Goal: Transaction & Acquisition: Obtain resource

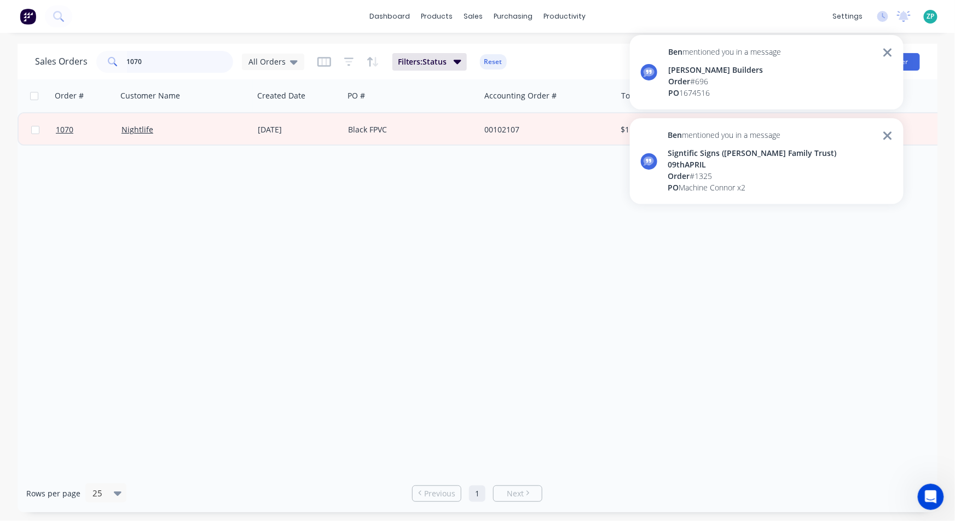
click at [149, 61] on input "1070" at bounding box center [180, 62] width 107 height 22
drag, startPoint x: 146, startPoint y: 63, endPoint x: 71, endPoint y: 83, distance: 77.2
click at [72, 83] on div "Sales Orders 1070 All Orders Filters: Status Reset Options Create order Order #…" at bounding box center [478, 278] width 920 height 469
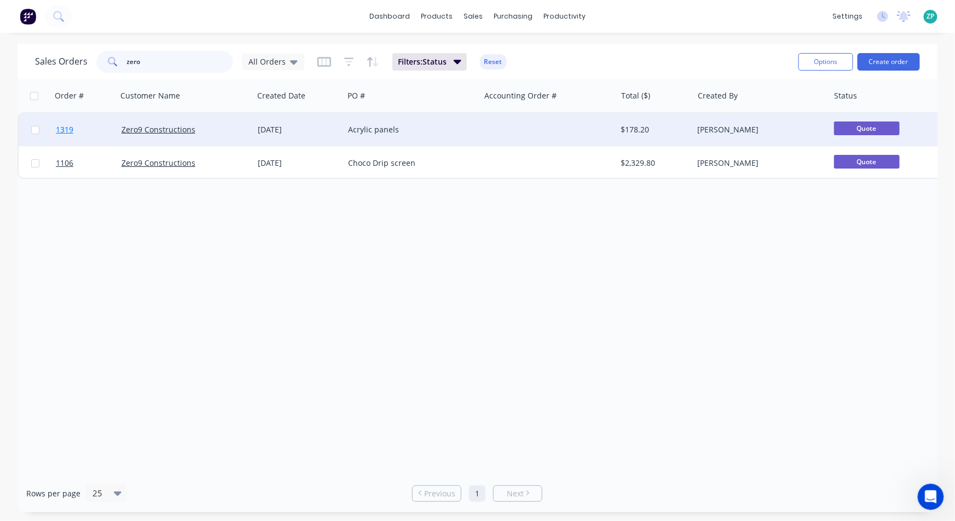
type input "zero"
click at [66, 129] on span "1319" at bounding box center [65, 129] width 18 height 11
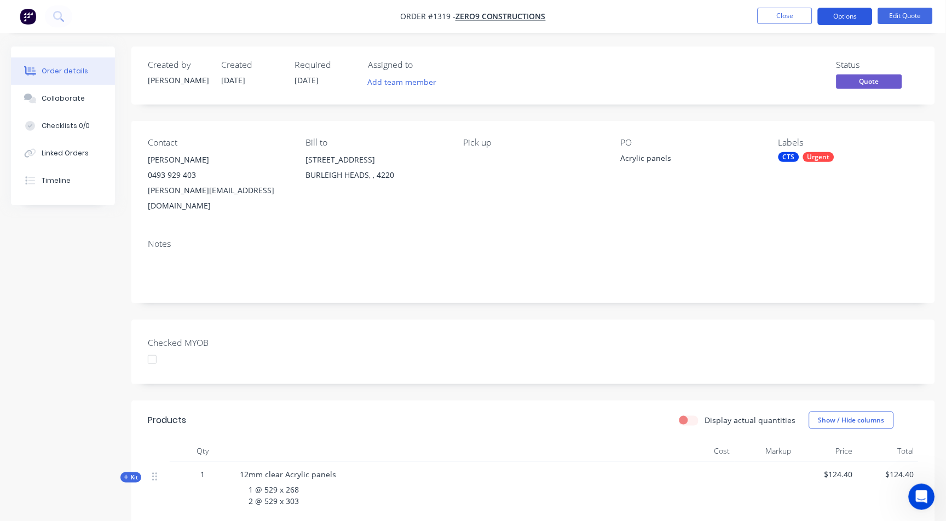
click at [833, 17] on button "Options" at bounding box center [845, 17] width 55 height 18
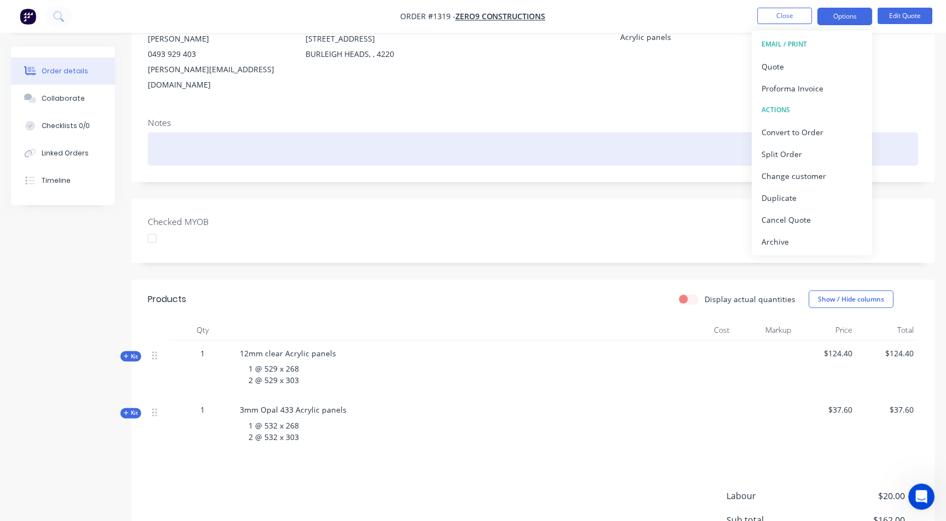
scroll to position [122, 0]
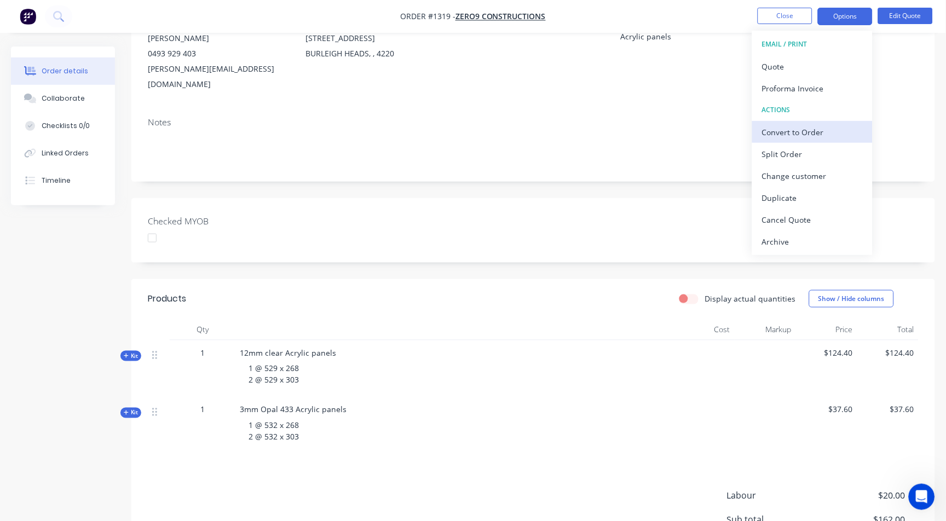
click at [793, 136] on div "Convert to Order" at bounding box center [812, 132] width 101 height 16
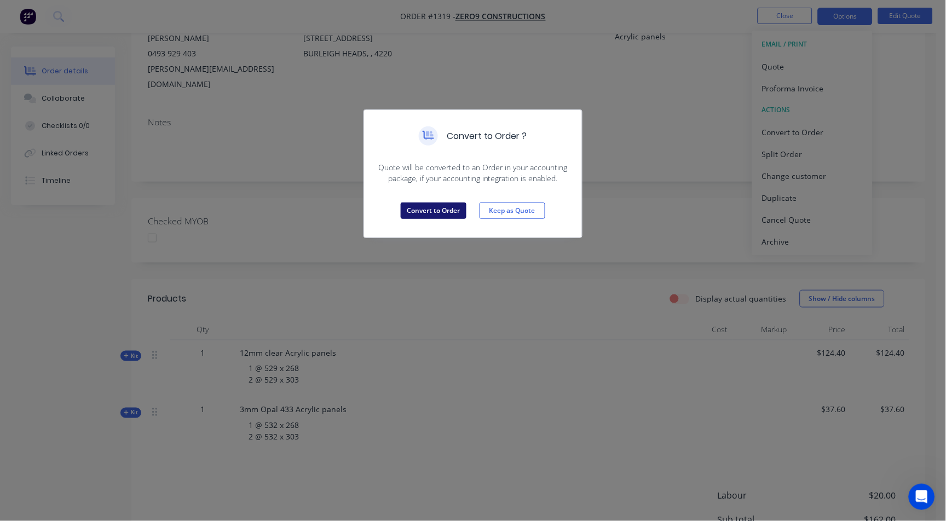
click at [425, 209] on button "Convert to Order" at bounding box center [434, 211] width 66 height 16
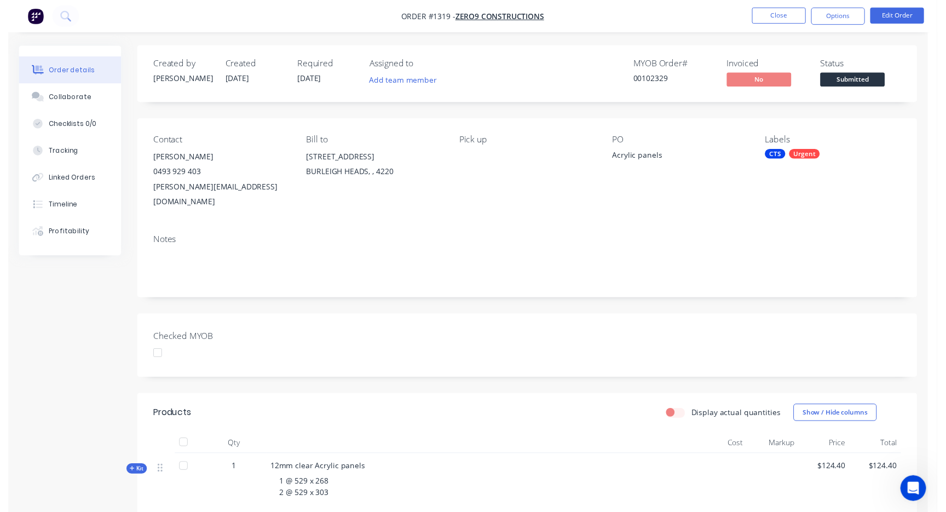
scroll to position [0, 0]
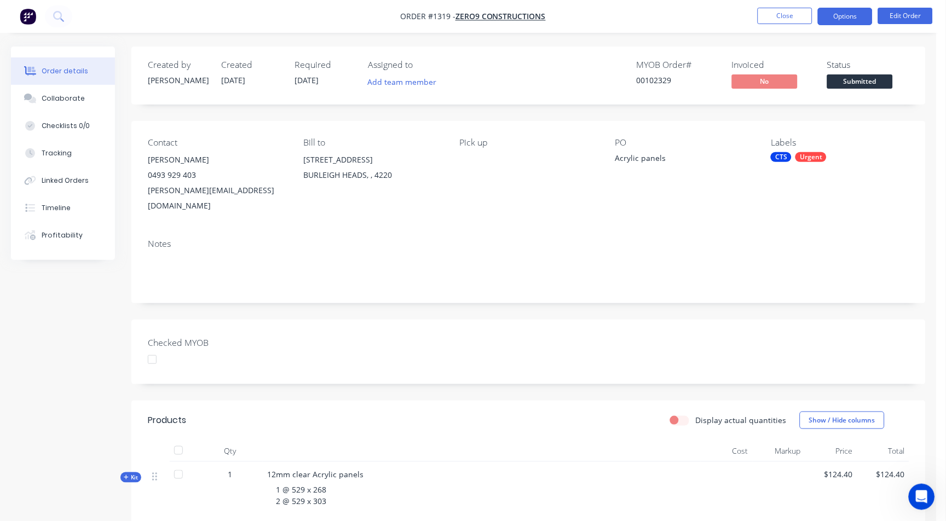
click at [844, 23] on button "Options" at bounding box center [845, 17] width 55 height 18
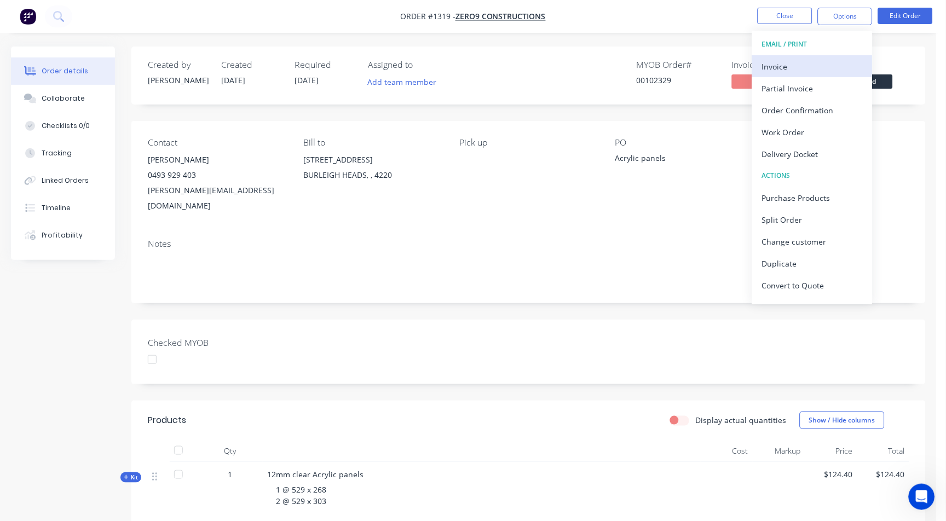
click at [773, 65] on div "Invoice" at bounding box center [812, 67] width 101 height 16
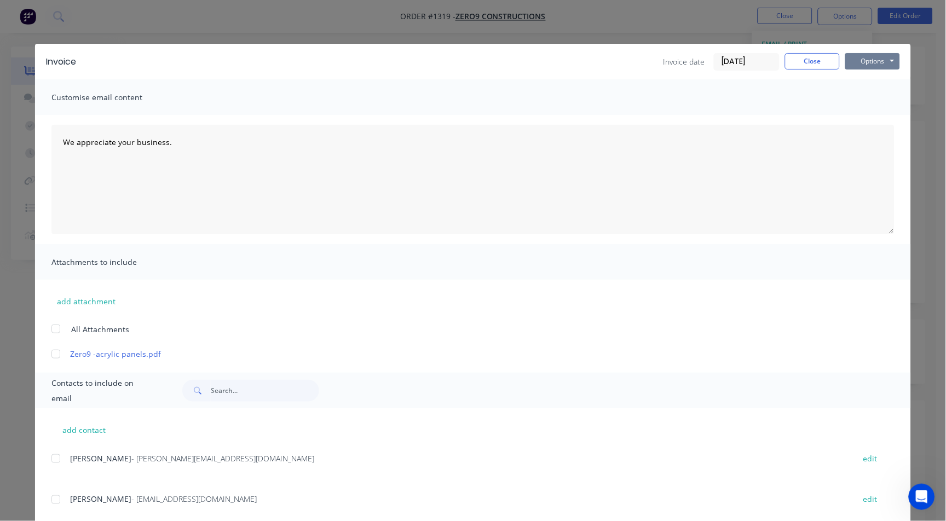
click at [853, 63] on button "Options" at bounding box center [872, 61] width 55 height 16
click at [864, 101] on button "Print" at bounding box center [880, 99] width 70 height 18
click at [806, 68] on button "Close" at bounding box center [812, 61] width 55 height 16
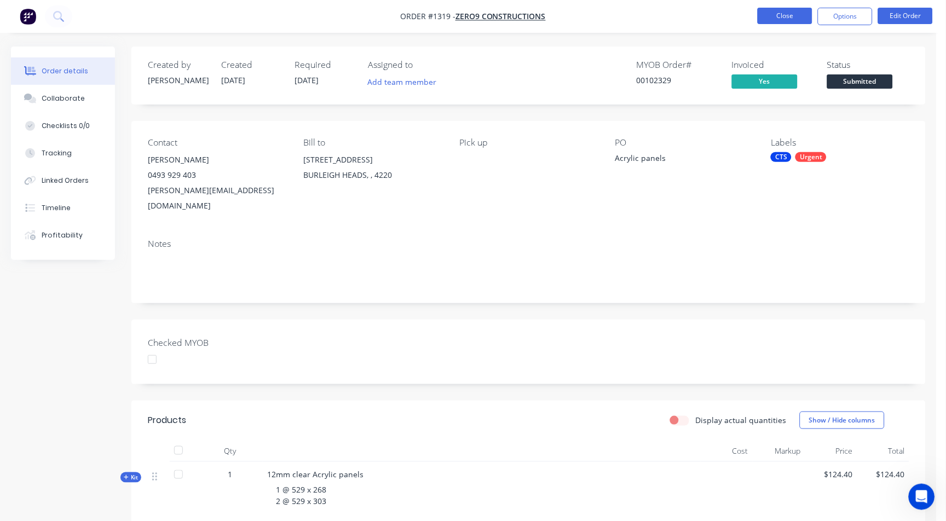
click at [802, 10] on button "Close" at bounding box center [785, 16] width 55 height 16
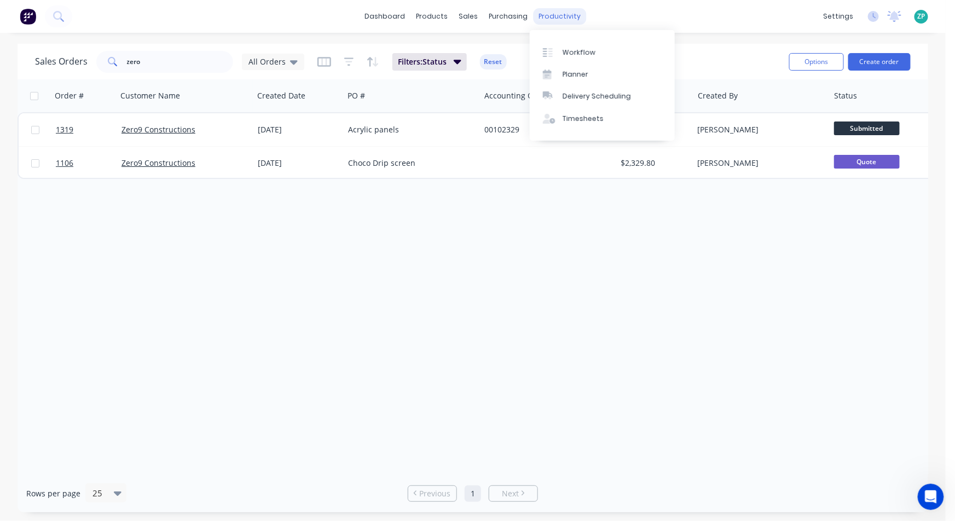
click at [545, 15] on div "productivity" at bounding box center [560, 16] width 53 height 16
click at [564, 47] on link "Workflow" at bounding box center [602, 52] width 145 height 22
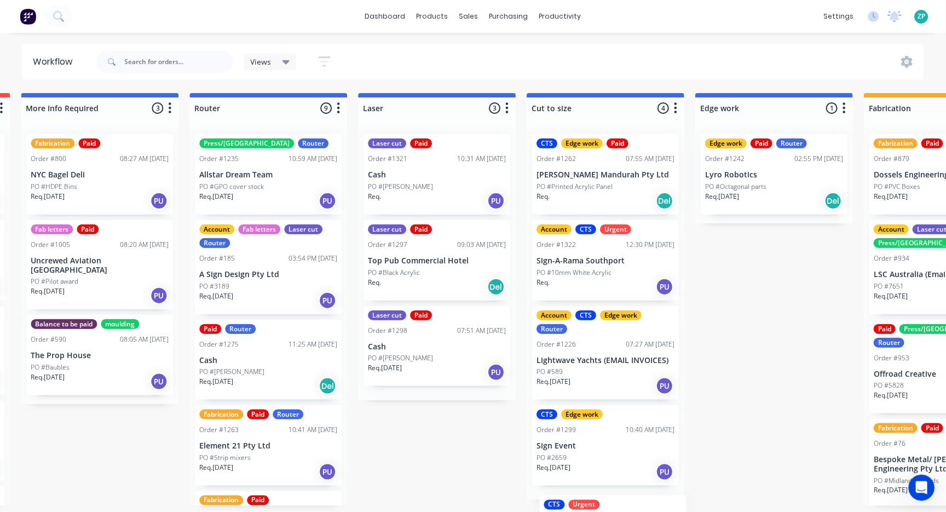
scroll to position [65, 0]
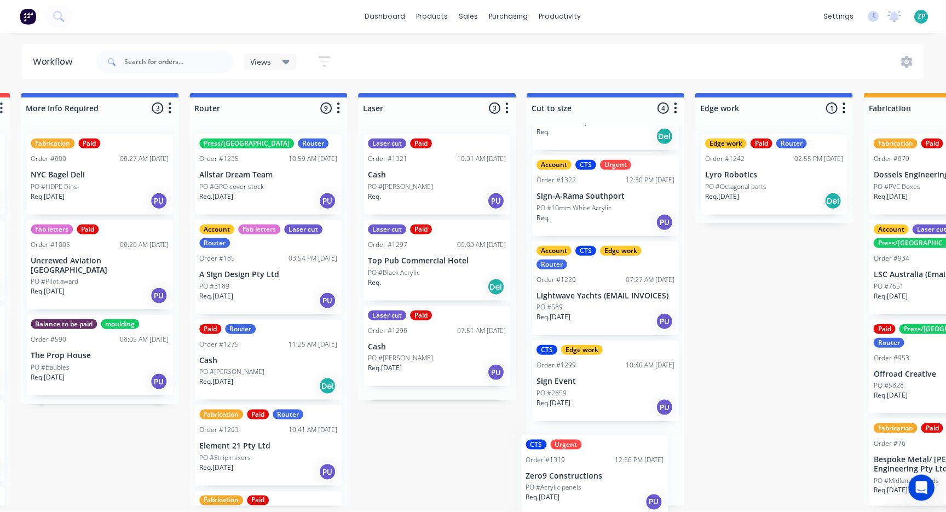
drag, startPoint x: 108, startPoint y: 262, endPoint x: 567, endPoint y: 481, distance: 508.3
click at [567, 481] on div "Submitted 2 Status colour #273444 hex #273444 Save Cancel Summaries Total order…" at bounding box center [792, 299] width 2619 height 413
click at [570, 467] on p "Zero9 Constructions" at bounding box center [605, 467] width 138 height 9
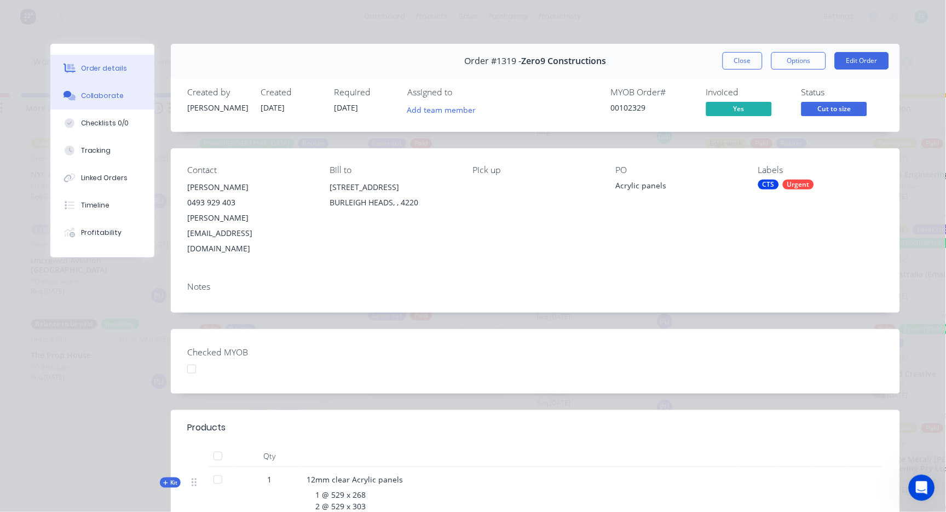
click at [100, 92] on div "Collaborate" at bounding box center [102, 96] width 43 height 10
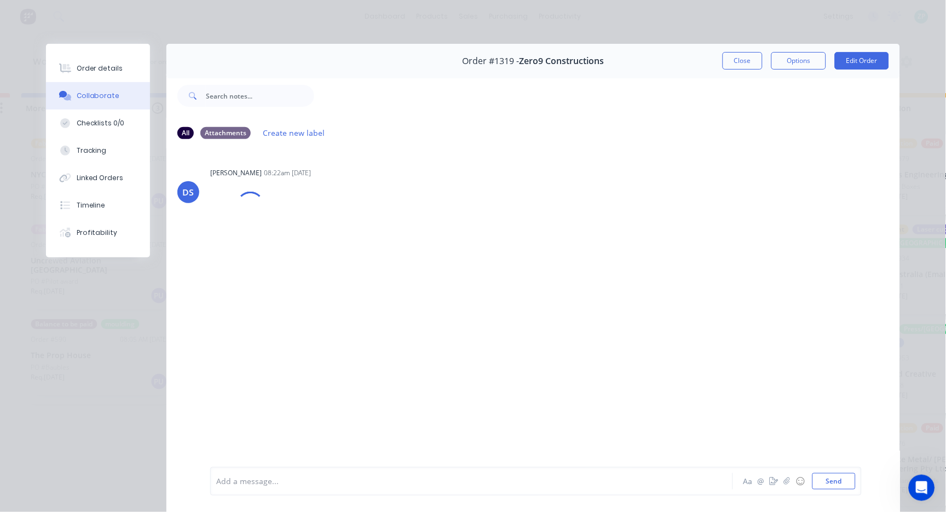
click at [365, 475] on div "Add a message..." at bounding box center [456, 481] width 480 height 16
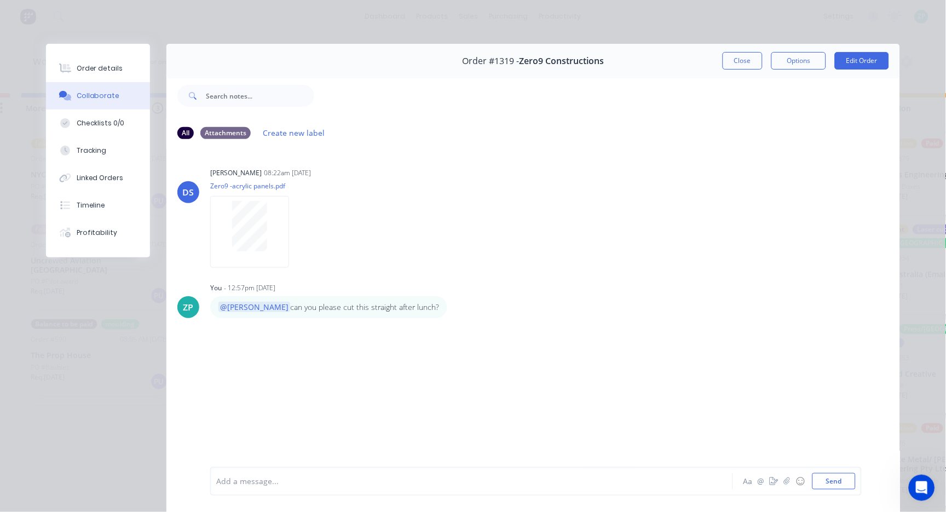
click at [734, 59] on button "Close" at bounding box center [743, 61] width 40 height 18
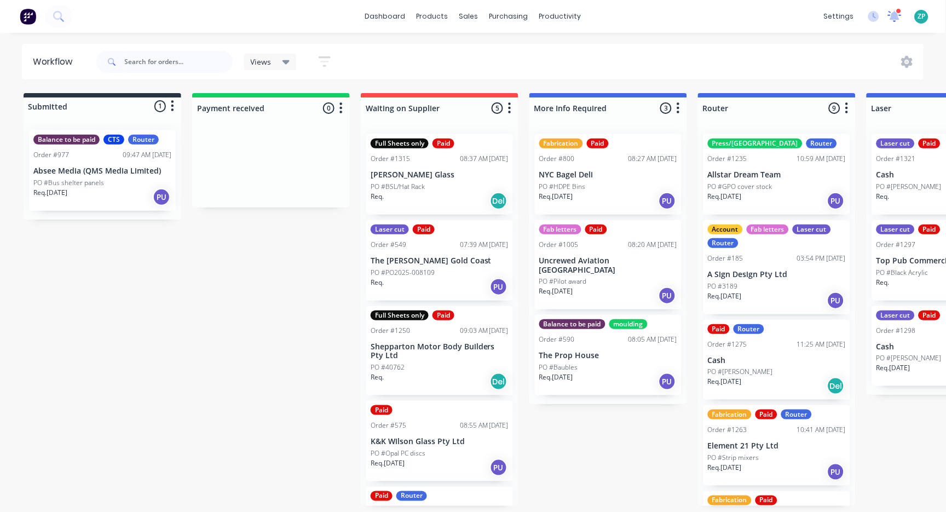
click at [891, 16] on icon at bounding box center [894, 16] width 15 height 13
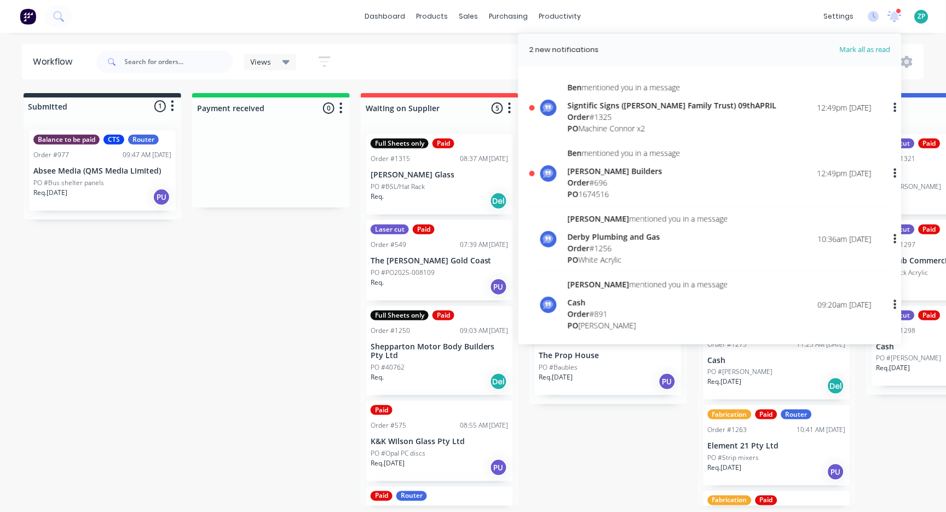
click at [638, 177] on div "Order # 696" at bounding box center [624, 182] width 113 height 11
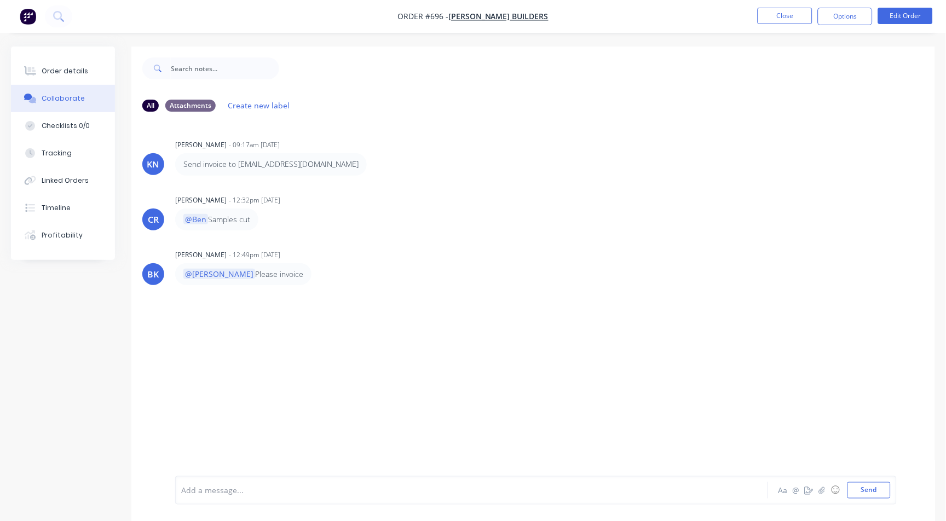
click at [854, 6] on nav "Order #696 - Hutchinson Builders Close Options Edit Order" at bounding box center [473, 16] width 946 height 33
click at [851, 13] on button "Options" at bounding box center [845, 17] width 55 height 18
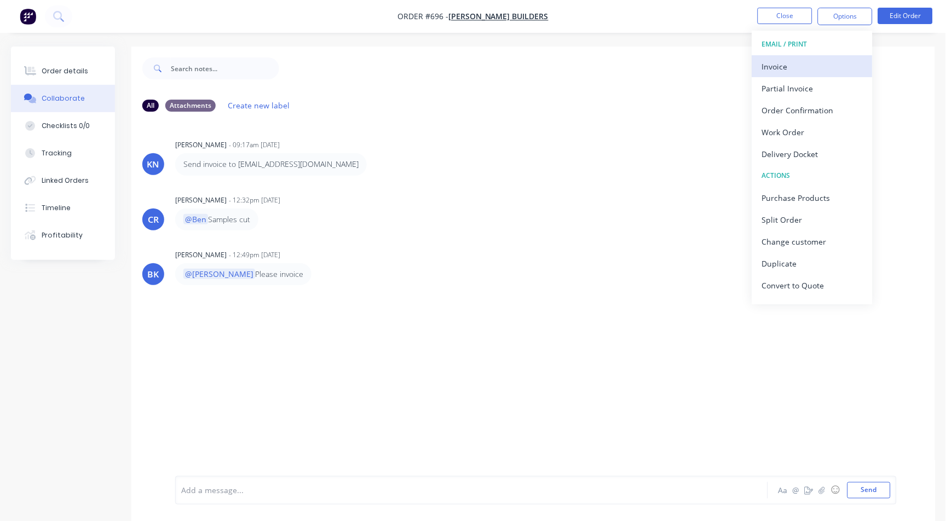
click at [788, 68] on div "Invoice" at bounding box center [812, 67] width 101 height 16
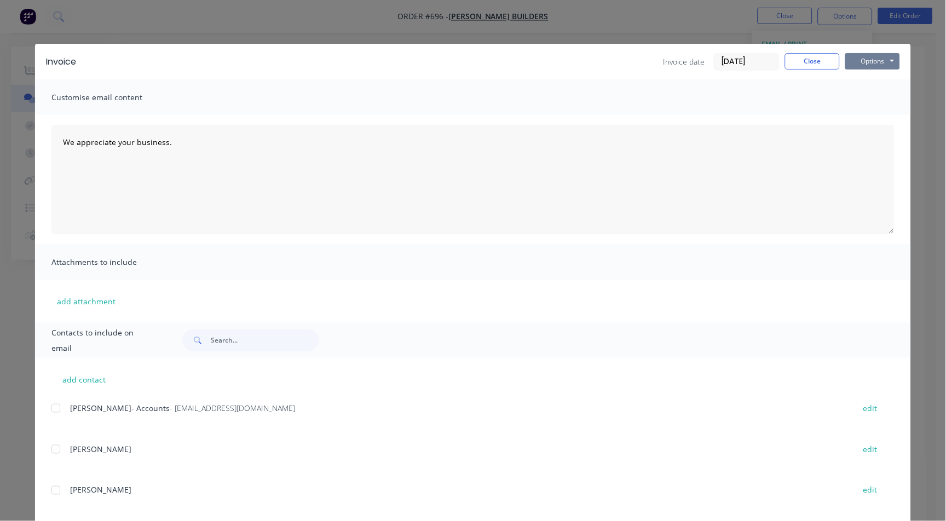
click at [863, 67] on button "Options" at bounding box center [872, 61] width 55 height 16
click at [857, 97] on button "Print" at bounding box center [880, 99] width 70 height 18
click at [810, 64] on button "Close" at bounding box center [812, 61] width 55 height 16
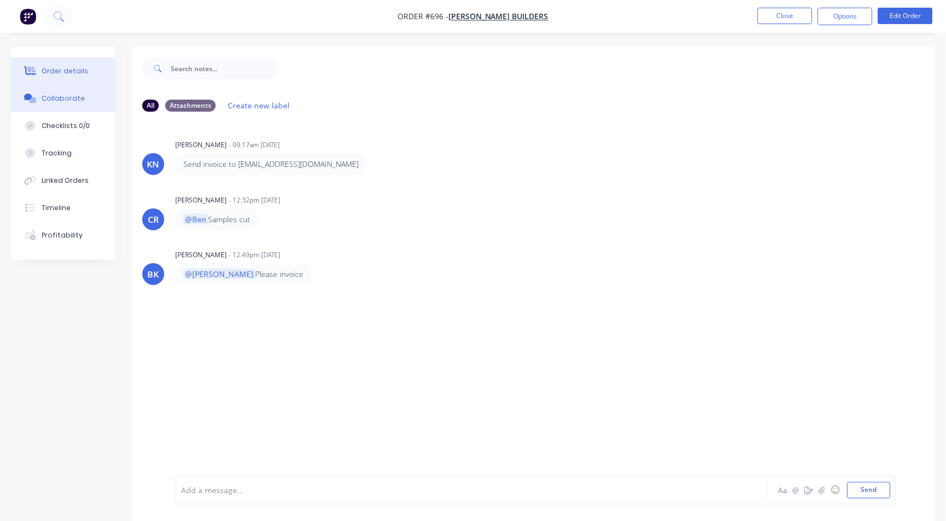
click at [59, 67] on div "Order details" at bounding box center [65, 71] width 47 height 10
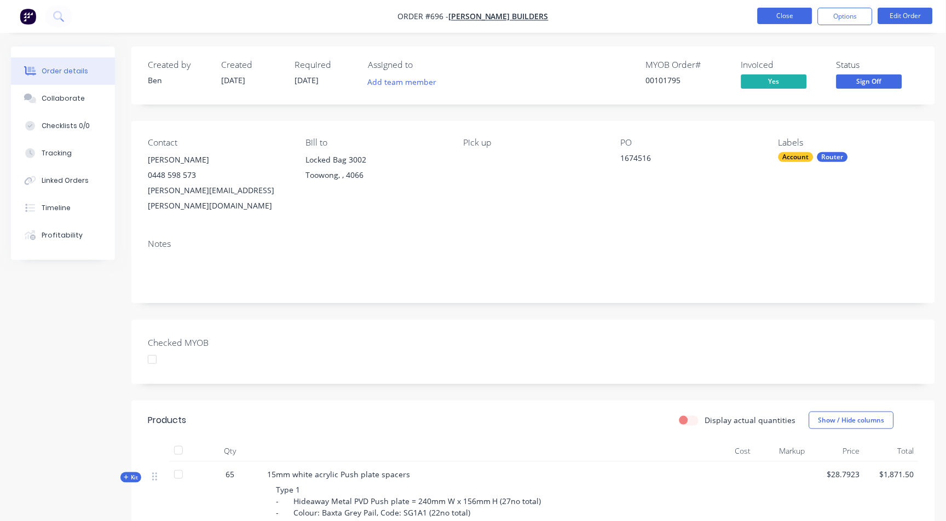
click at [782, 16] on button "Close" at bounding box center [785, 16] width 55 height 16
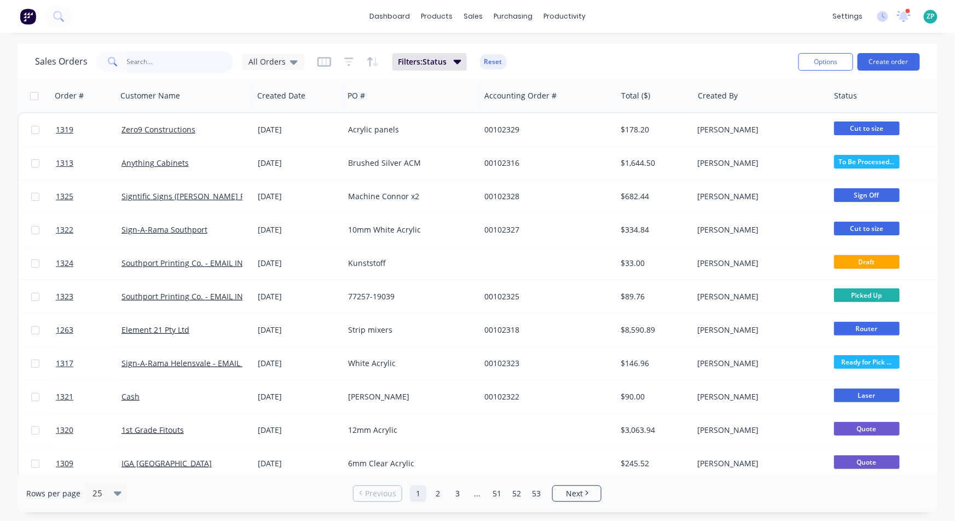
click at [161, 66] on input "text" at bounding box center [180, 62] width 107 height 22
click at [583, 49] on div "Workflow" at bounding box center [584, 53] width 33 height 10
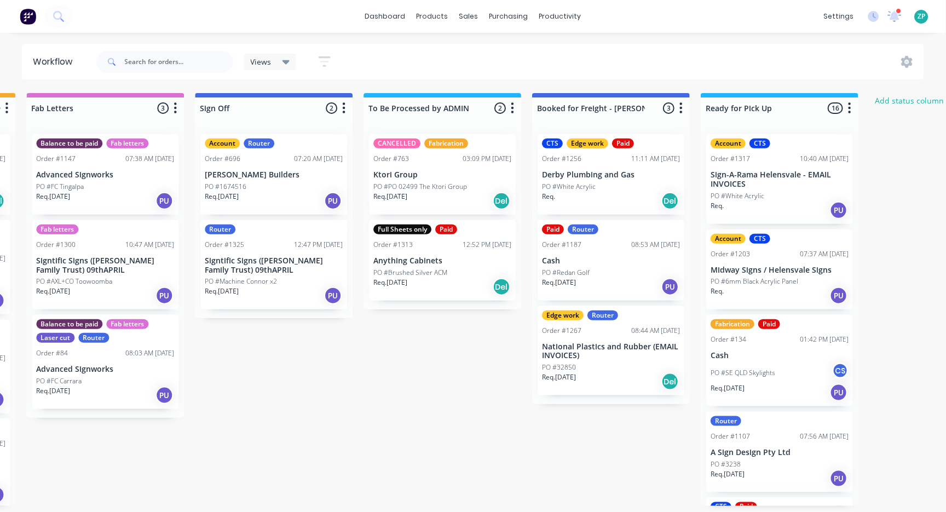
scroll to position [0, 1673]
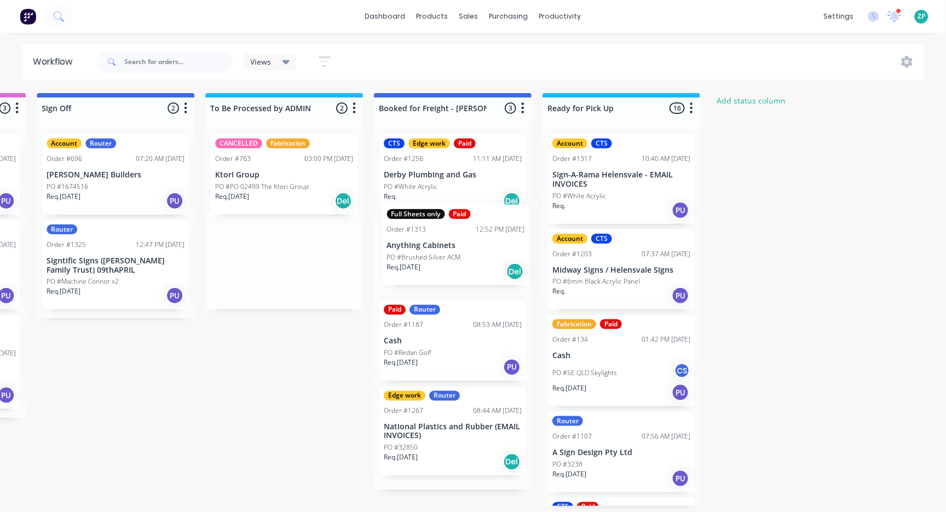
drag, startPoint x: 252, startPoint y: 269, endPoint x: 426, endPoint y: 252, distance: 175.5
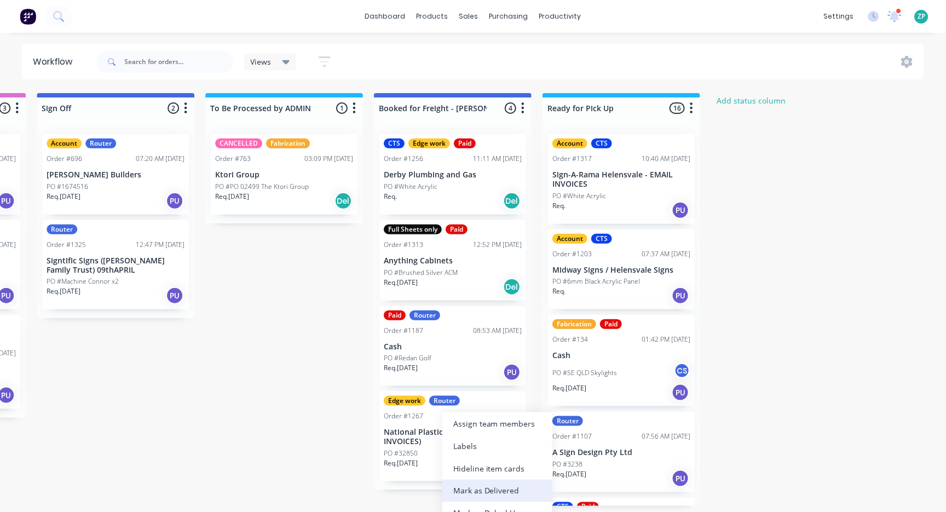
click at [503, 489] on div "Mark as Delivered" at bounding box center [497, 491] width 110 height 22
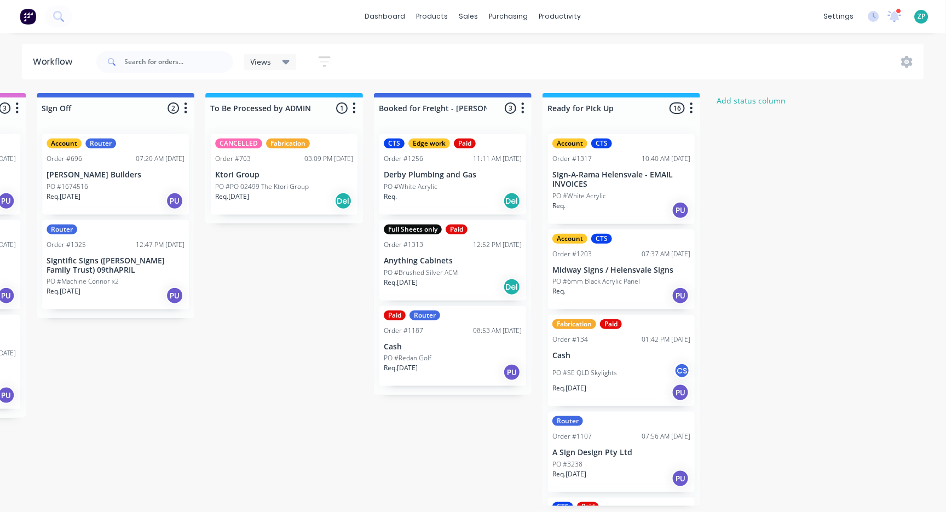
click at [474, 171] on p "Derby Plumbing and Gas" at bounding box center [453, 174] width 138 height 9
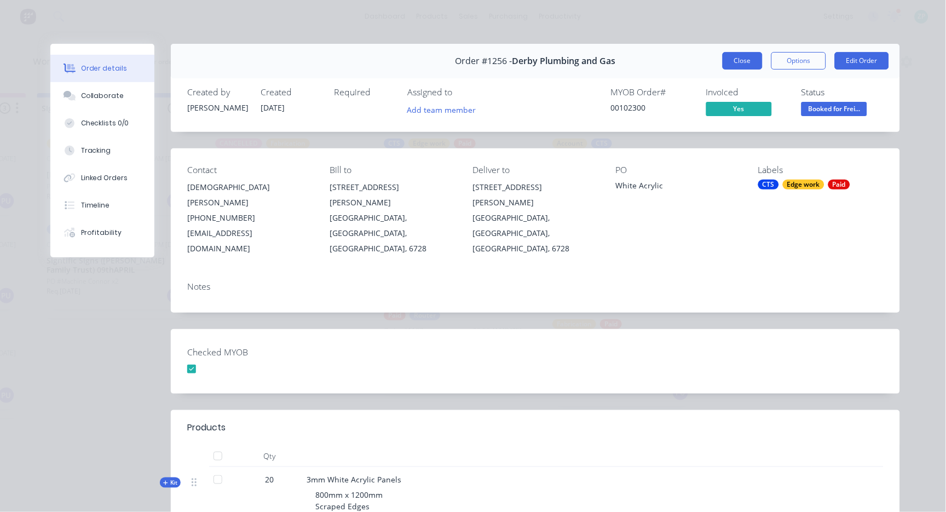
click at [736, 61] on button "Close" at bounding box center [743, 61] width 40 height 18
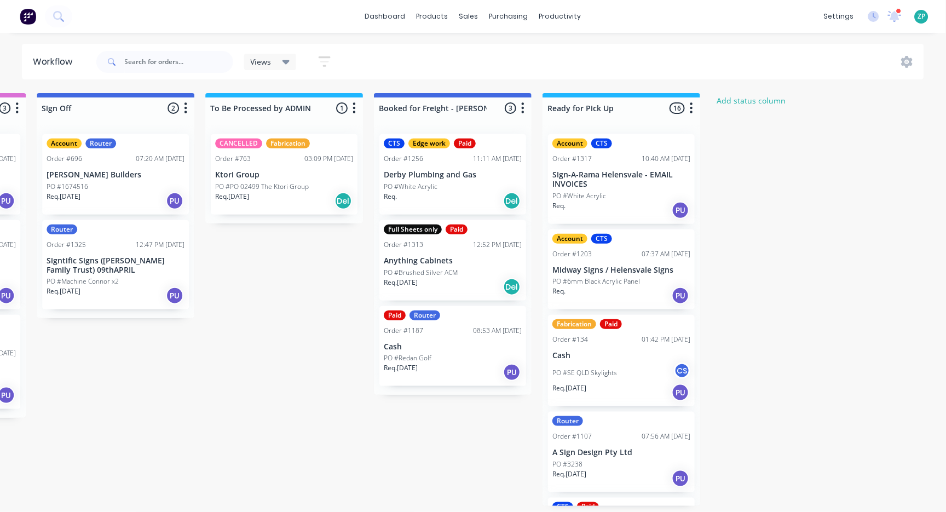
click at [413, 353] on p "PO #Redan Golf" at bounding box center [408, 358] width 48 height 10
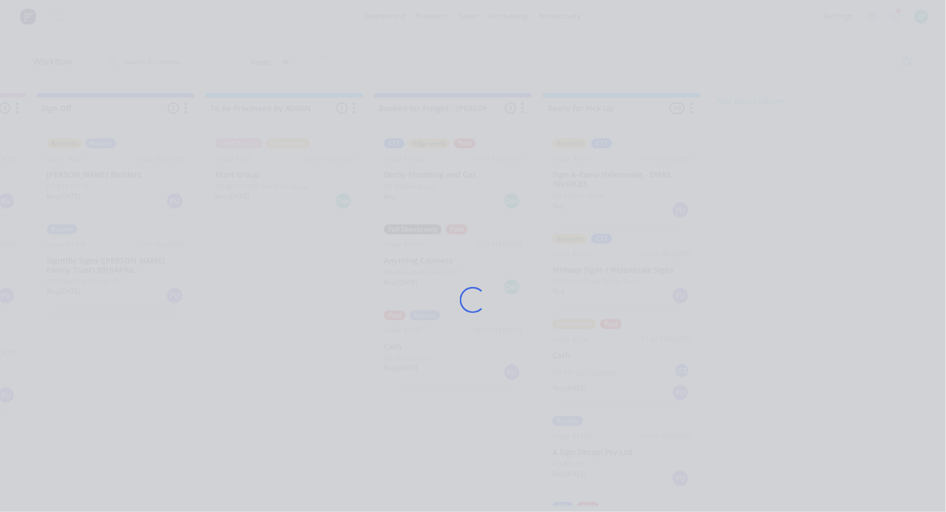
click at [413, 353] on div "Loading..." at bounding box center [473, 300] width 876 height 512
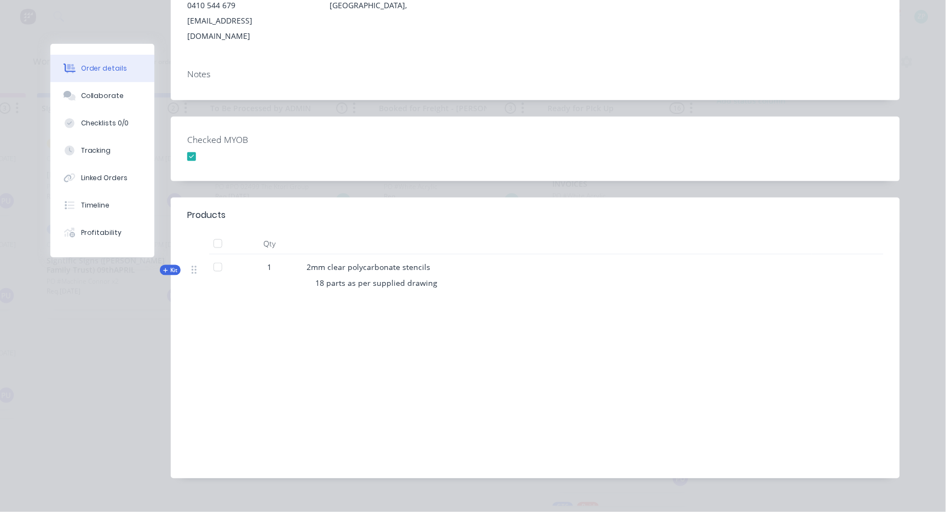
scroll to position [199, 0]
click at [164, 264] on span "Kit" at bounding box center [170, 268] width 14 height 8
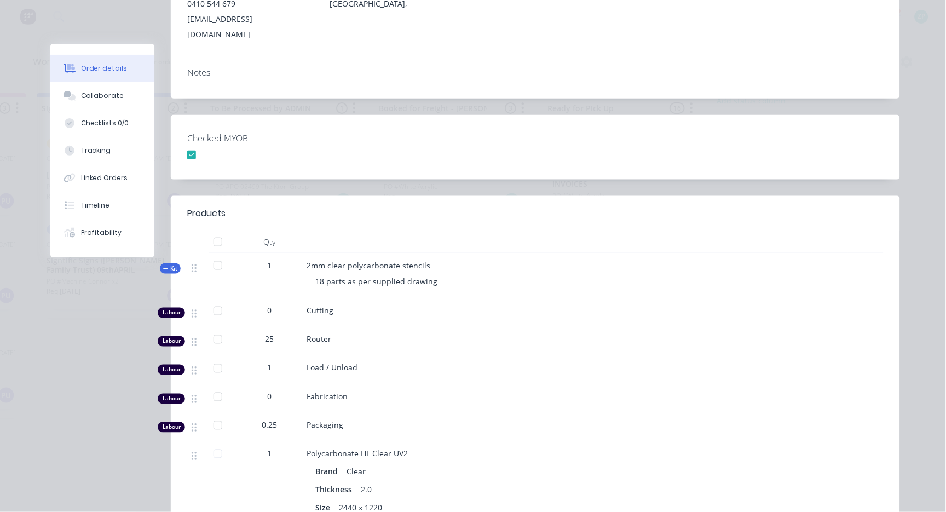
click at [164, 264] on span "Kit" at bounding box center [170, 268] width 14 height 8
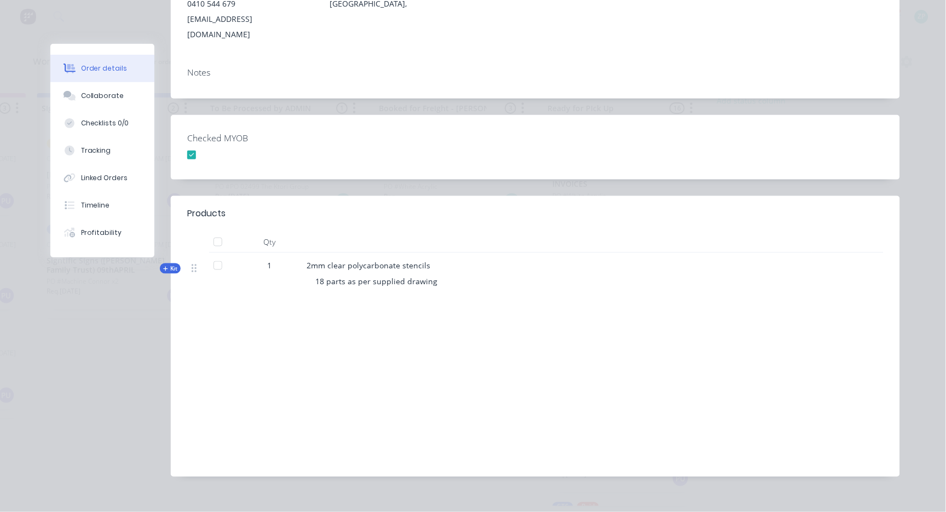
scroll to position [0, 0]
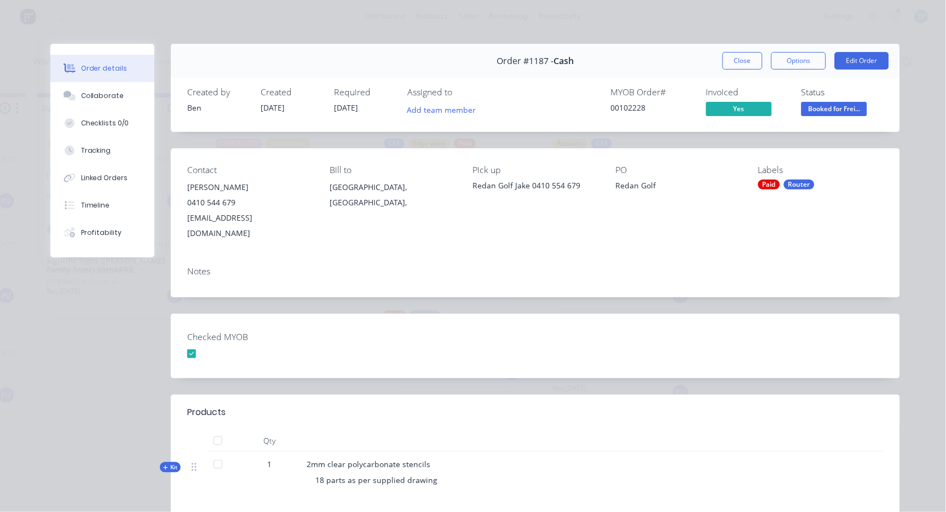
click at [540, 57] on span "Order #1187 -" at bounding box center [525, 61] width 57 height 10
click at [723, 56] on button "Close" at bounding box center [743, 61] width 40 height 18
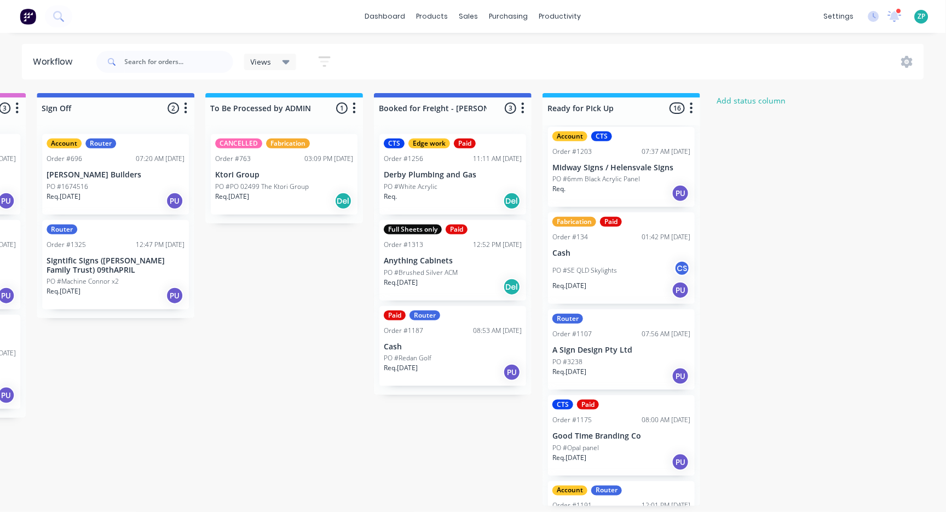
scroll to position [122, 0]
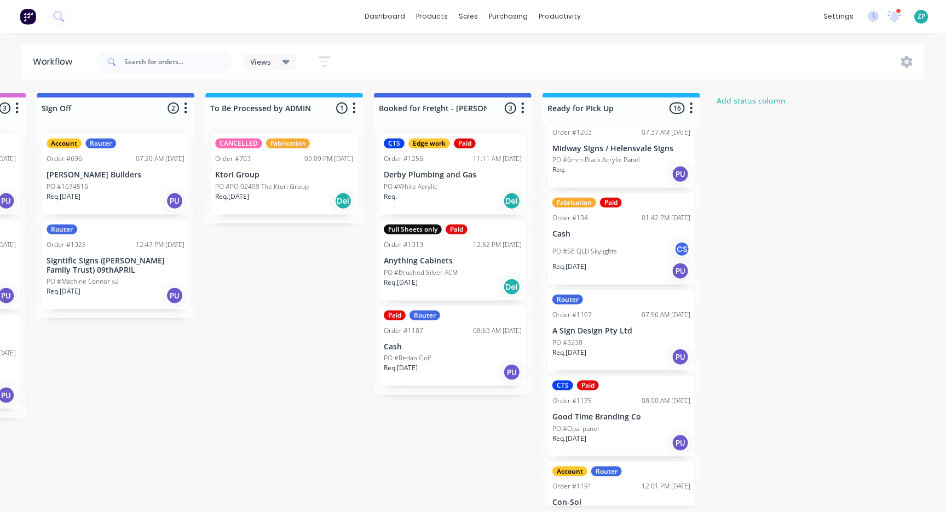
click at [113, 163] on div "Account Router Order #696 07:20 AM 01/08/25 Hutchinson Builders PO #1674516 Req…" at bounding box center [115, 174] width 147 height 80
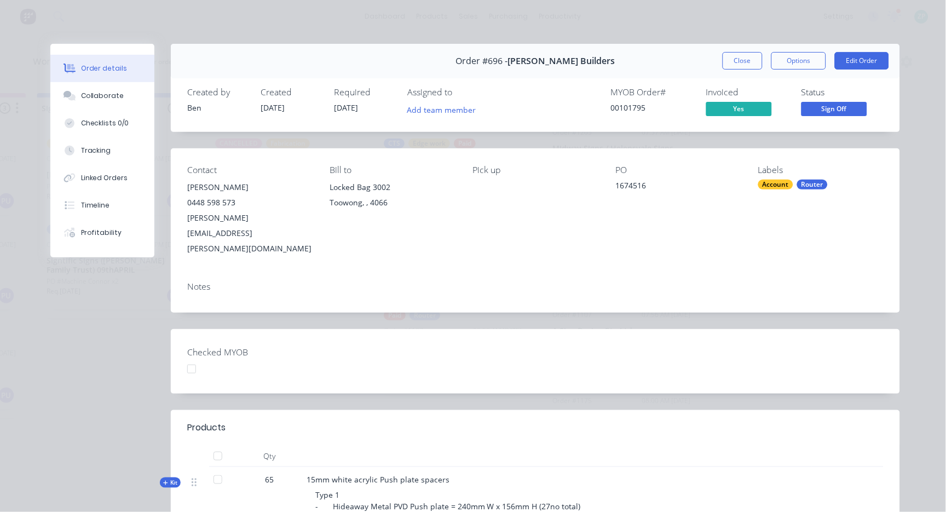
click at [207, 195] on div "0448 598 573" at bounding box center [249, 202] width 125 height 15
click at [204, 202] on div "0448 598 573" at bounding box center [249, 202] width 125 height 15
click at [735, 53] on button "Close" at bounding box center [743, 61] width 40 height 18
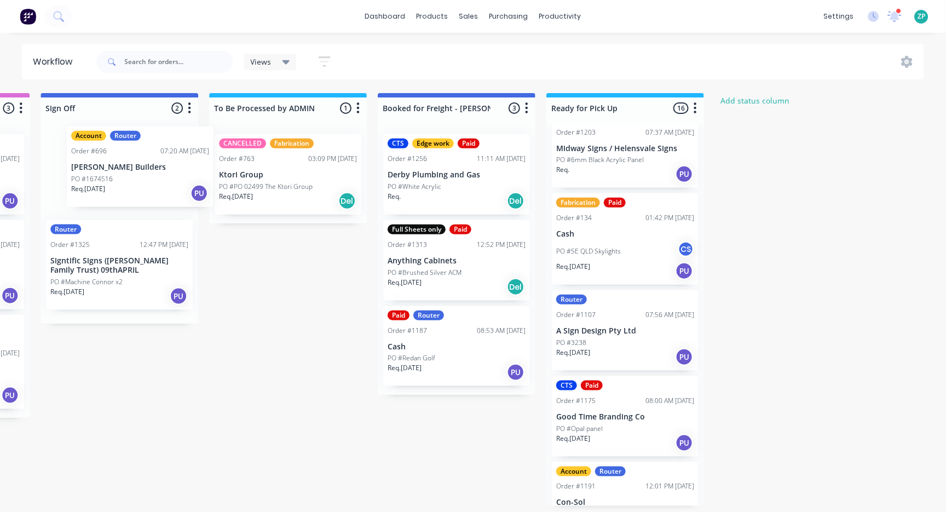
scroll to position [3, 1667]
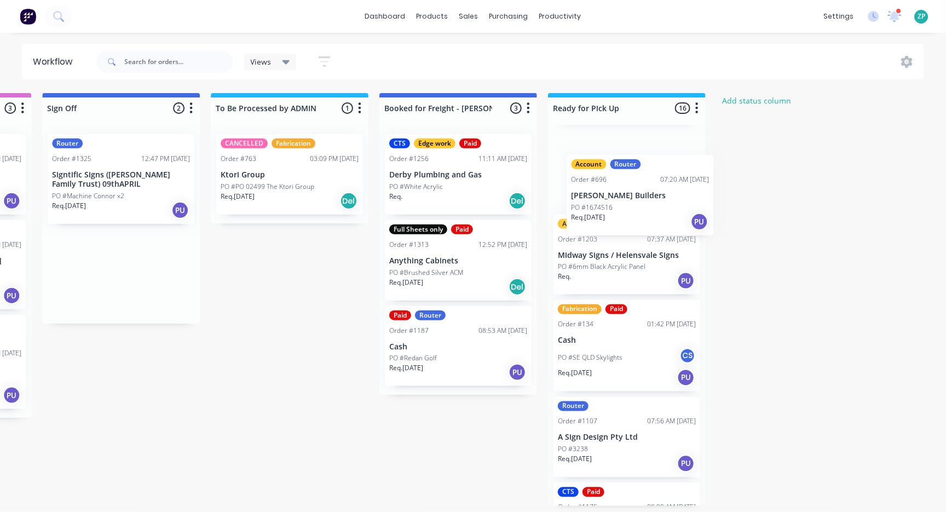
drag, startPoint x: 89, startPoint y: 166, endPoint x: 619, endPoint y: 190, distance: 530.4
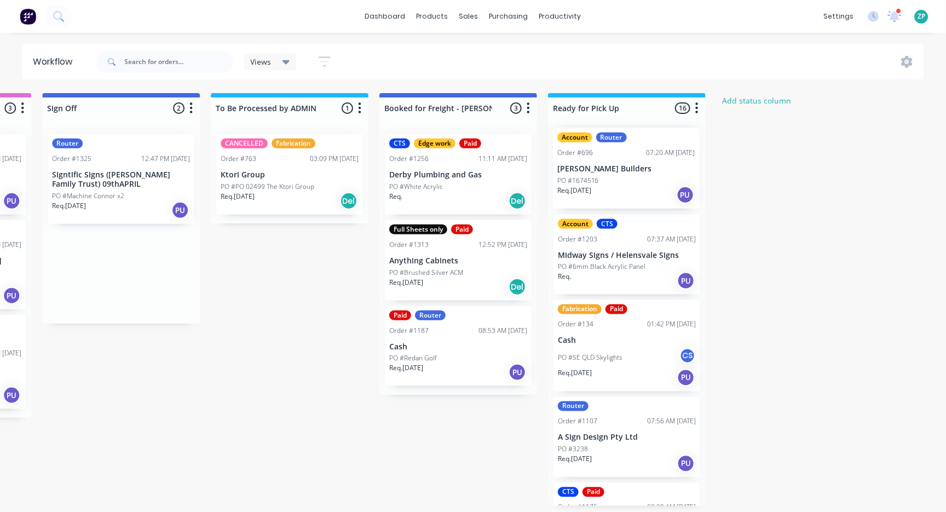
scroll to position [97, 0]
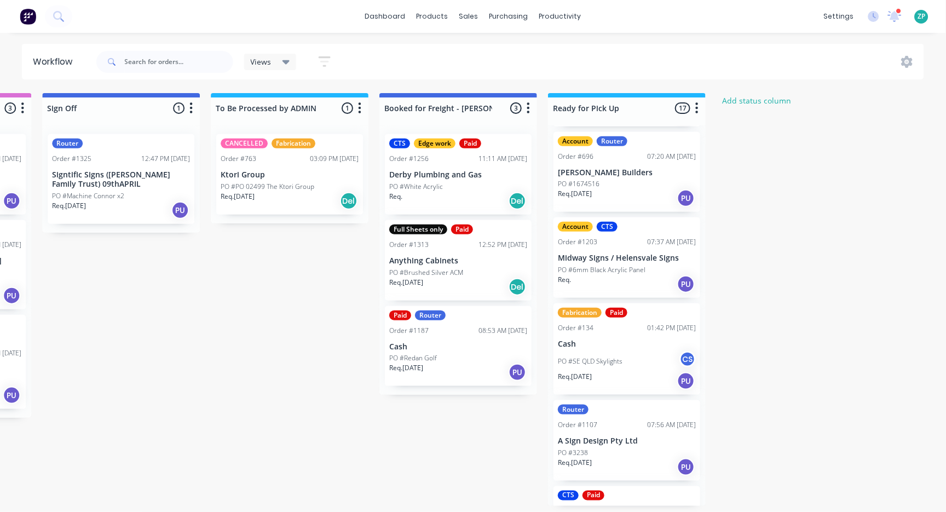
click at [603, 168] on p "[PERSON_NAME] Builders" at bounding box center [627, 172] width 138 height 9
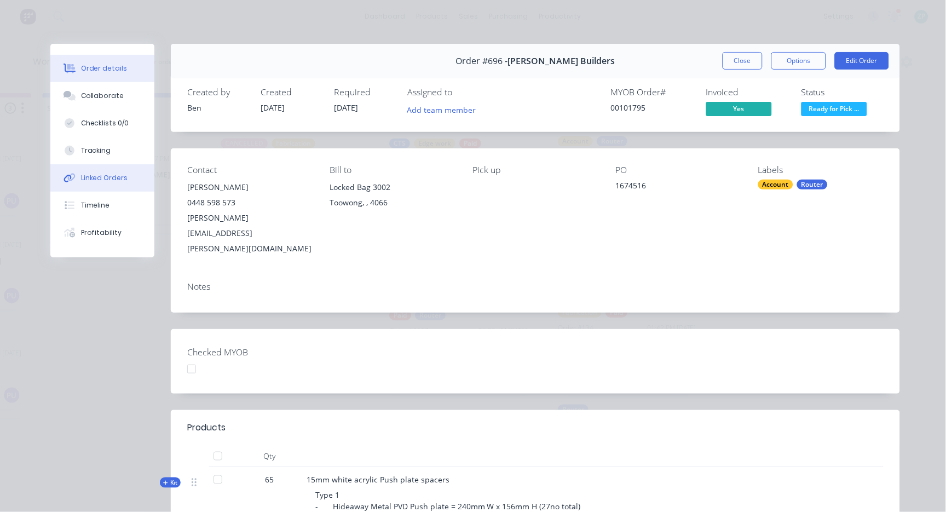
click at [100, 187] on button "Linked Orders" at bounding box center [102, 177] width 104 height 27
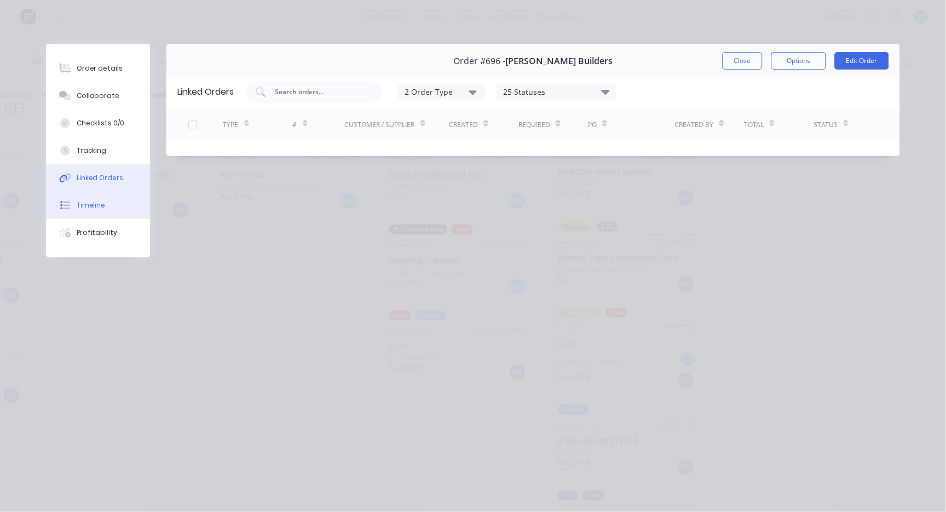
click at [90, 200] on div "Timeline" at bounding box center [91, 205] width 29 height 10
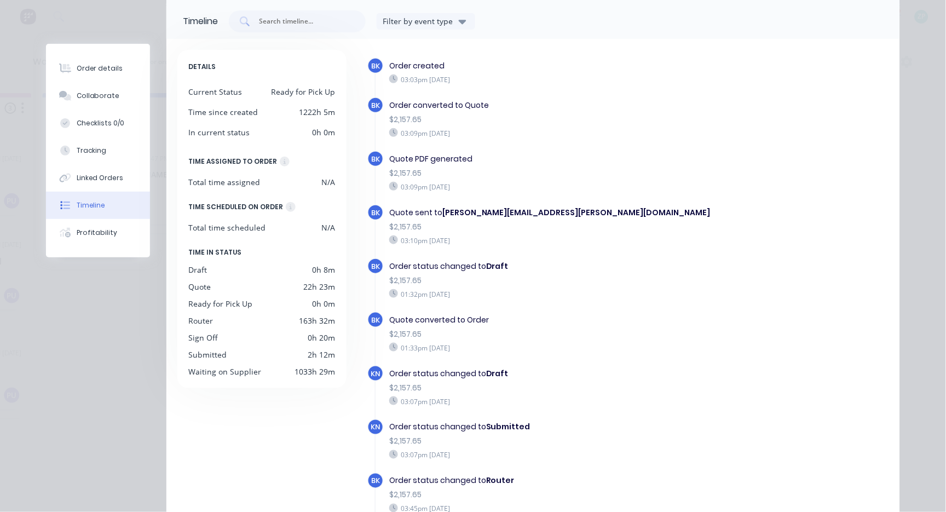
scroll to position [0, 0]
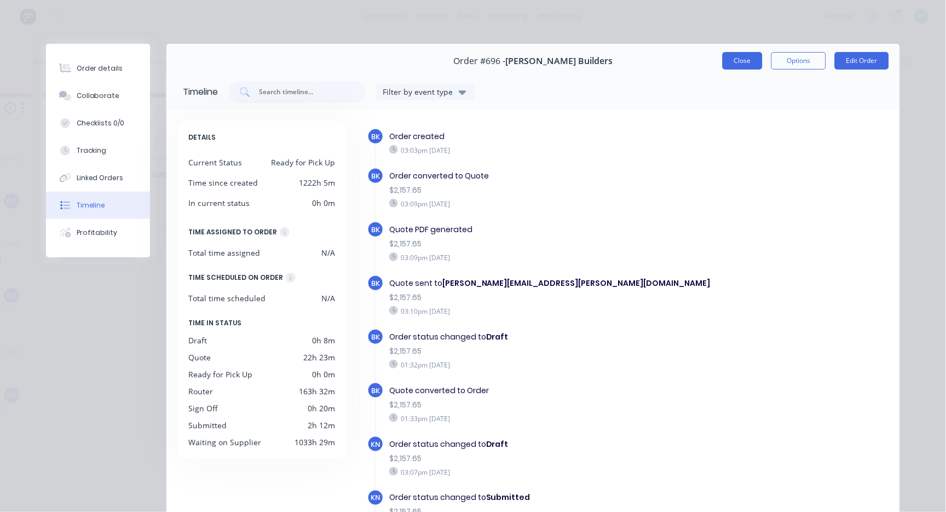
click at [738, 60] on button "Close" at bounding box center [743, 61] width 40 height 18
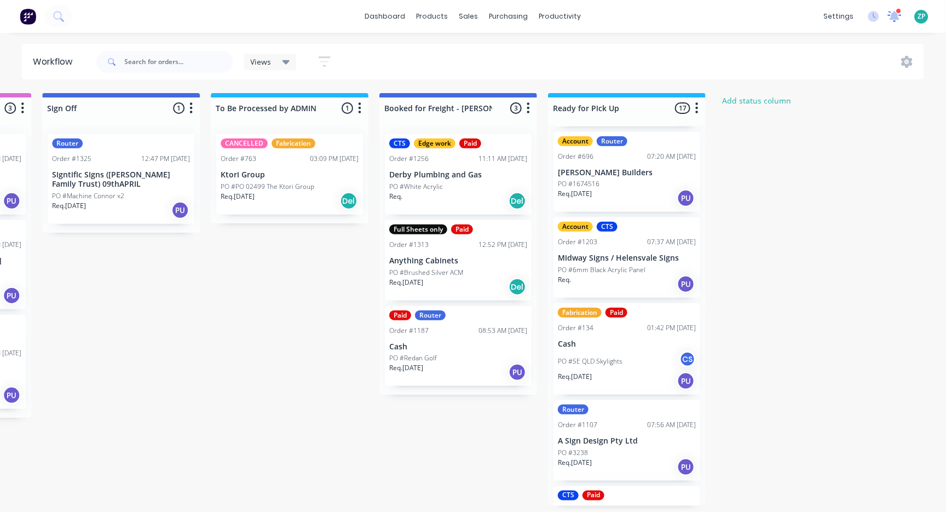
click at [890, 9] on div at bounding box center [895, 16] width 14 height 16
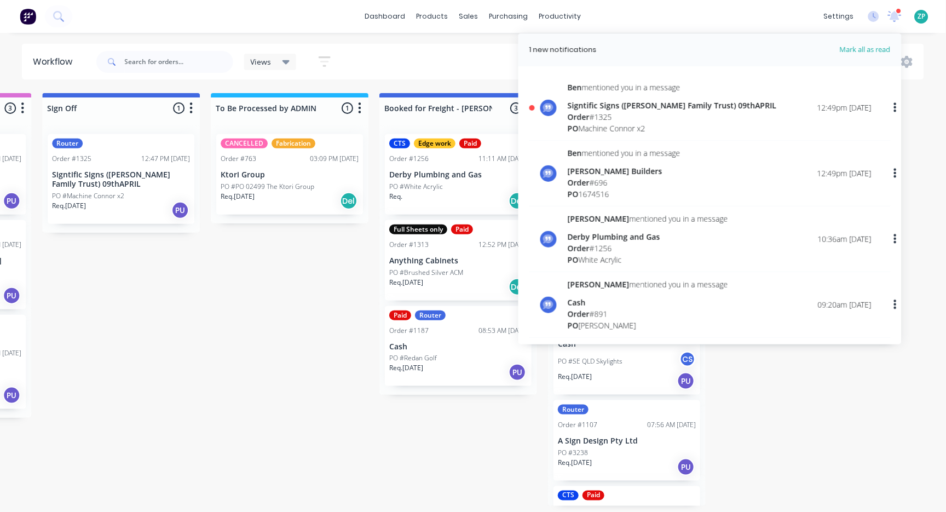
click at [99, 183] on p "Signtific Signs ([PERSON_NAME] Family Trust) 09thAPRIL" at bounding box center [121, 179] width 138 height 19
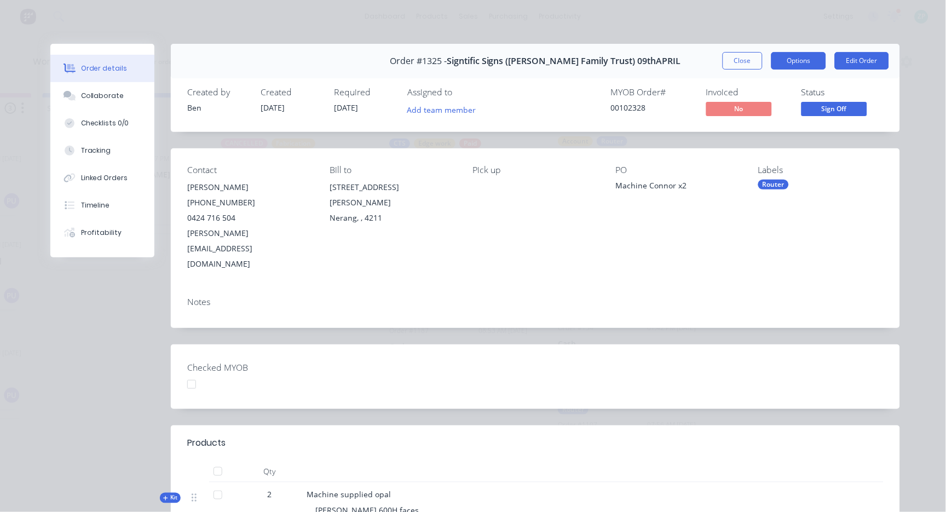
click at [797, 61] on button "Options" at bounding box center [798, 61] width 55 height 18
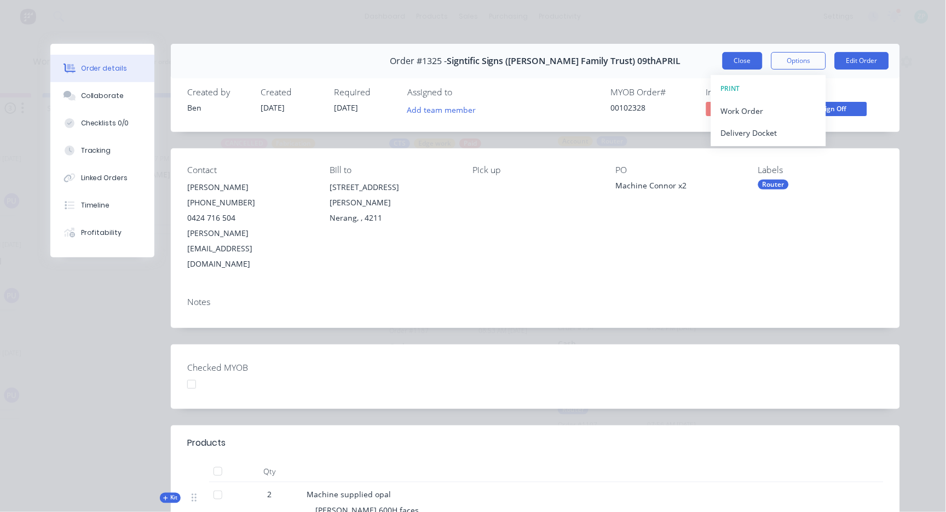
click at [743, 61] on button "Close" at bounding box center [743, 61] width 40 height 18
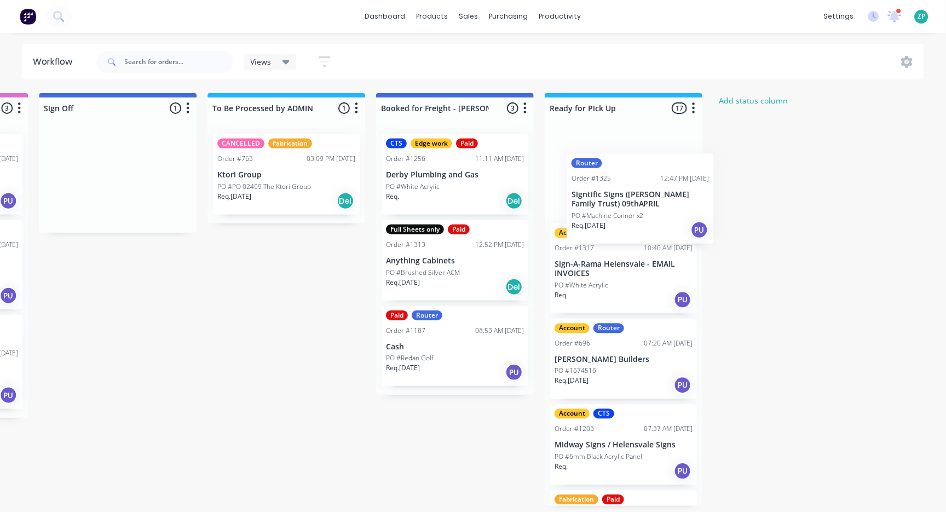
drag, startPoint x: 79, startPoint y: 181, endPoint x: 592, endPoint y: 195, distance: 513.1
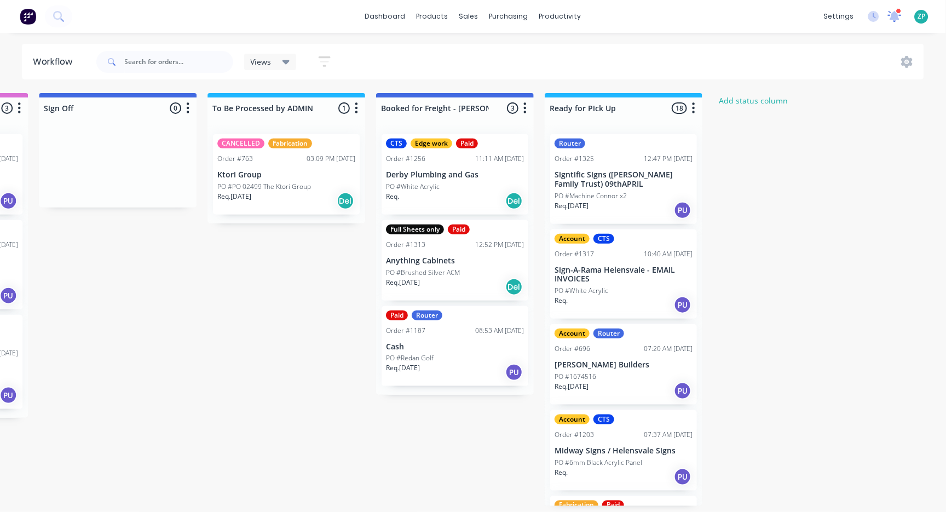
click at [895, 18] on icon at bounding box center [895, 15] width 10 height 10
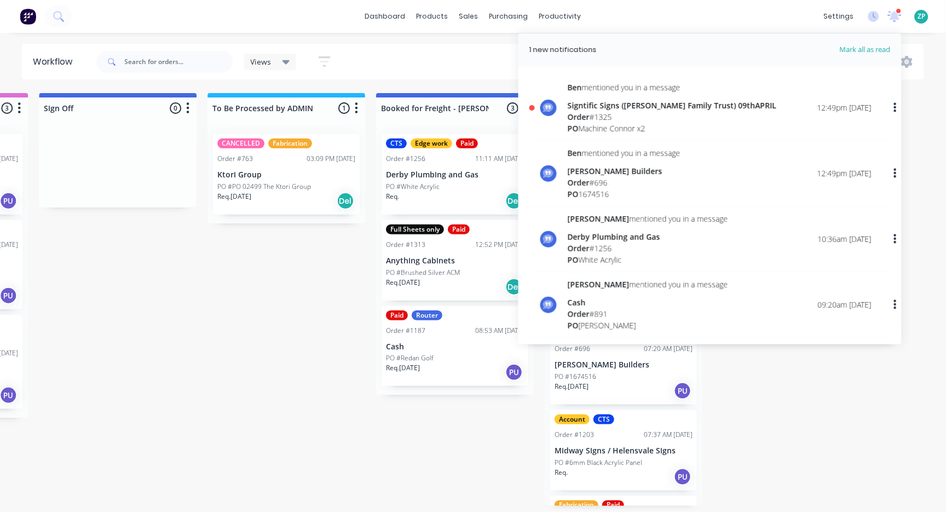
click at [663, 115] on div "Order # 1325" at bounding box center [672, 116] width 209 height 11
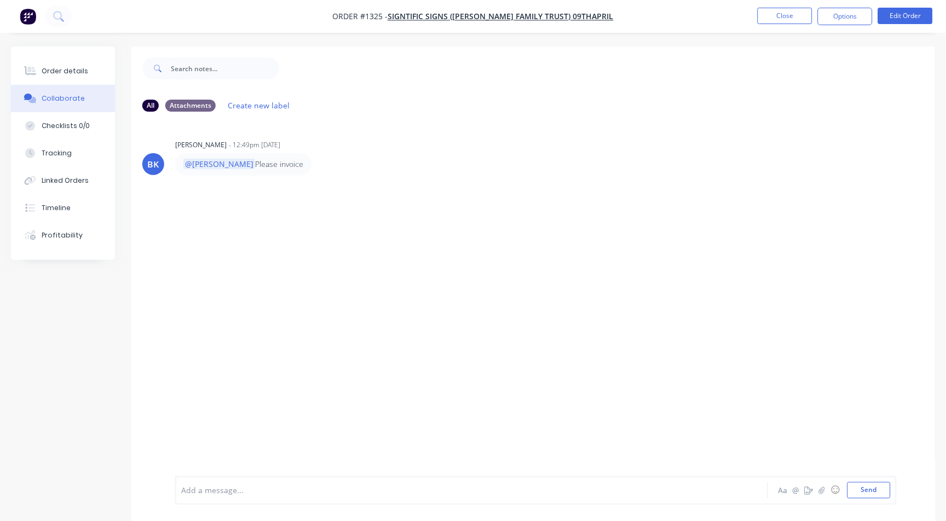
click at [250, 495] on div at bounding box center [448, 490] width 532 height 11
click at [775, 13] on button "Close" at bounding box center [785, 16] width 55 height 16
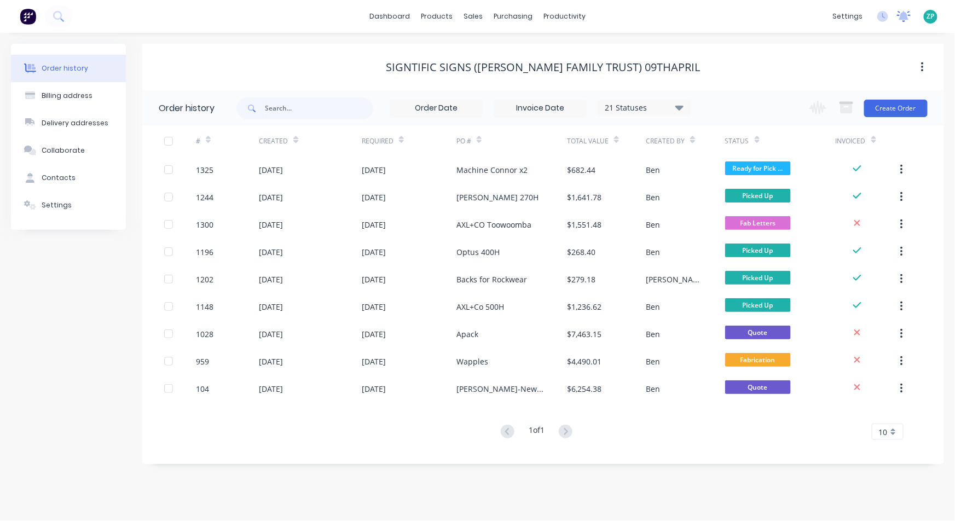
click at [906, 16] on icon at bounding box center [904, 15] width 10 height 9
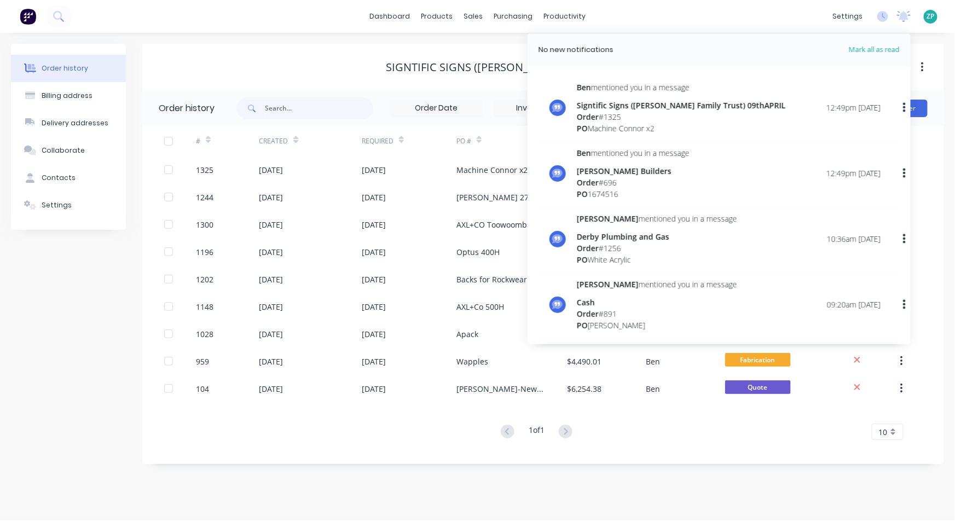
click at [639, 168] on div "[PERSON_NAME] Builders" at bounding box center [633, 170] width 113 height 11
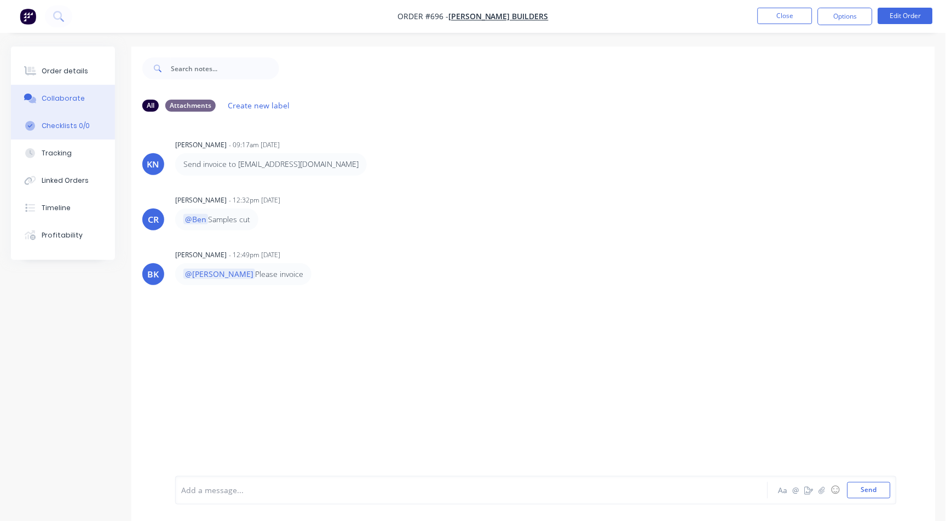
click at [68, 130] on div "Checklists 0/0" at bounding box center [66, 126] width 48 height 10
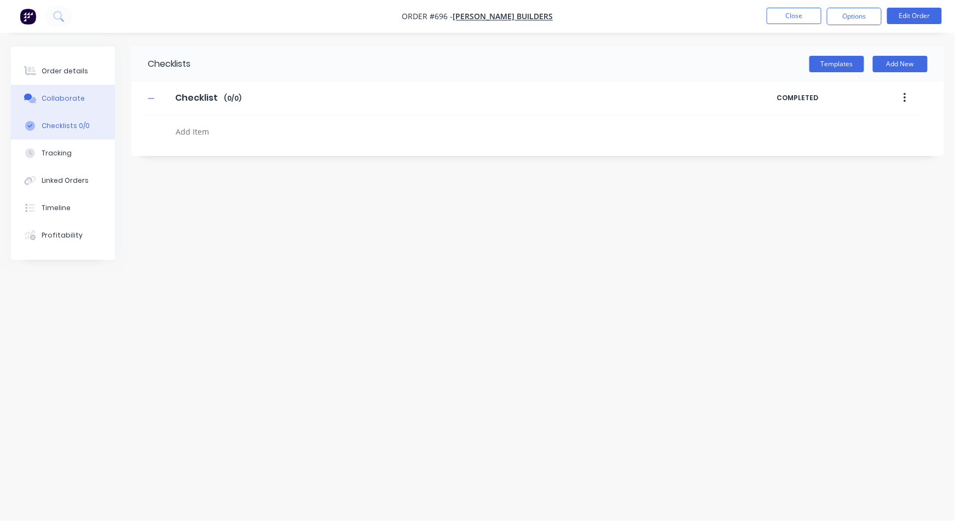
click at [66, 99] on div "Collaborate" at bounding box center [63, 99] width 43 height 10
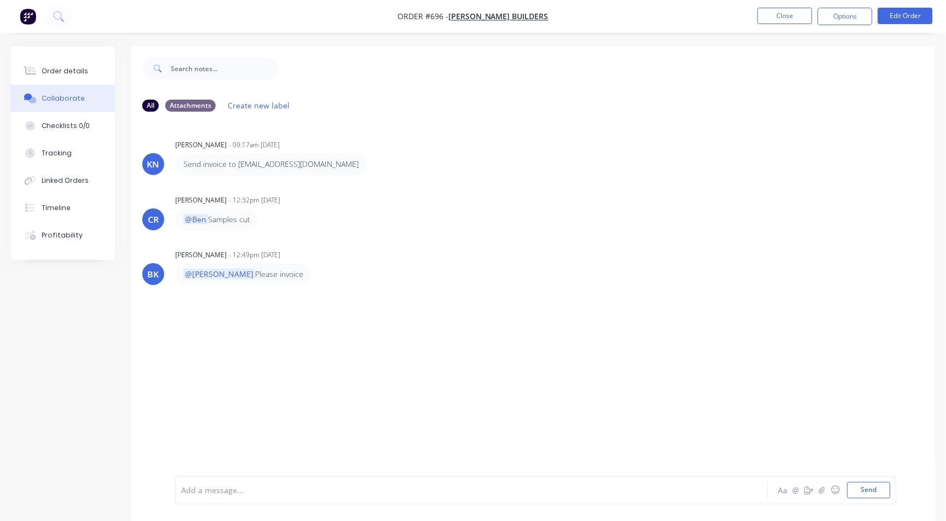
click at [214, 492] on div at bounding box center [448, 490] width 532 height 11
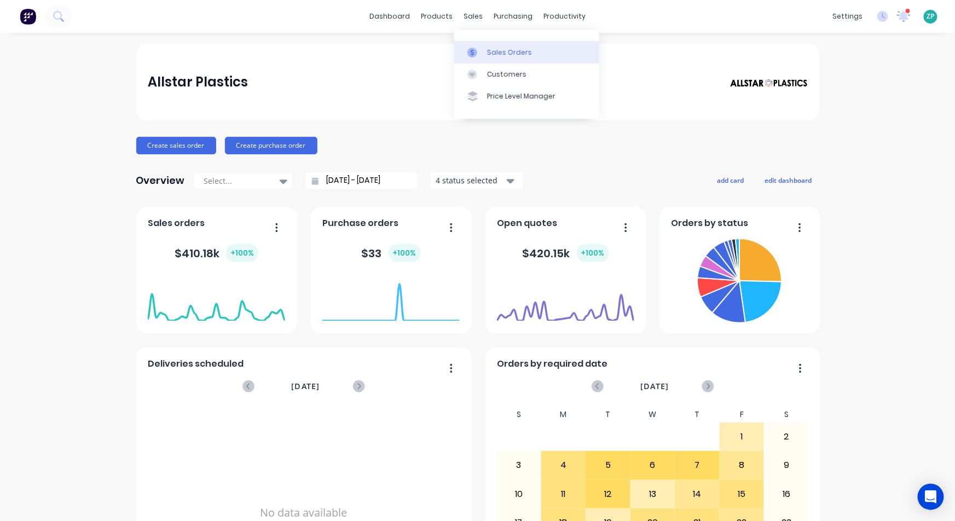
click at [493, 50] on div "Sales Orders" at bounding box center [509, 53] width 45 height 10
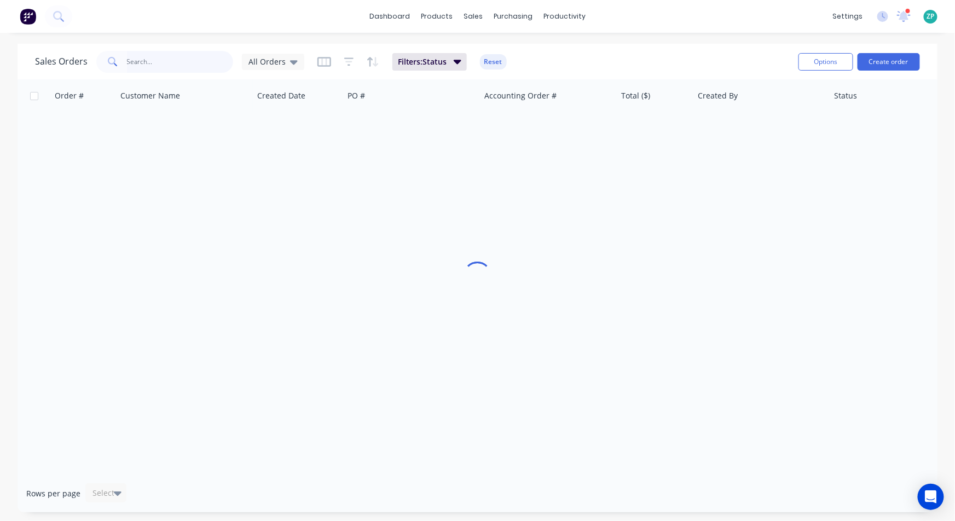
click at [155, 66] on input "text" at bounding box center [180, 62] width 107 height 22
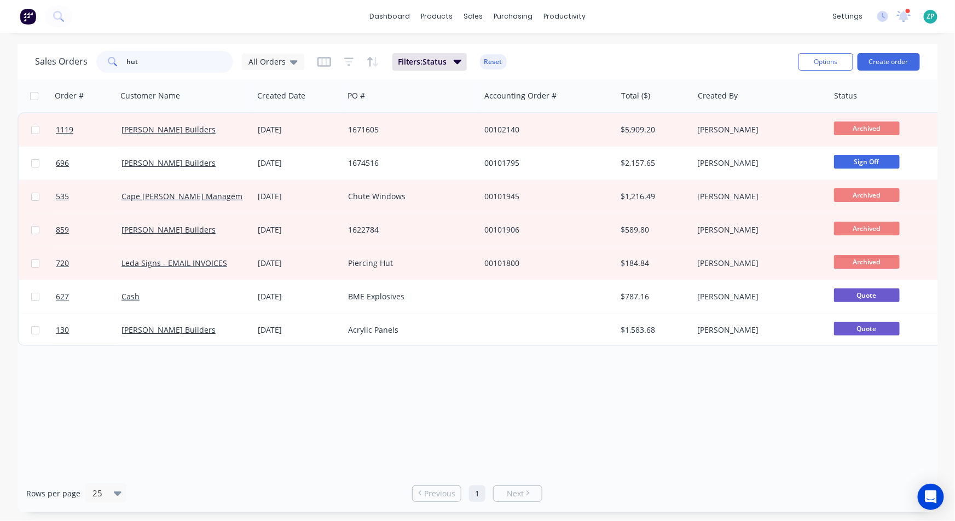
click at [161, 56] on input "hut" at bounding box center [180, 62] width 107 height 22
type input "101795"
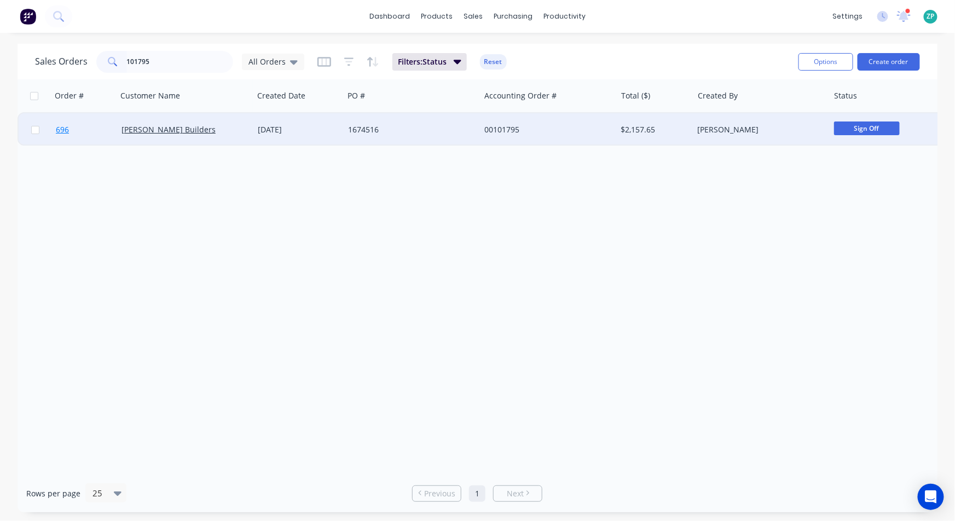
click at [64, 126] on span "696" at bounding box center [62, 129] width 13 height 11
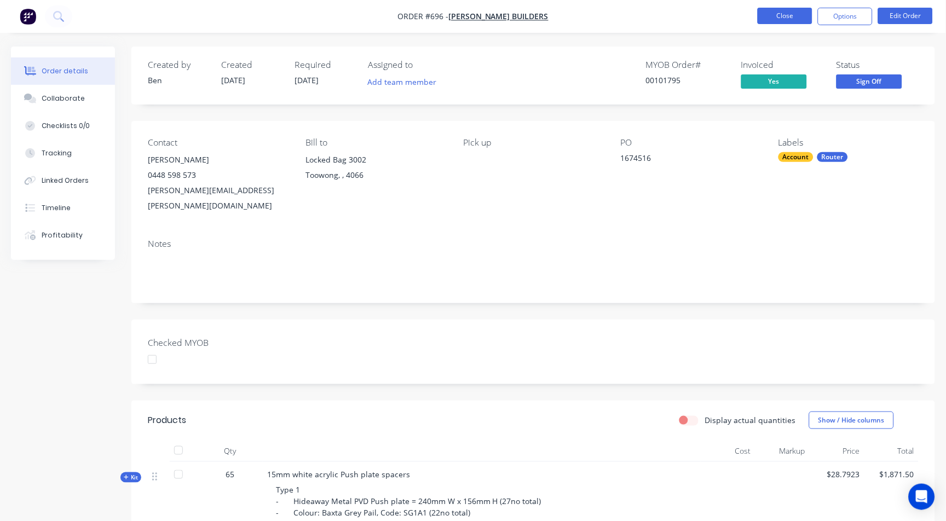
click at [781, 12] on button "Close" at bounding box center [785, 16] width 55 height 16
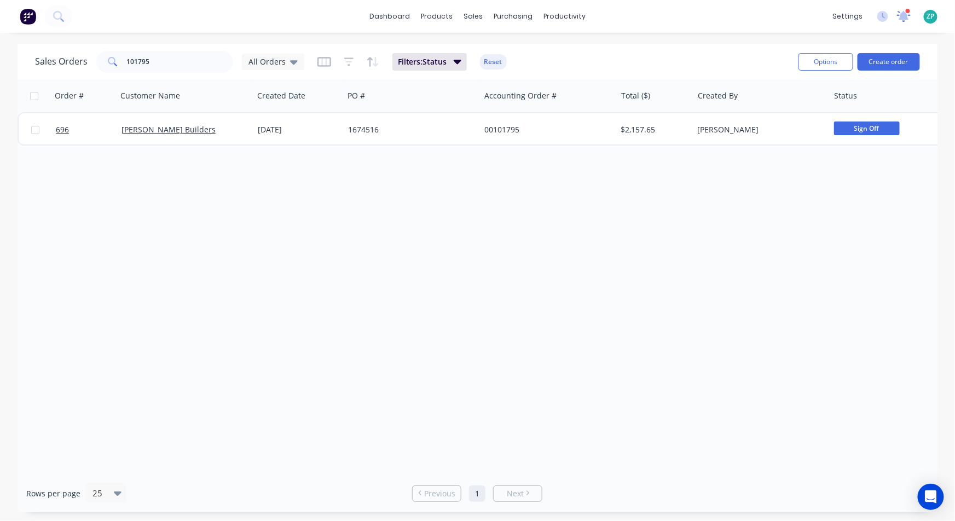
click at [899, 12] on icon at bounding box center [904, 16] width 14 height 11
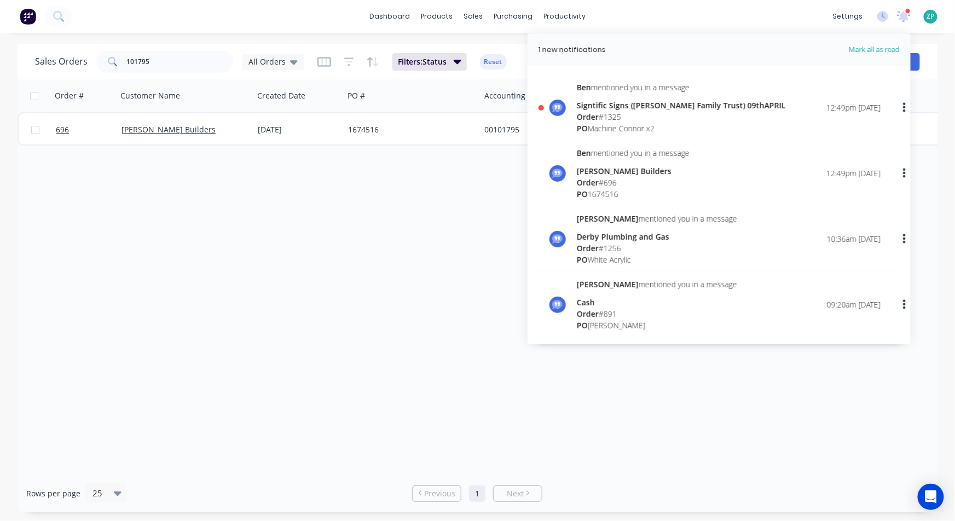
click at [614, 182] on div "Order # 696" at bounding box center [633, 182] width 113 height 11
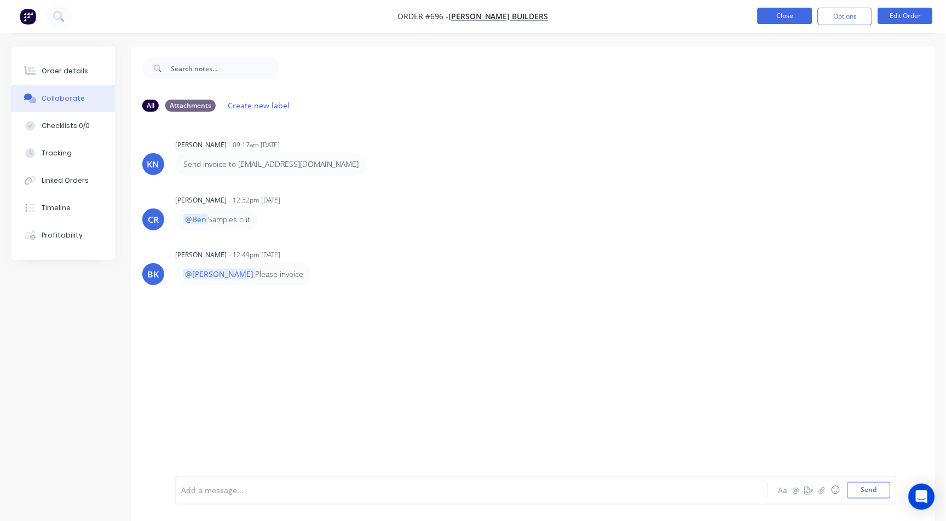
click at [777, 18] on button "Close" at bounding box center [785, 16] width 55 height 16
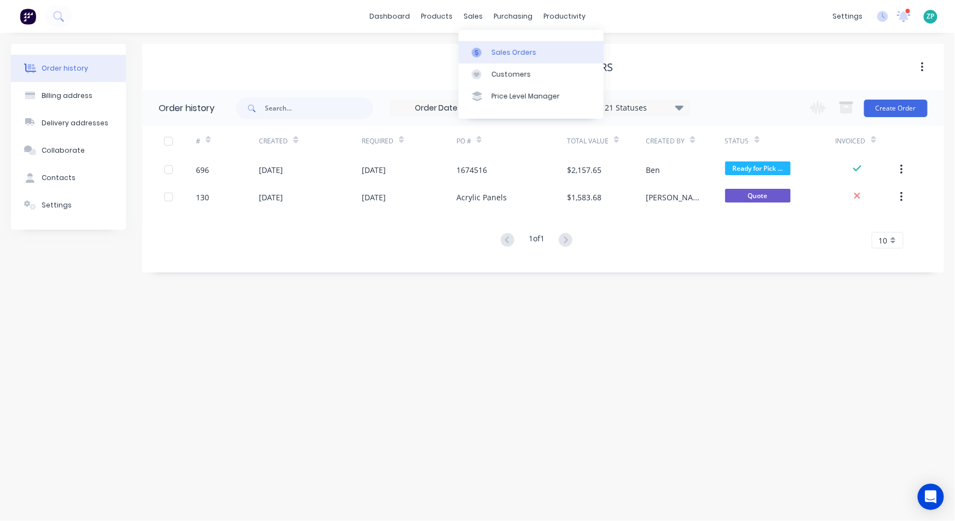
click at [495, 44] on link "Sales Orders" at bounding box center [531, 52] width 145 height 22
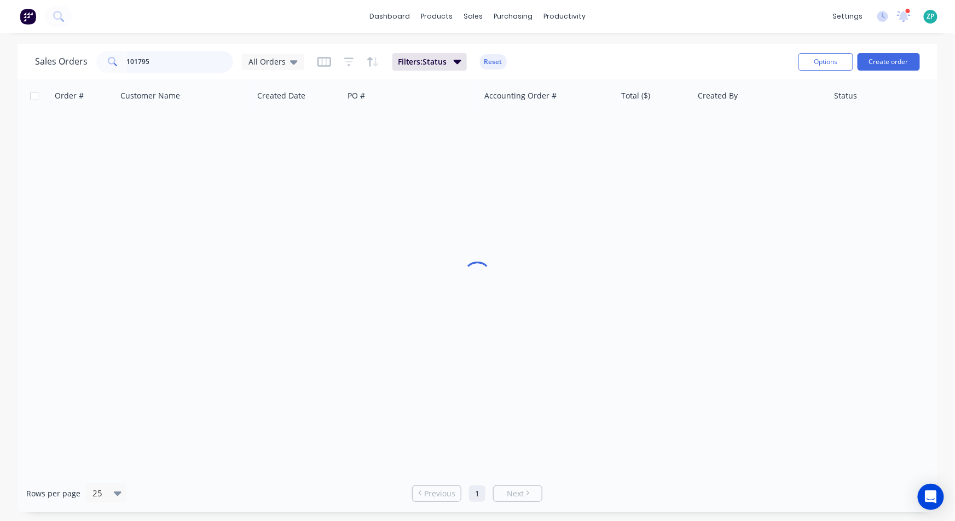
click at [144, 61] on input "101795" at bounding box center [180, 62] width 107 height 22
type input "1325"
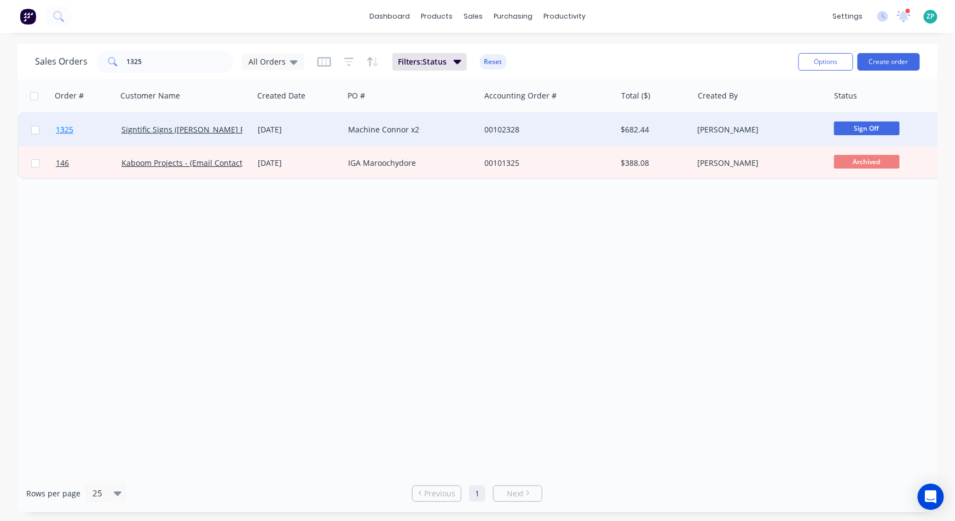
click at [67, 124] on span "1325" at bounding box center [65, 129] width 18 height 11
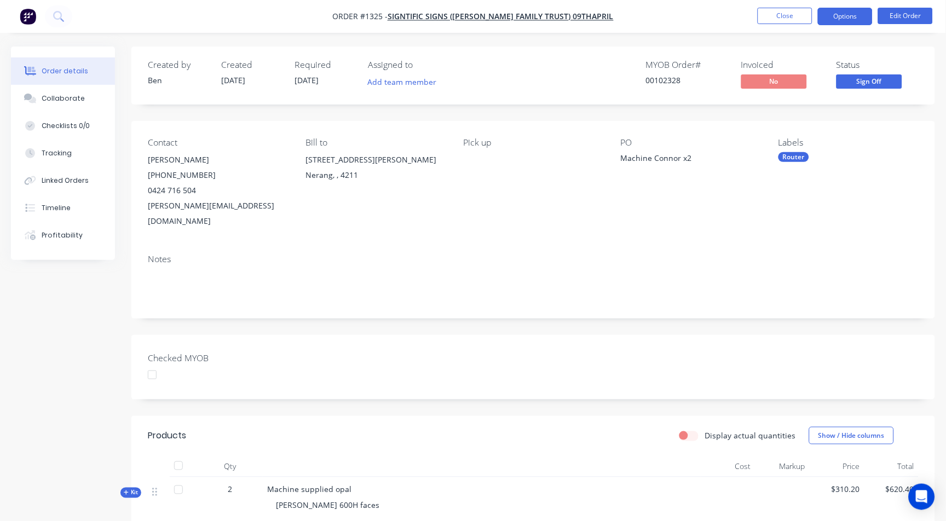
click at [845, 9] on button "Options" at bounding box center [845, 17] width 55 height 18
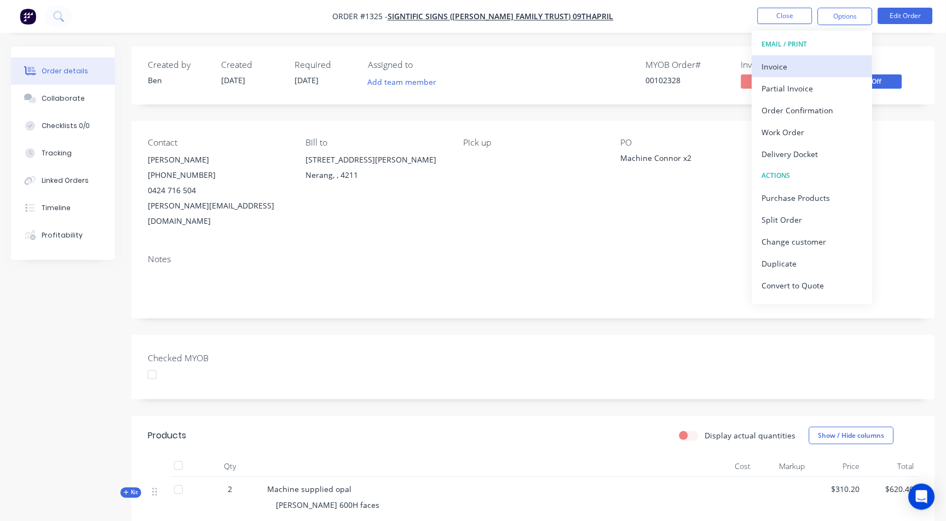
click at [784, 69] on div "Invoice" at bounding box center [812, 67] width 101 height 16
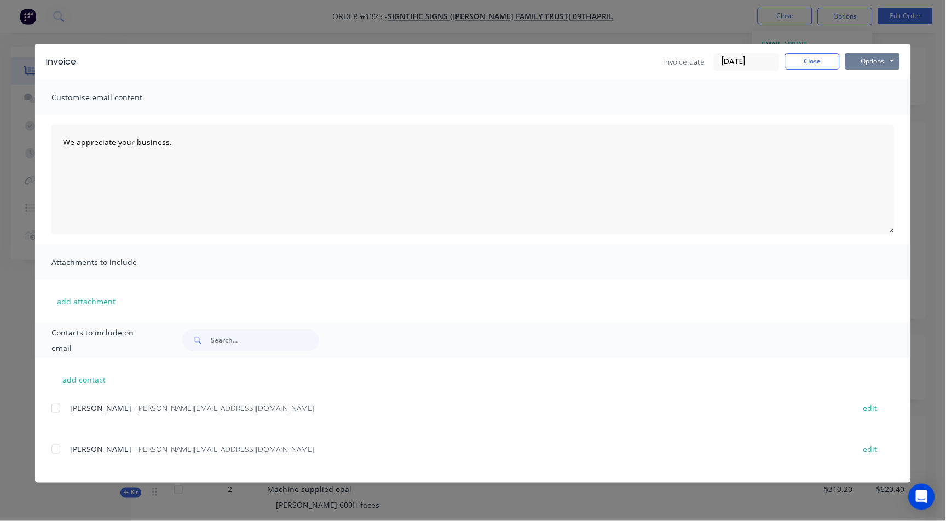
click at [874, 59] on button "Options" at bounding box center [872, 61] width 55 height 16
click at [877, 94] on button "Print" at bounding box center [880, 99] width 70 height 18
click at [810, 56] on button "Close" at bounding box center [812, 61] width 55 height 16
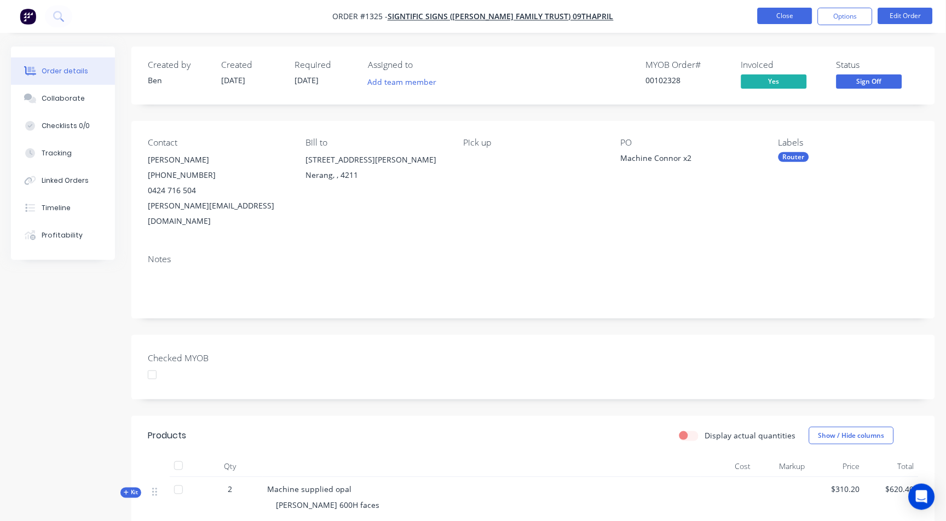
click at [786, 18] on button "Close" at bounding box center [785, 16] width 55 height 16
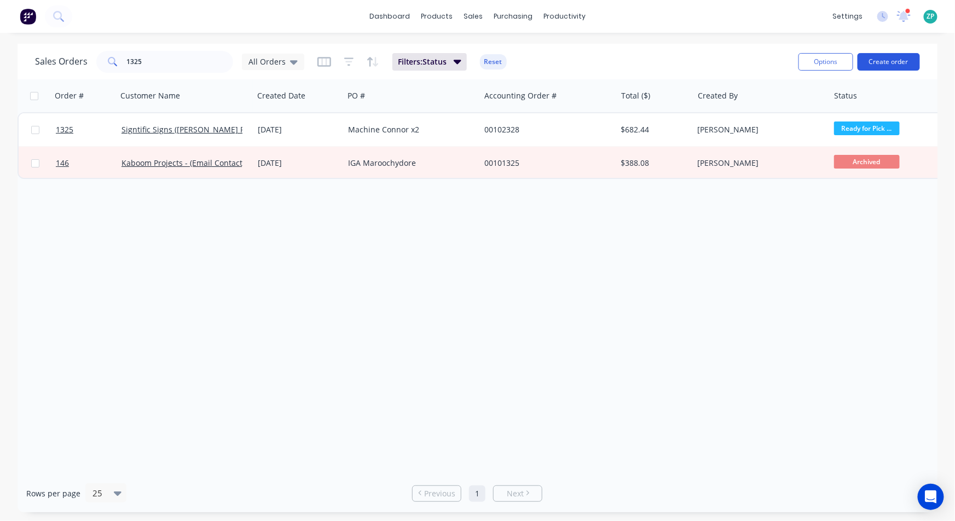
click at [880, 62] on button "Create order" at bounding box center [889, 62] width 62 height 18
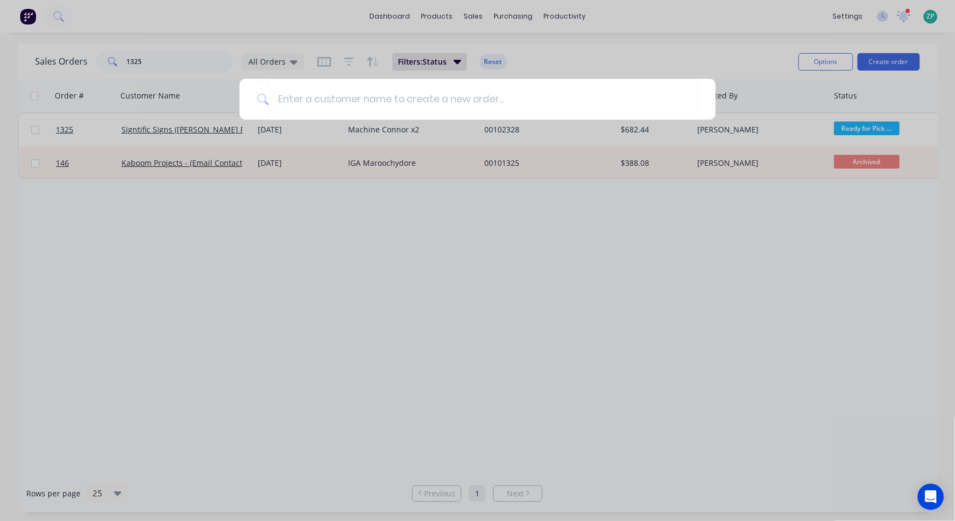
type input "c"
type input "f"
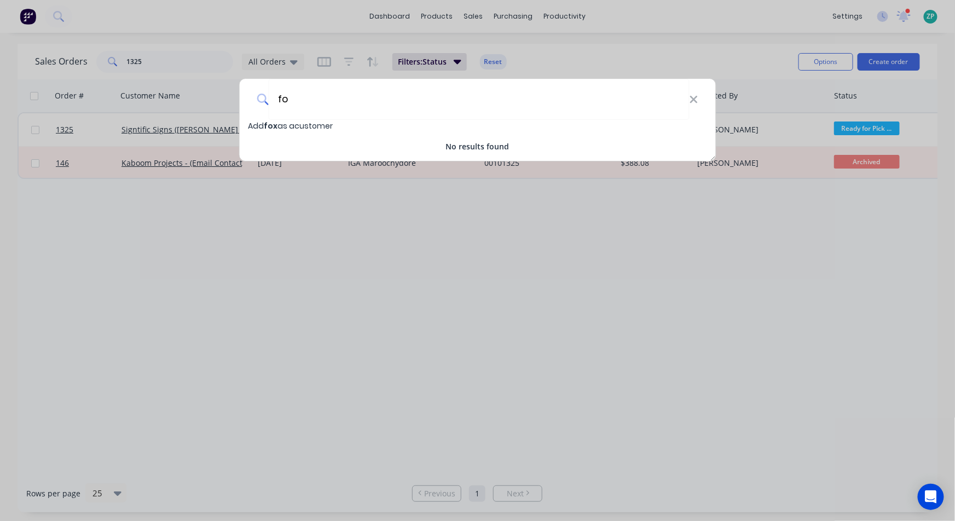
type input "f"
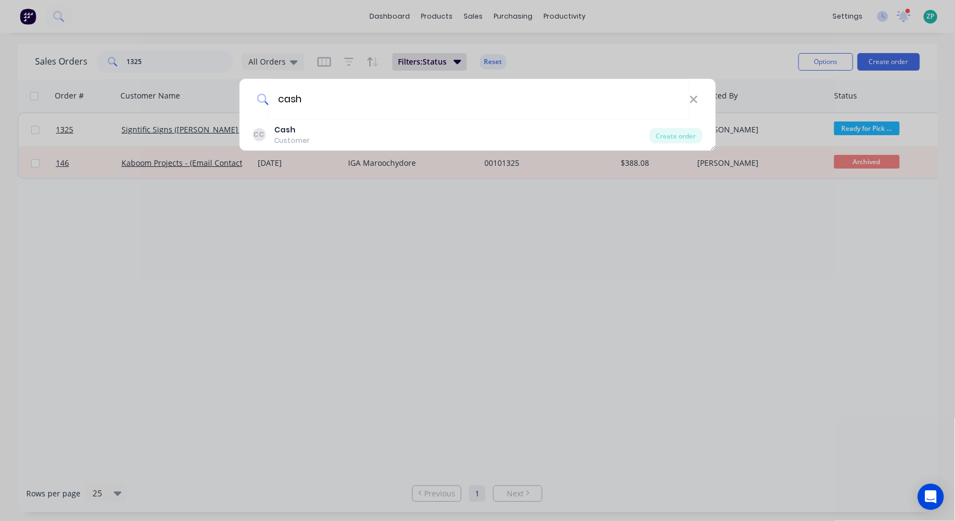
type input "cash"
click at [473, 19] on div "cash CC Cash Customer Create order" at bounding box center [477, 260] width 955 height 521
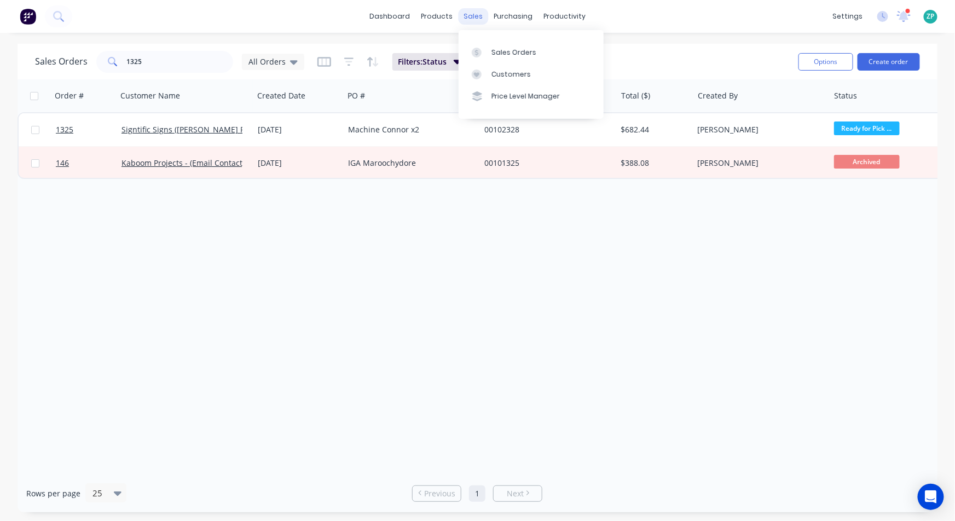
click at [473, 12] on div "sales" at bounding box center [473, 16] width 30 height 16
click at [498, 51] on div "Sales Orders" at bounding box center [514, 53] width 45 height 10
click at [174, 60] on input "1325" at bounding box center [180, 62] width 107 height 22
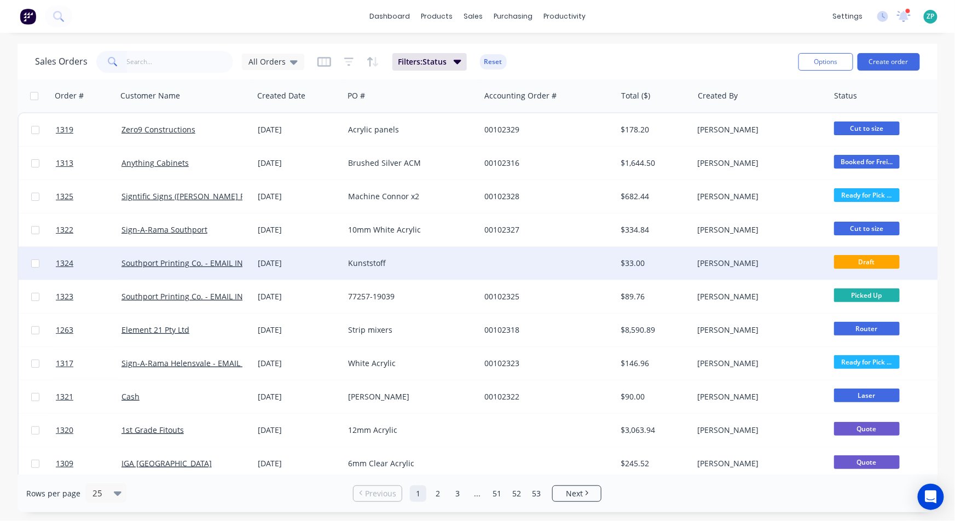
click at [54, 259] on div at bounding box center [84, 263] width 66 height 33
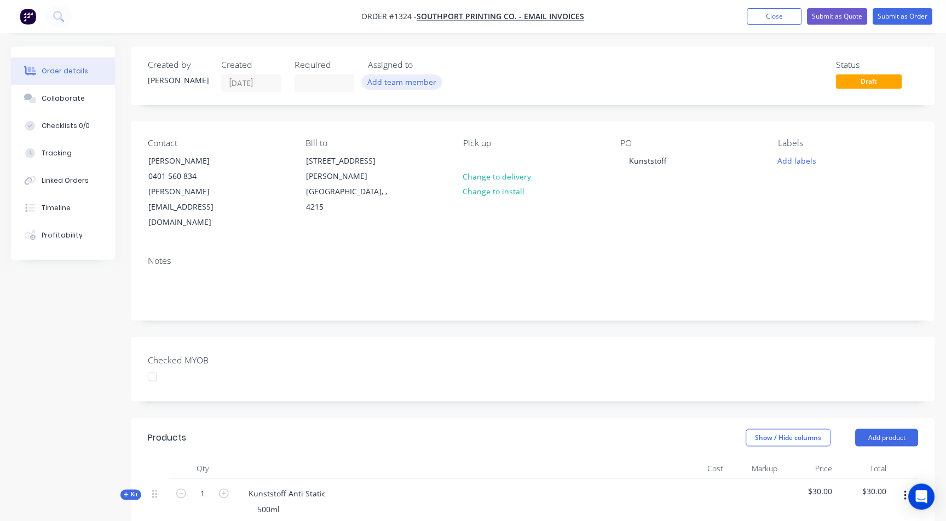
click at [417, 80] on button "Add team member" at bounding box center [402, 81] width 80 height 15
click at [559, 21] on span "Order #1324 - Southport Printing Co. - EMAIL INVOICES" at bounding box center [473, 16] width 223 height 11
click at [818, 17] on button "Submit as Quote" at bounding box center [837, 16] width 60 height 16
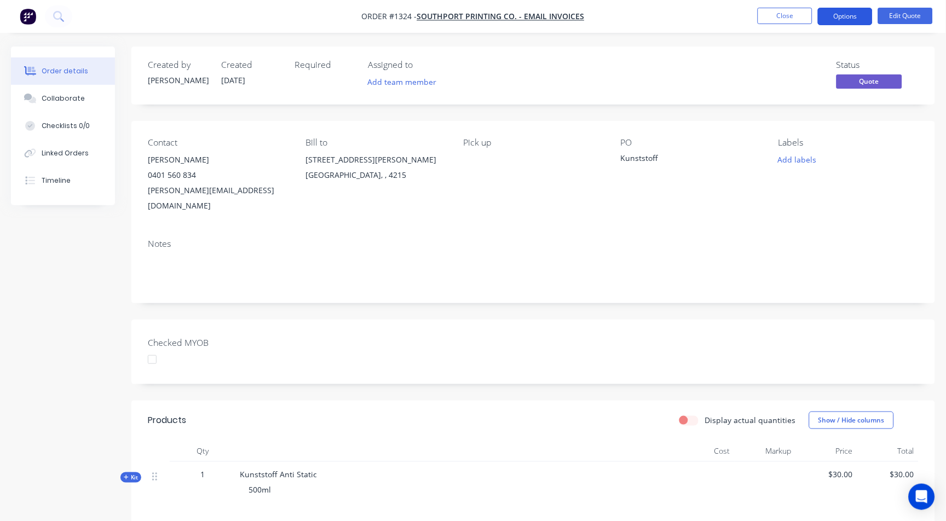
click at [850, 19] on button "Options" at bounding box center [845, 17] width 55 height 18
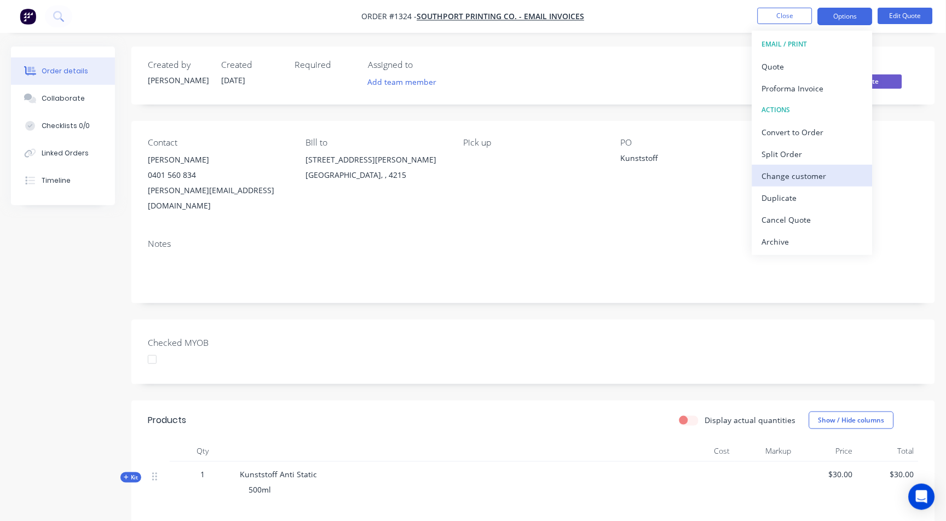
click at [806, 172] on div "Change customer" at bounding box center [812, 176] width 101 height 16
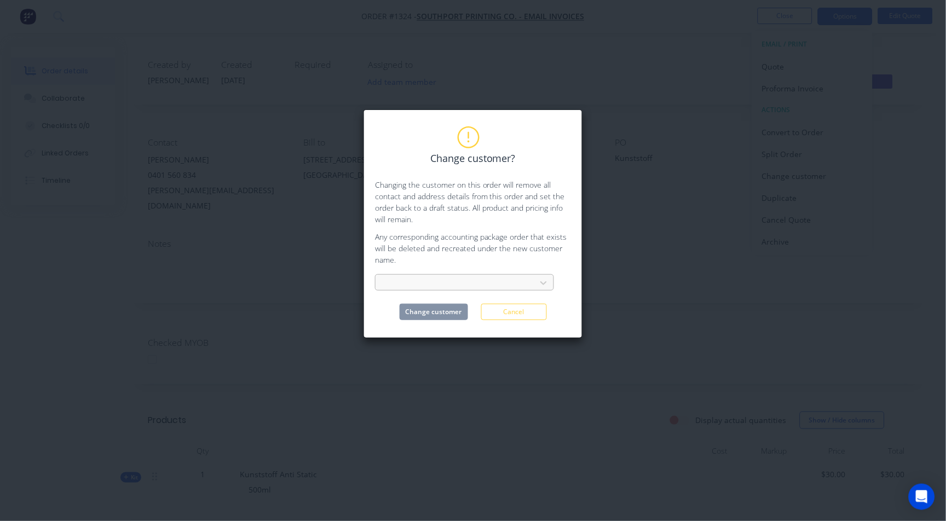
click at [452, 280] on div at bounding box center [457, 283] width 146 height 14
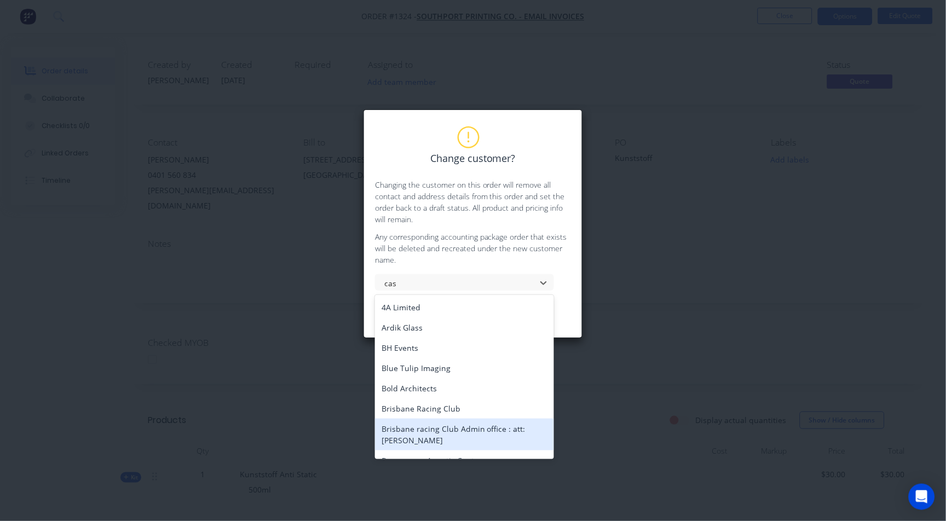
type input "cash"
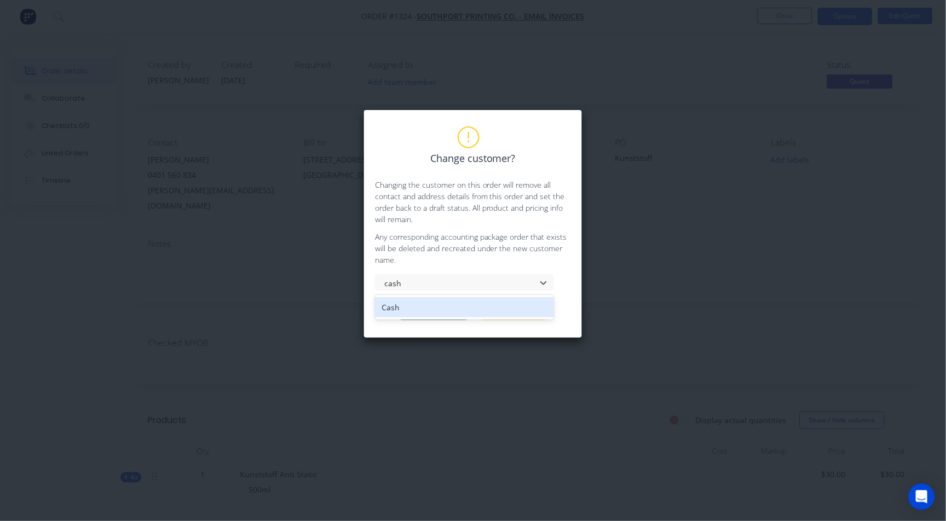
click at [414, 314] on div "Cash" at bounding box center [464, 307] width 179 height 20
click at [445, 315] on button "Change customer" at bounding box center [434, 312] width 68 height 16
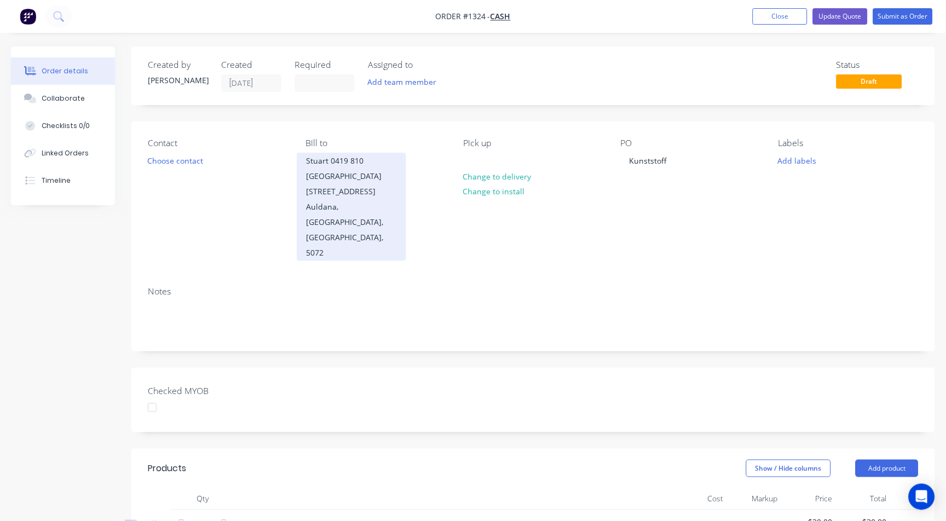
click at [357, 168] on div "Stuart 0419 810 [GEOGRAPHIC_DATA][STREET_ADDRESS]" at bounding box center [351, 176] width 91 height 46
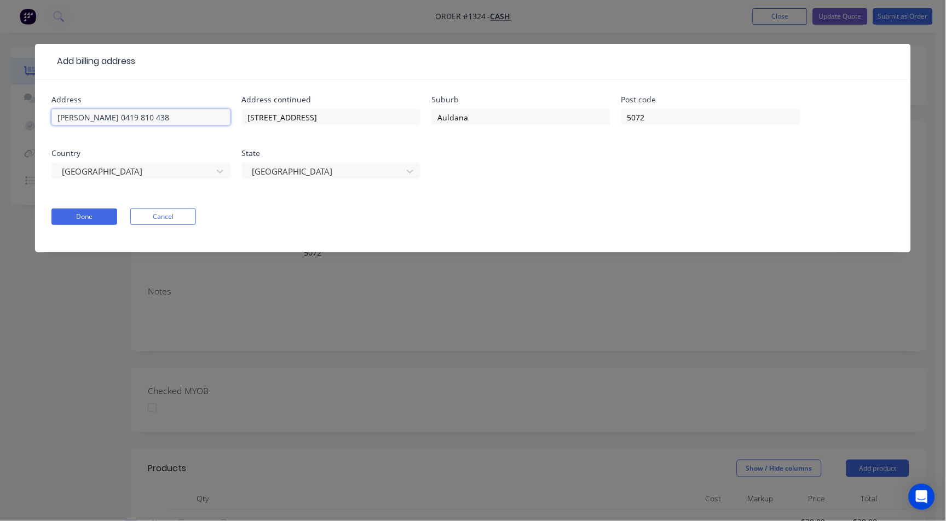
drag, startPoint x: 151, startPoint y: 109, endPoint x: 43, endPoint y: 123, distance: 108.7
click at [43, 123] on div "Address Stuart 0419 810 438 Address continued [STREET_ADDRESS] Done Cancel" at bounding box center [473, 165] width 876 height 173
drag, startPoint x: 314, startPoint y: 180, endPoint x: 314, endPoint y: 170, distance: 9.3
click at [314, 177] on div "[GEOGRAPHIC_DATA]" at bounding box center [330, 176] width 179 height 32
click at [314, 170] on div at bounding box center [324, 172] width 146 height 14
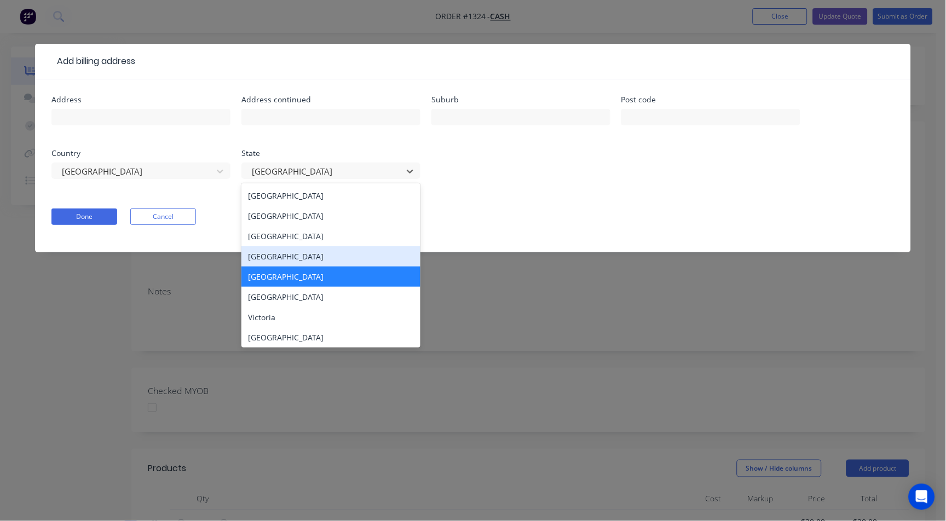
click at [269, 252] on div "[GEOGRAPHIC_DATA]" at bounding box center [330, 256] width 179 height 20
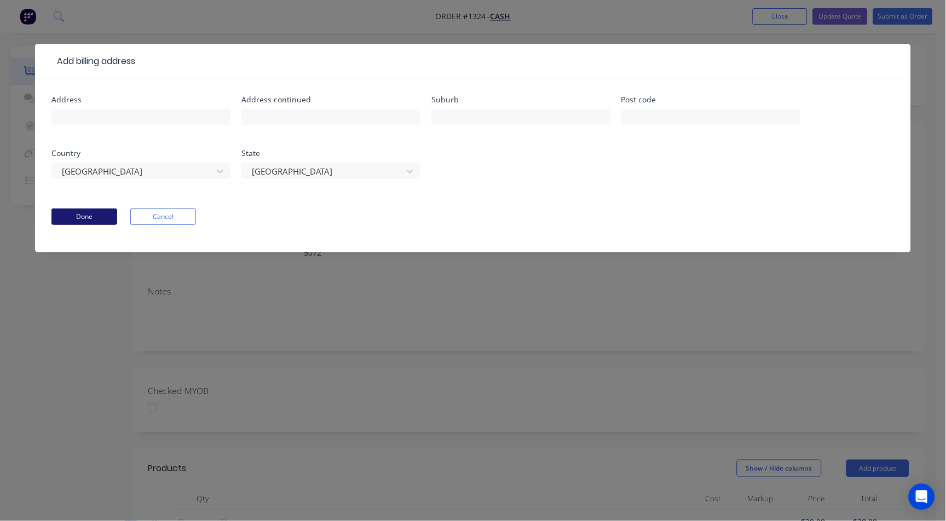
click at [76, 218] on button "Done" at bounding box center [84, 217] width 66 height 16
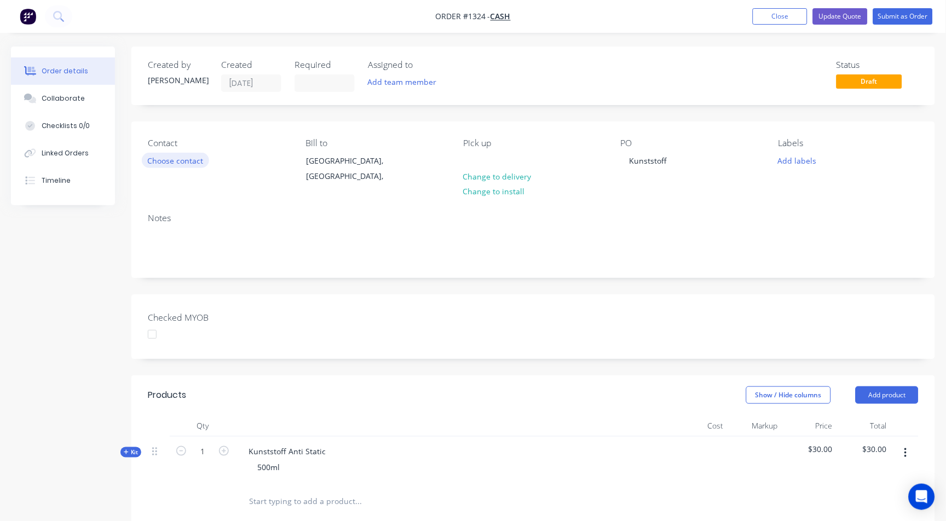
click at [170, 161] on button "Choose contact" at bounding box center [175, 160] width 67 height 15
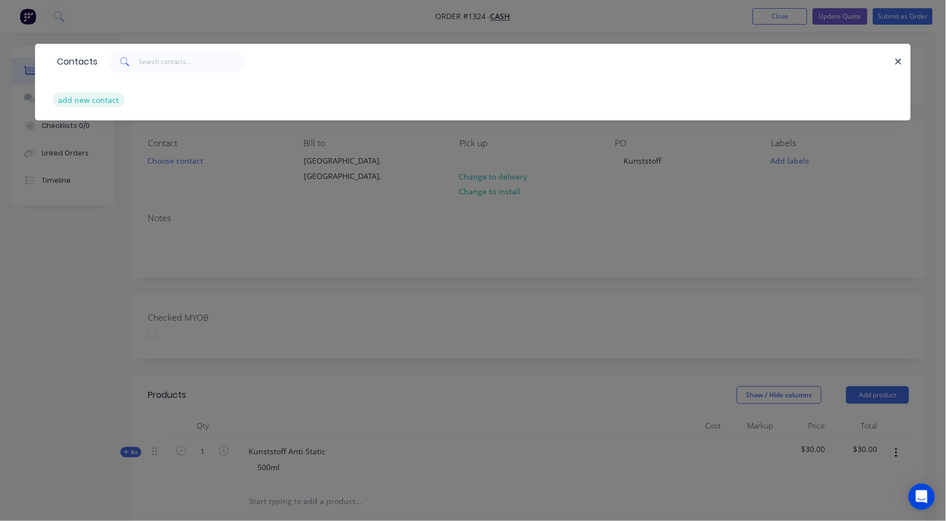
click at [102, 106] on button "add new contact" at bounding box center [89, 100] width 72 height 15
select select "AU"
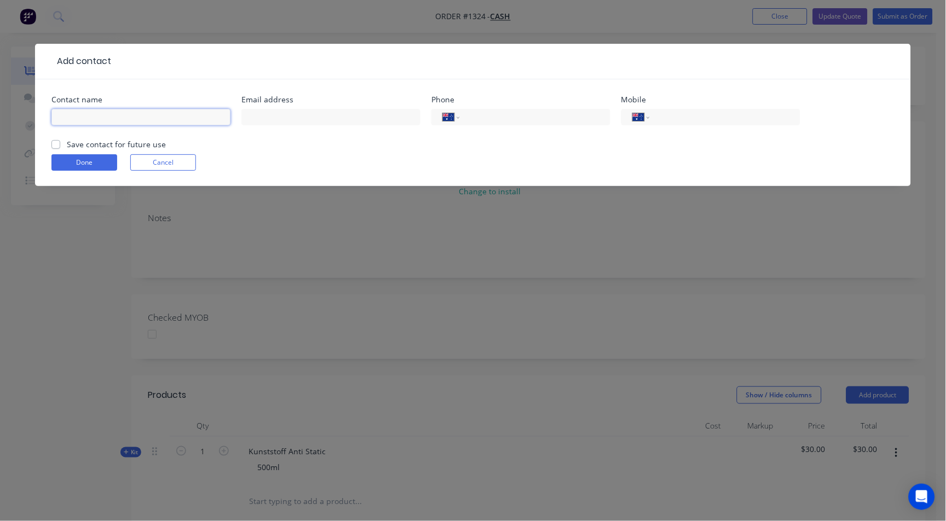
click at [145, 113] on input "text" at bounding box center [140, 117] width 179 height 16
type input "Zion"
type input "[EMAIL_ADDRESS][DOMAIN_NAME]"
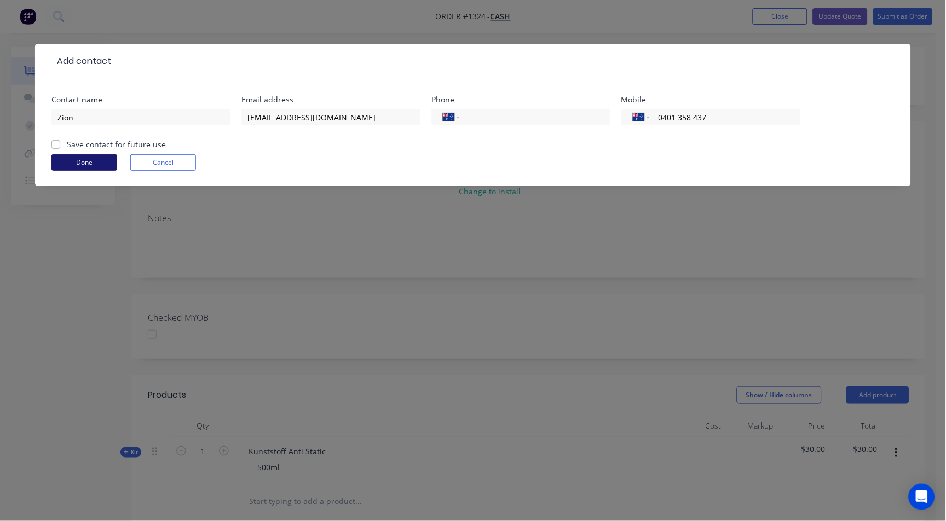
type input "0401 358 437"
click at [107, 161] on button "Done" at bounding box center [84, 162] width 66 height 16
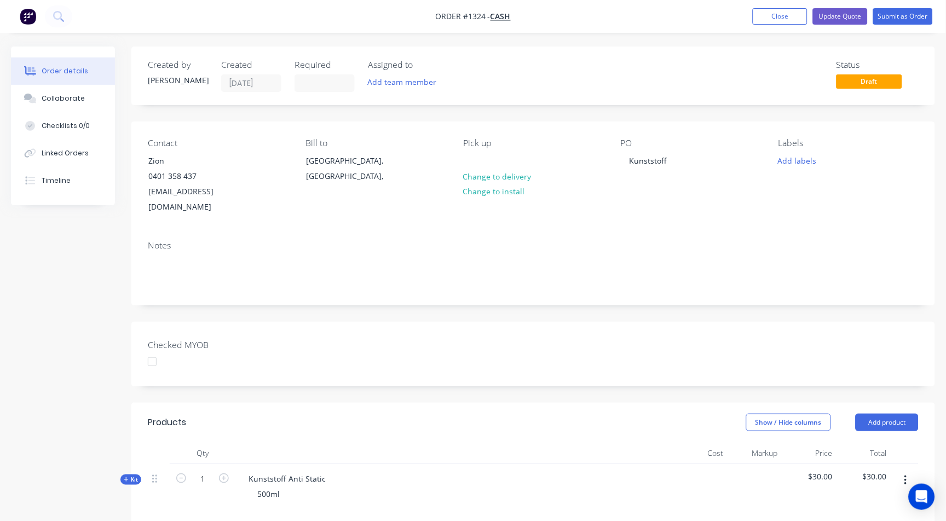
click at [479, 143] on div "Pick up" at bounding box center [533, 143] width 140 height 10
click at [466, 143] on div "Pick up" at bounding box center [533, 143] width 140 height 10
click at [476, 139] on div "Pick up" at bounding box center [533, 143] width 140 height 10
drag, startPoint x: 478, startPoint y: 131, endPoint x: 478, endPoint y: 146, distance: 14.8
click at [478, 132] on div "Contact Zion [PHONE_NUMBER] [EMAIL_ADDRESS][DOMAIN_NAME] Bill to [GEOGRAPHIC_DA…" at bounding box center [533, 177] width 804 height 110
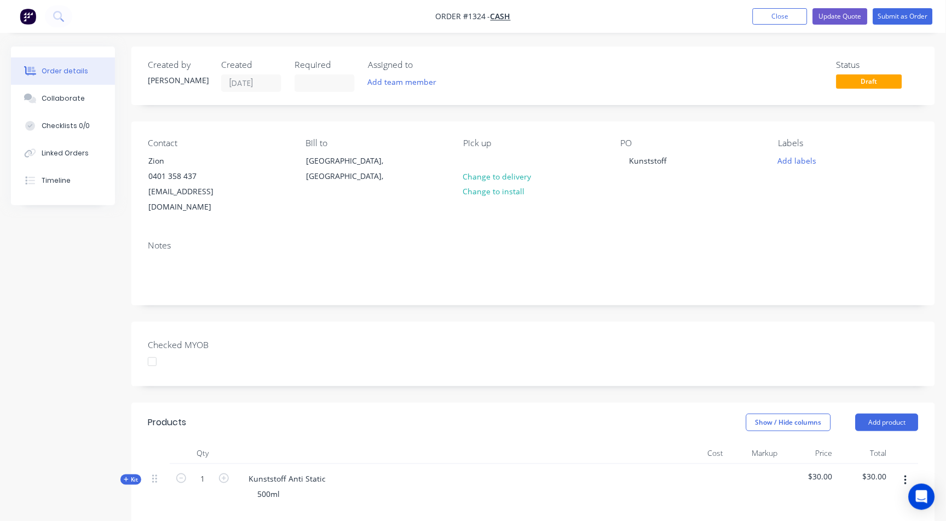
click at [478, 146] on div "Pick up" at bounding box center [533, 143] width 140 height 10
click at [488, 151] on div "Pick up Change to delivery Change to install" at bounding box center [533, 176] width 140 height 77
click at [477, 155] on div at bounding box center [472, 161] width 18 height 16
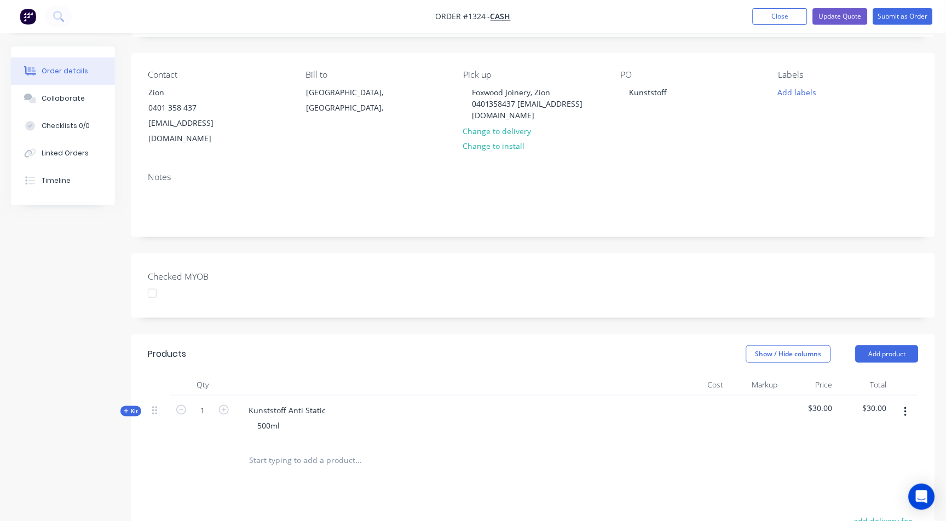
scroll to position [122, 0]
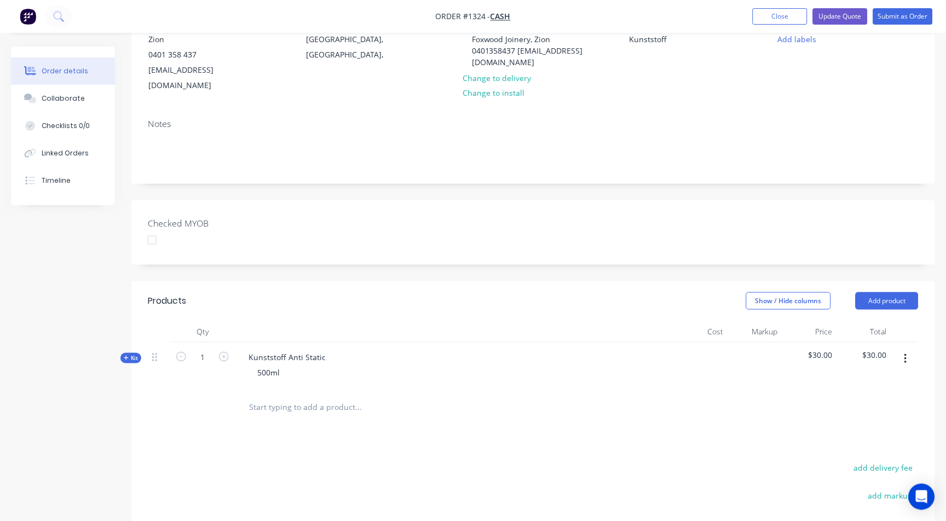
click at [901, 349] on button "button" at bounding box center [906, 359] width 26 height 20
click at [860, 446] on div "Delete" at bounding box center [866, 454] width 84 height 16
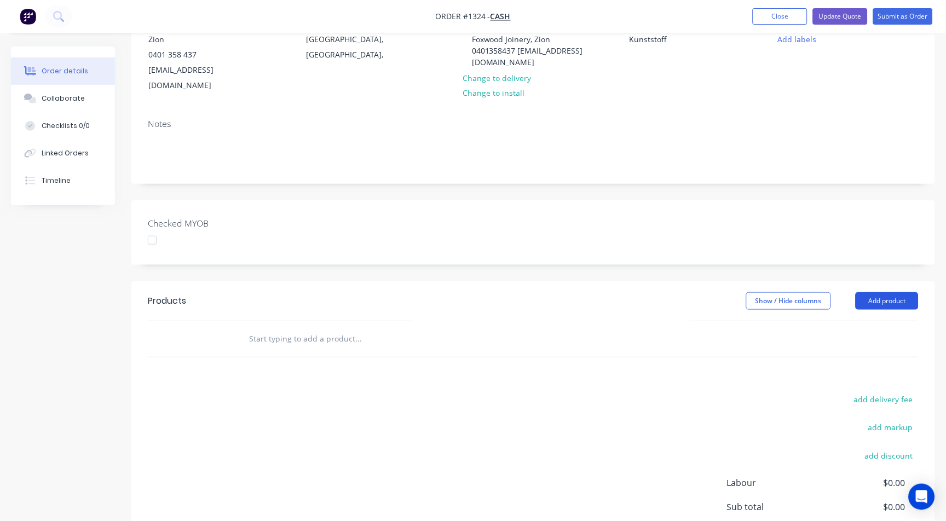
click at [892, 292] on button "Add product" at bounding box center [887, 301] width 63 height 18
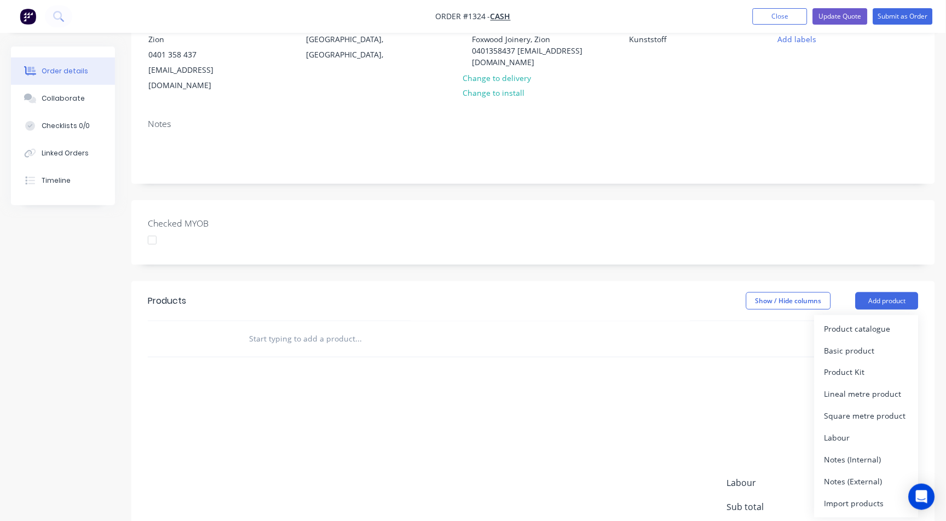
click at [255, 328] on input "text" at bounding box center [358, 339] width 219 height 22
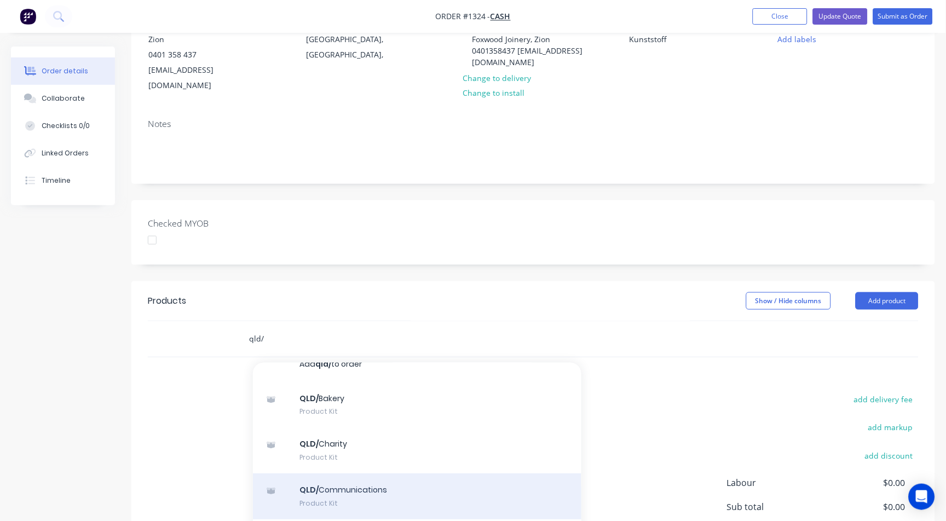
scroll to position [61, 0]
type input "qld/"
click at [325, 477] on div "QLD/ Cuttosize Product Kit" at bounding box center [417, 498] width 328 height 46
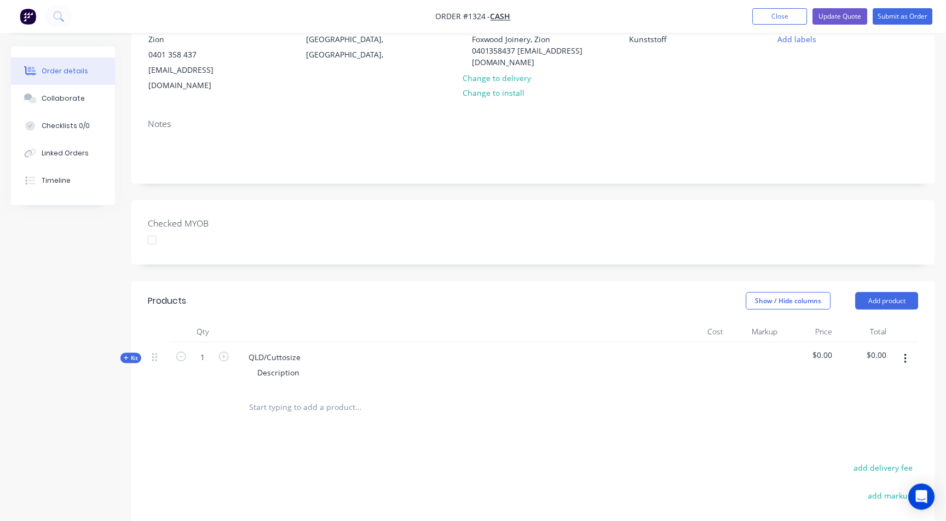
click at [130, 354] on span "Kit" at bounding box center [131, 358] width 14 height 8
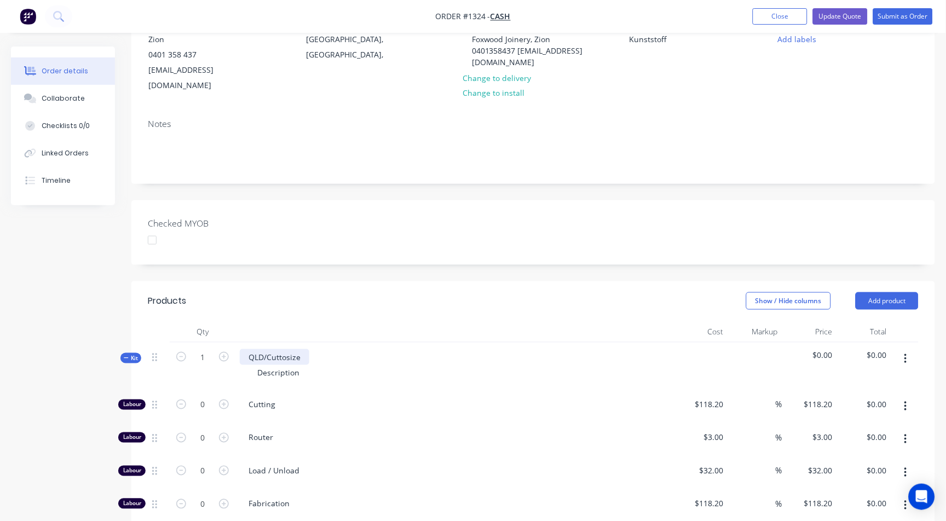
click at [285, 349] on div "QLD/Cuttosize" at bounding box center [275, 357] width 70 height 16
copy div "2900x150mm"
paste div
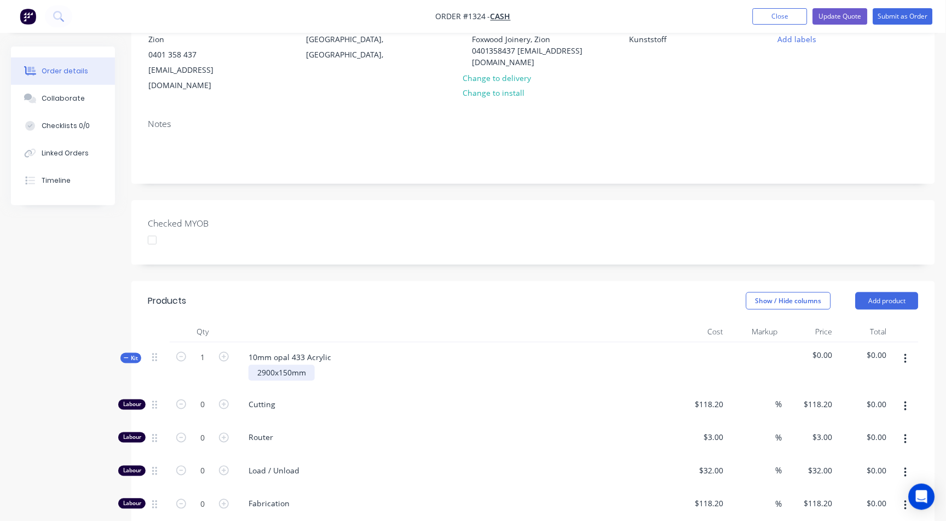
click at [256, 365] on div "2900x150mm" at bounding box center [282, 373] width 66 height 16
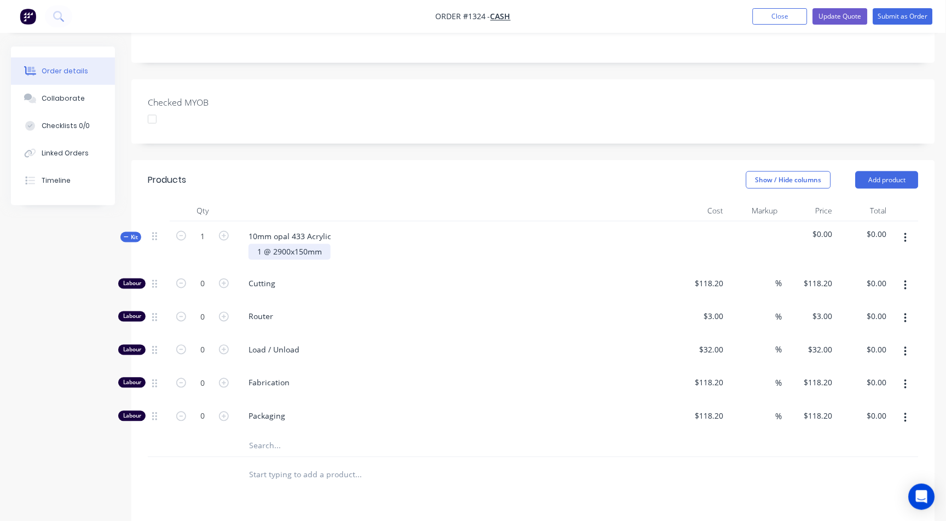
scroll to position [243, 0]
click at [259, 435] on input "text" at bounding box center [358, 446] width 219 height 22
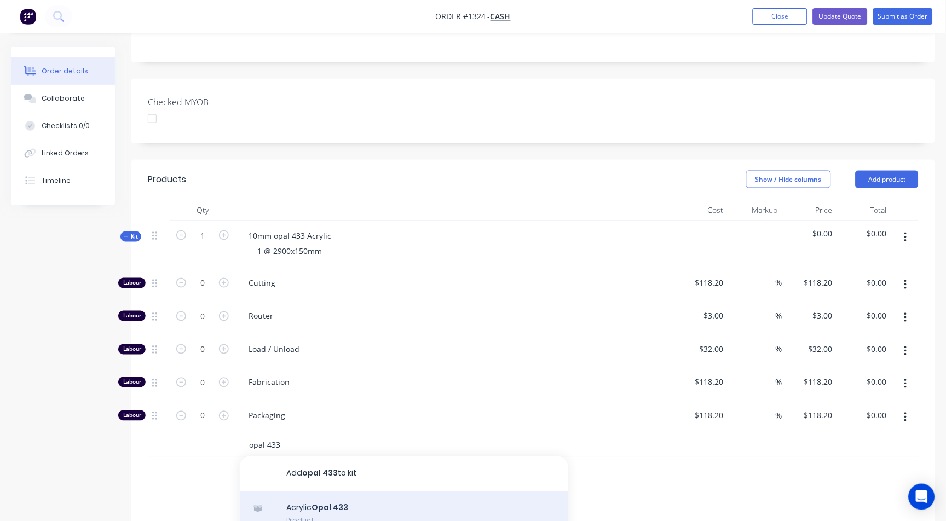
type input "opal 433"
click at [318, 499] on div "Acrylic Opal 433 Product" at bounding box center [404, 515] width 328 height 46
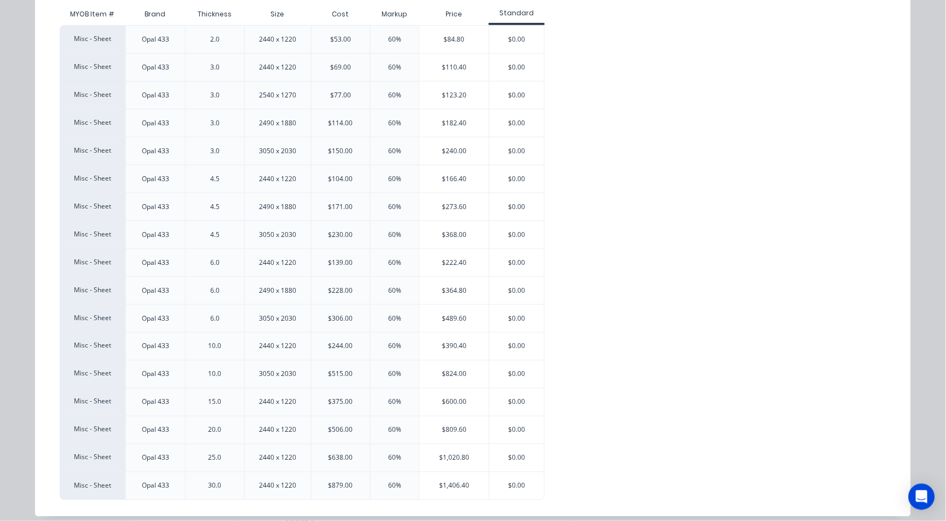
scroll to position [153, 0]
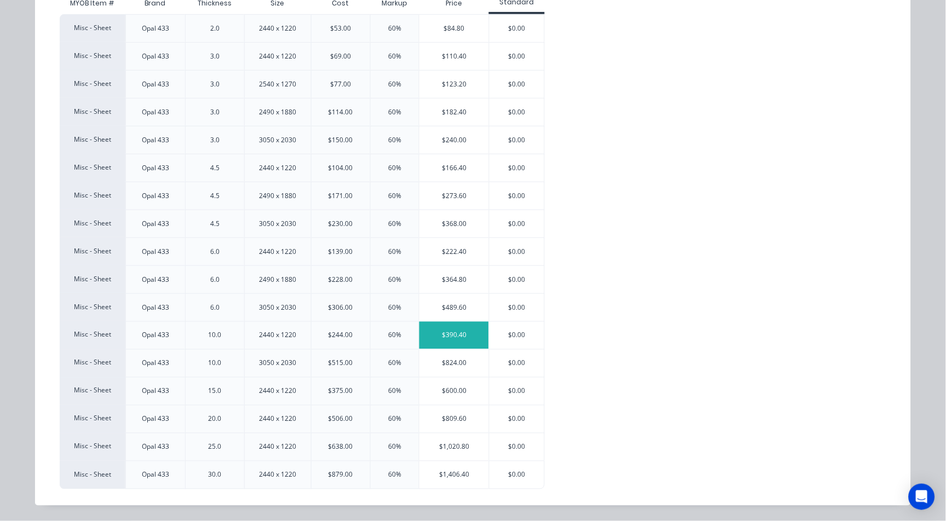
click at [433, 331] on div "$390.40" at bounding box center [454, 335] width 70 height 27
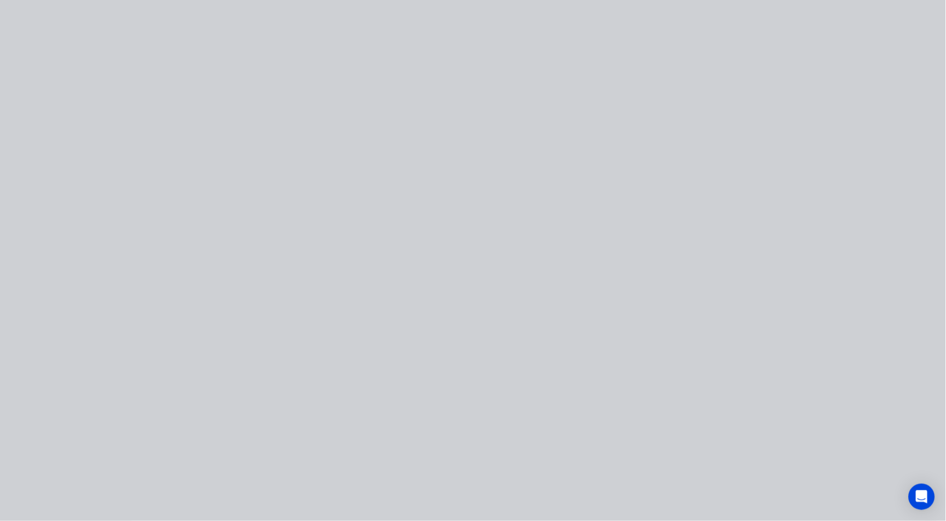
scroll to position [0, 0]
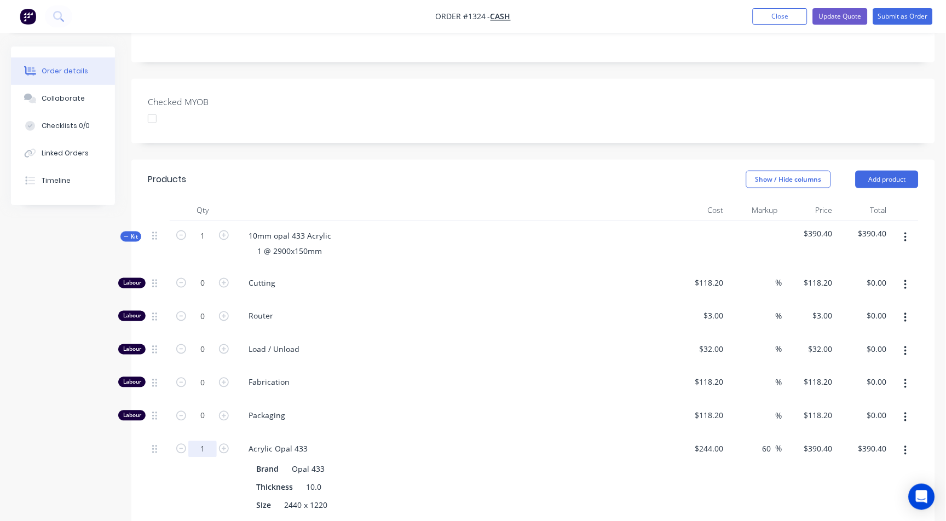
click at [206, 435] on div "1" at bounding box center [203, 478] width 66 height 86
click at [208, 292] on input "1" at bounding box center [202, 283] width 28 height 16
type input "0.435"
type input "$169.82"
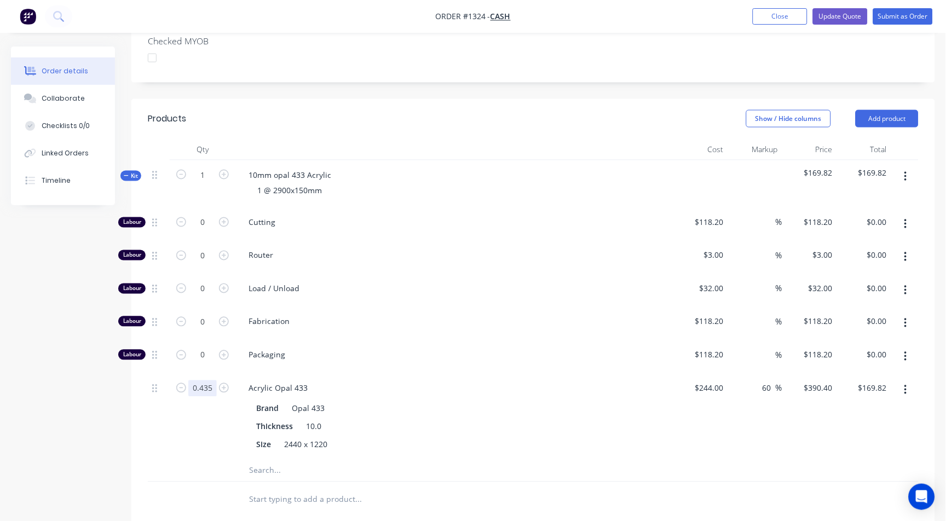
click at [210, 231] on input "0.435" at bounding box center [202, 223] width 28 height 16
type input "0.3"
type input "$117.12"
type input "0.35"
type input "$136.64"
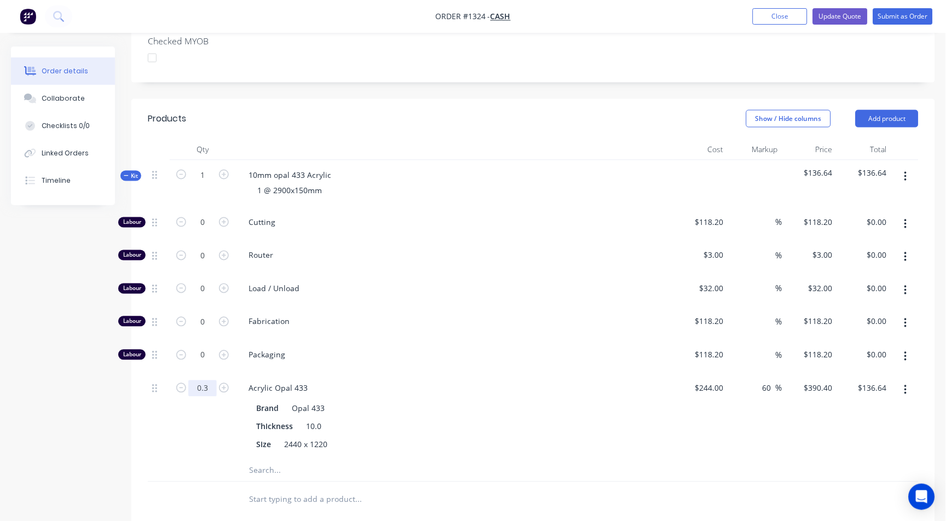
type input "0.3"
type input "$117.12"
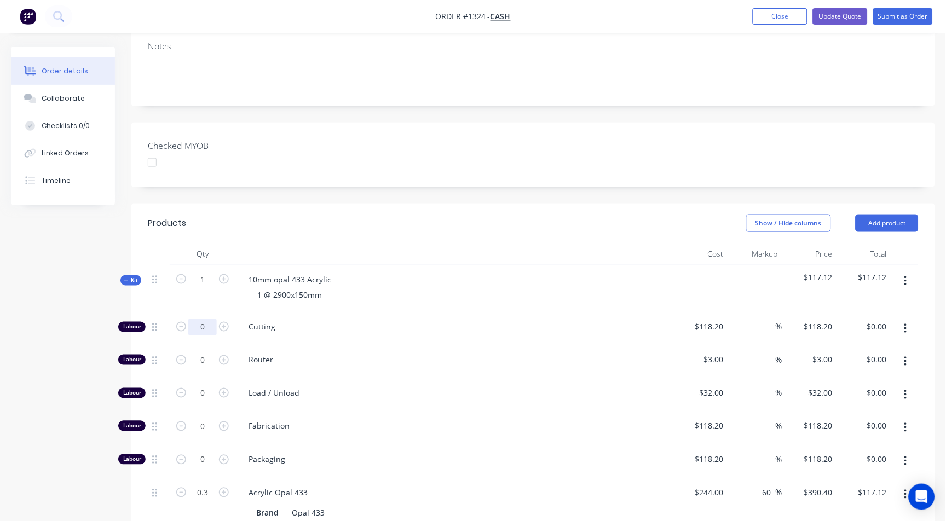
drag, startPoint x: 205, startPoint y: 308, endPoint x: 396, endPoint y: 315, distance: 191.2
click at [206, 319] on input "0" at bounding box center [202, 327] width 28 height 16
type input "1"
type input "$118.20"
type input "$16.17"
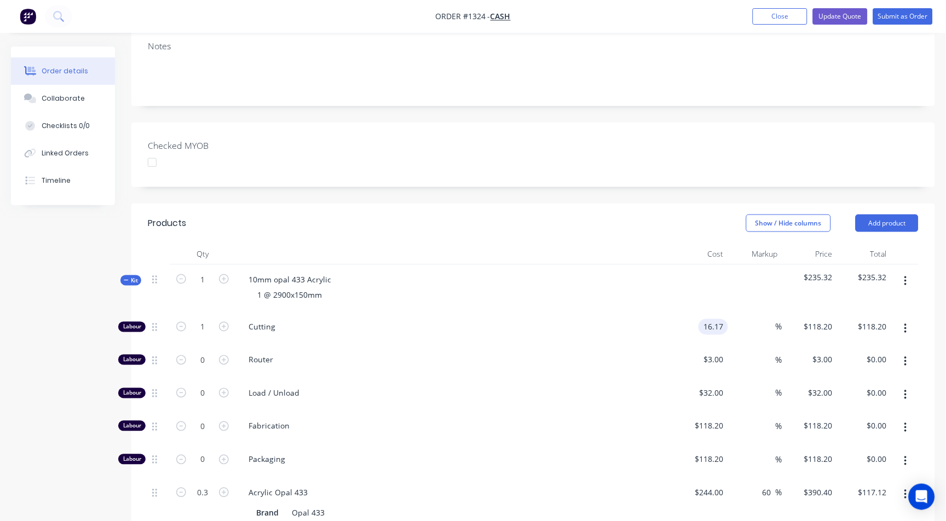
type input "$16.17"
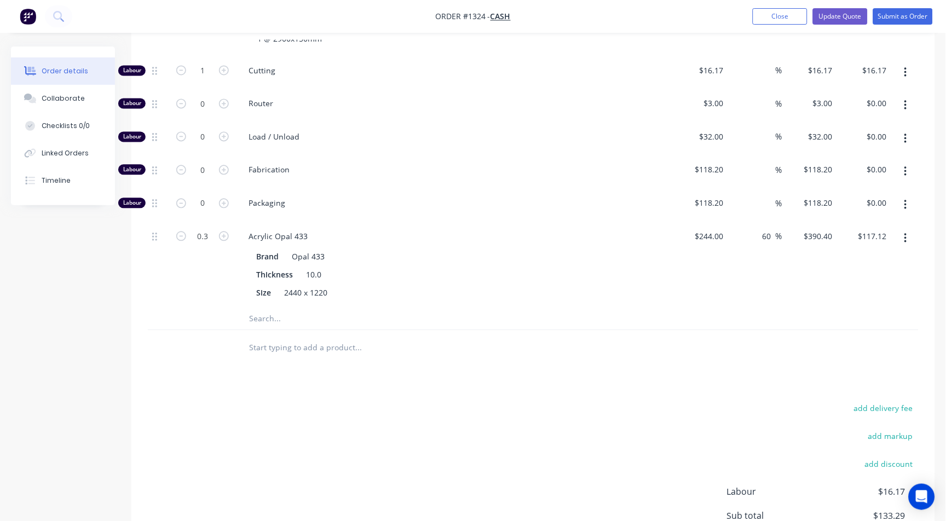
scroll to position [260, 0]
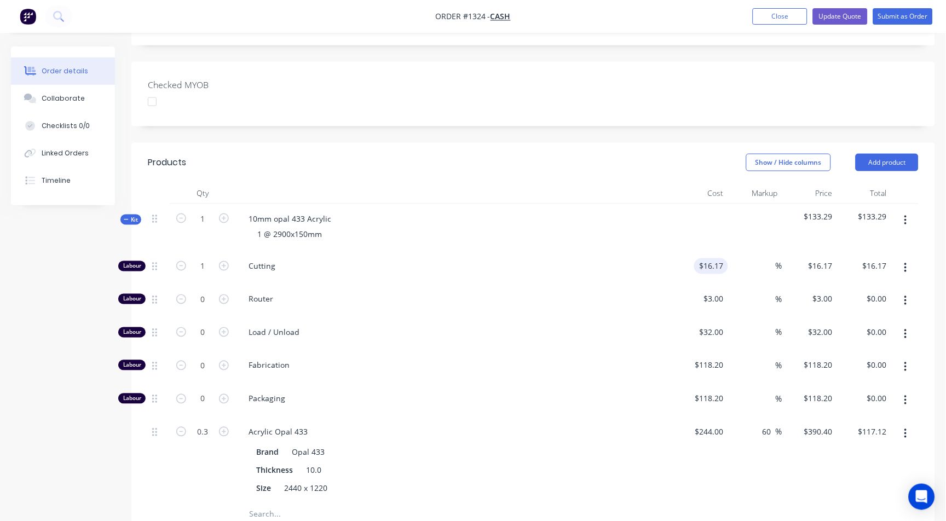
type input "16.17"
click at [720, 258] on input "16.17" at bounding box center [713, 266] width 30 height 16
click at [720, 258] on input "16.17" at bounding box center [715, 266] width 25 height 16
type input "$0.00"
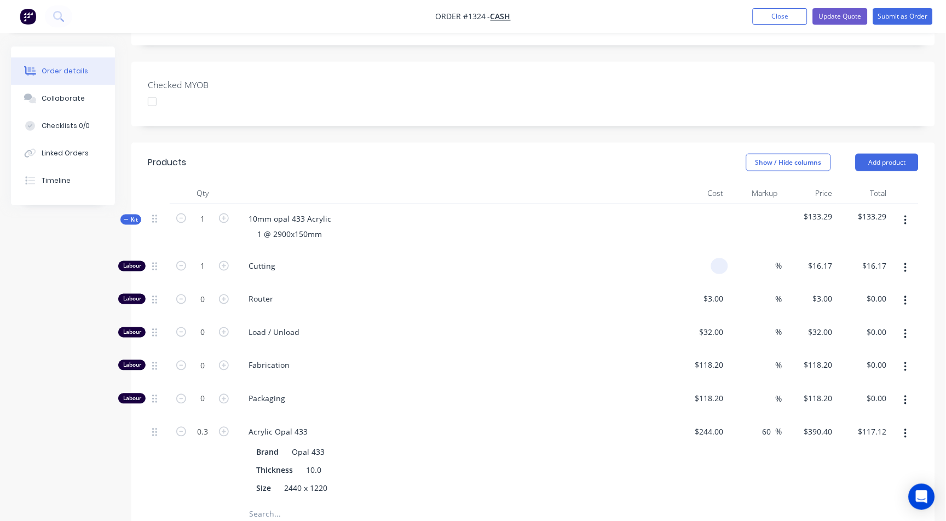
type input "$0.00"
drag, startPoint x: 708, startPoint y: 251, endPoint x: 829, endPoint y: 251, distance: 121.0
click at [824, 252] on div "Labour 1 Cutting 0 0 % $0.00 $0.00 $0.00 $0.00" at bounding box center [533, 268] width 771 height 33
type input "$14.70"
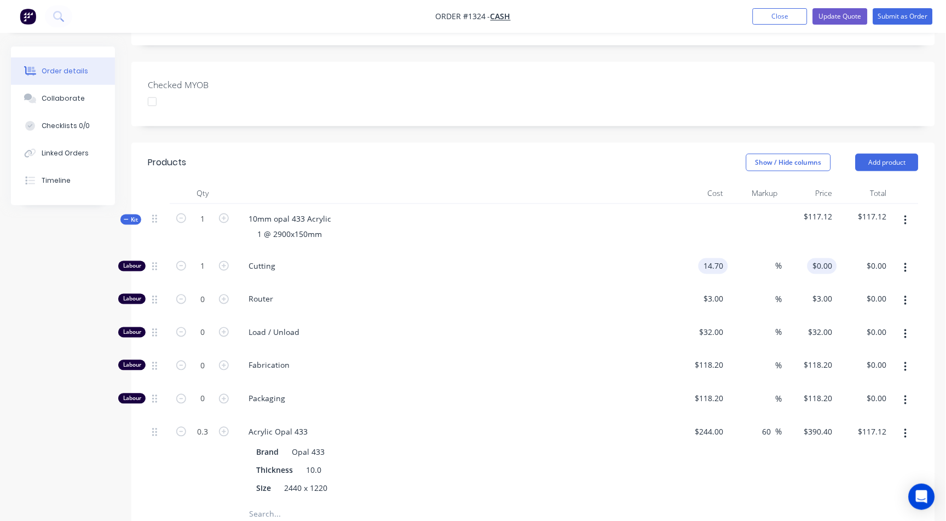
type input "$14.70"
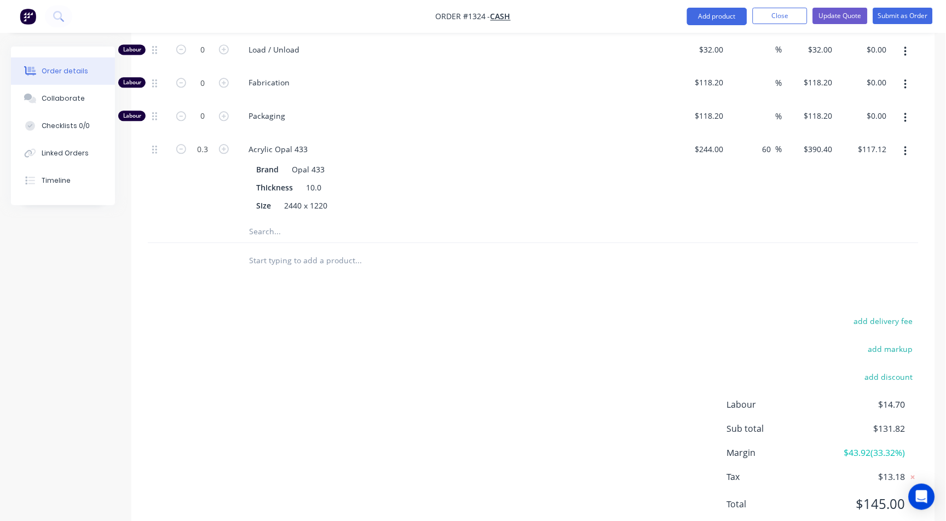
scroll to position [564, 0]
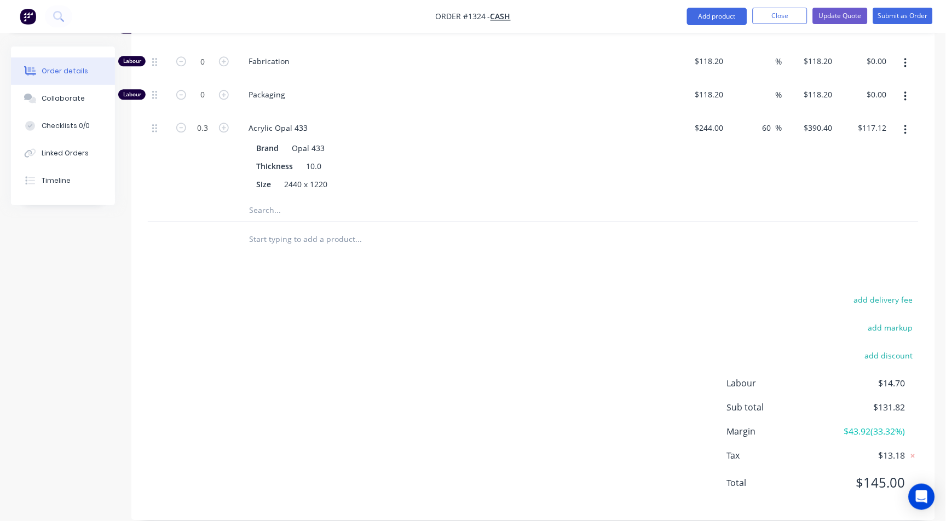
click at [258, 228] on input "text" at bounding box center [358, 239] width 219 height 22
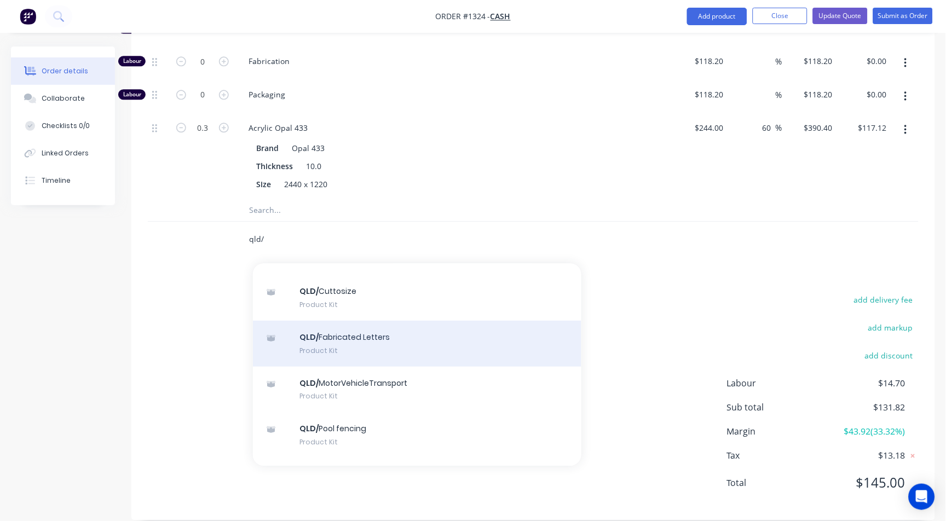
scroll to position [182, 0]
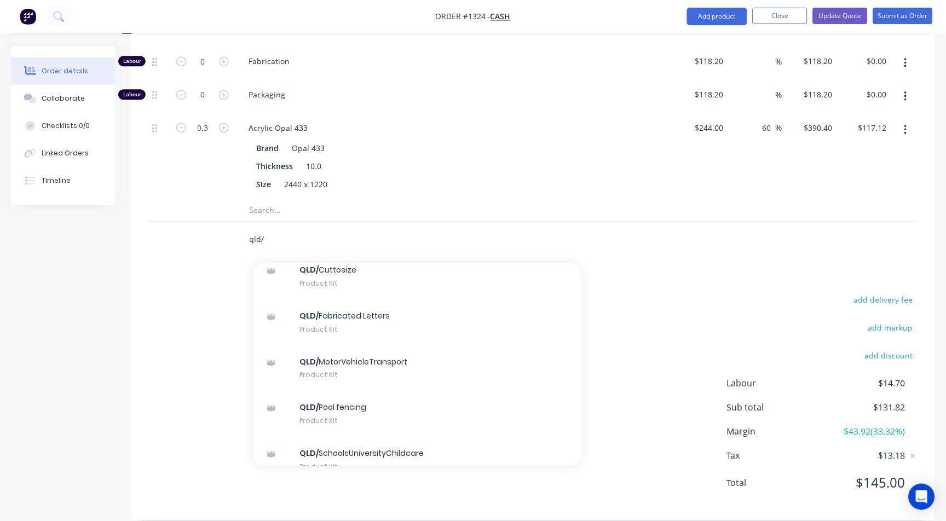
drag, startPoint x: 243, startPoint y: 234, endPoint x: 217, endPoint y: 230, distance: 26.5
click at [217, 230] on div "qld/ Add qld/ to order QLD/ Bakery Product Kit QLD/ Charity Product Kit QLD/ Co…" at bounding box center [533, 240] width 771 height 36
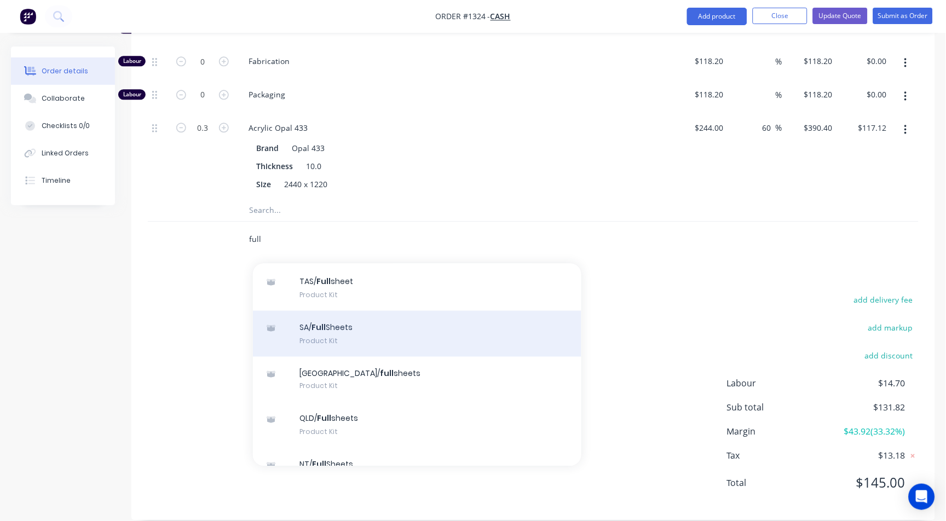
scroll to position [425, 0]
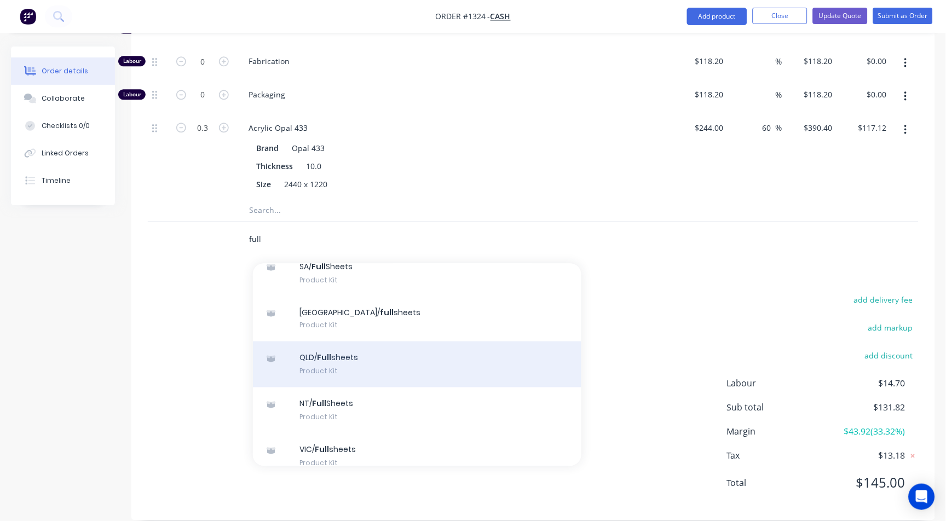
type input "full"
click at [350, 348] on div "QLD/ Full sheets Product Kit" at bounding box center [417, 364] width 328 height 46
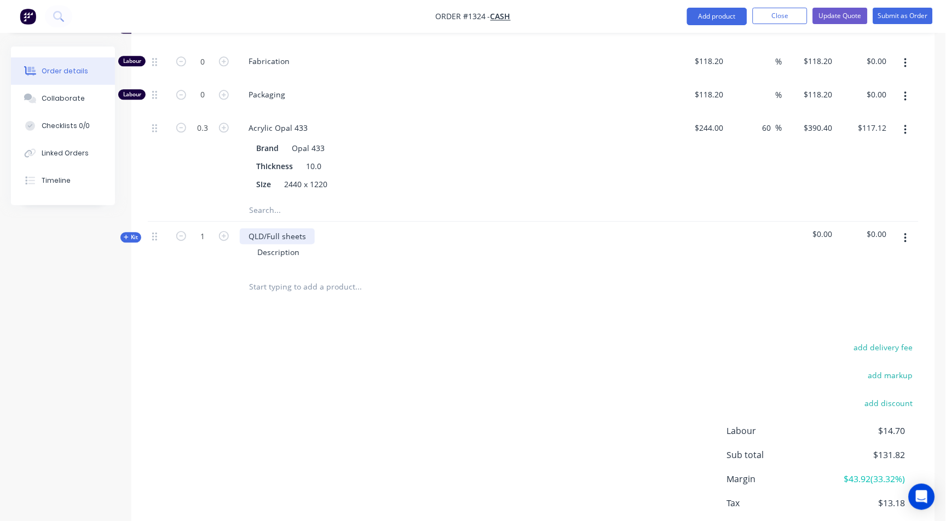
click at [296, 228] on div "QLD/Full sheets" at bounding box center [277, 236] width 75 height 16
click at [909, 228] on button "button" at bounding box center [906, 238] width 26 height 20
click at [845, 325] on div "Delete" at bounding box center [866, 333] width 84 height 16
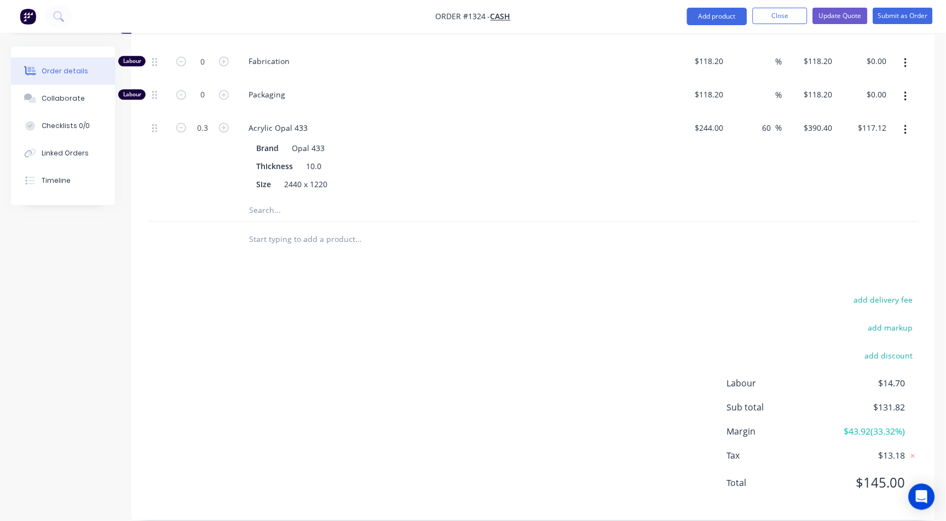
drag, startPoint x: 291, startPoint y: 213, endPoint x: 287, endPoint y: 223, distance: 10.4
click at [289, 228] on input "text" at bounding box center [358, 239] width 219 height 22
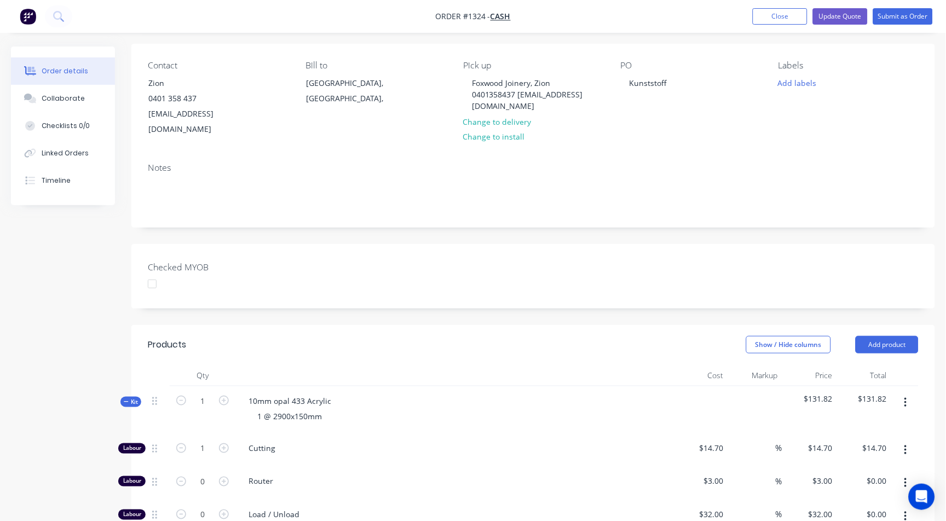
scroll to position [272, 0]
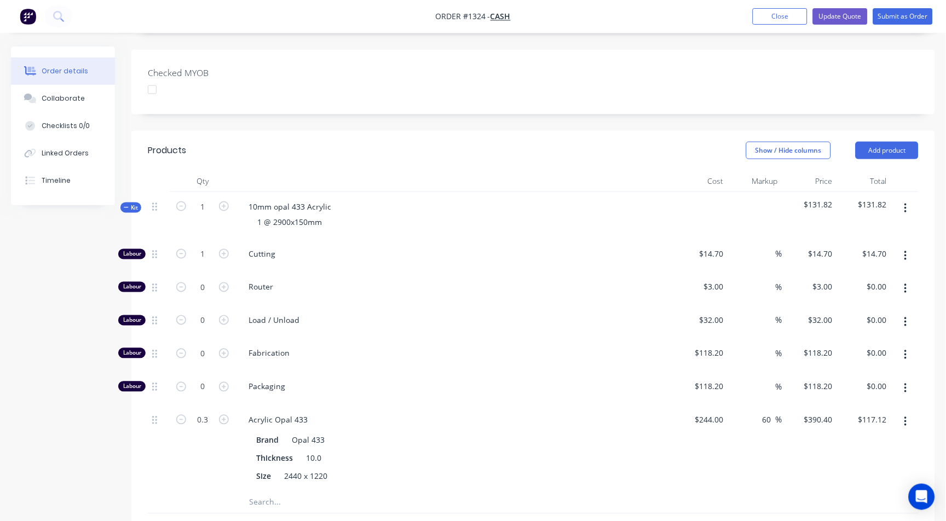
type input "c"
type input "a"
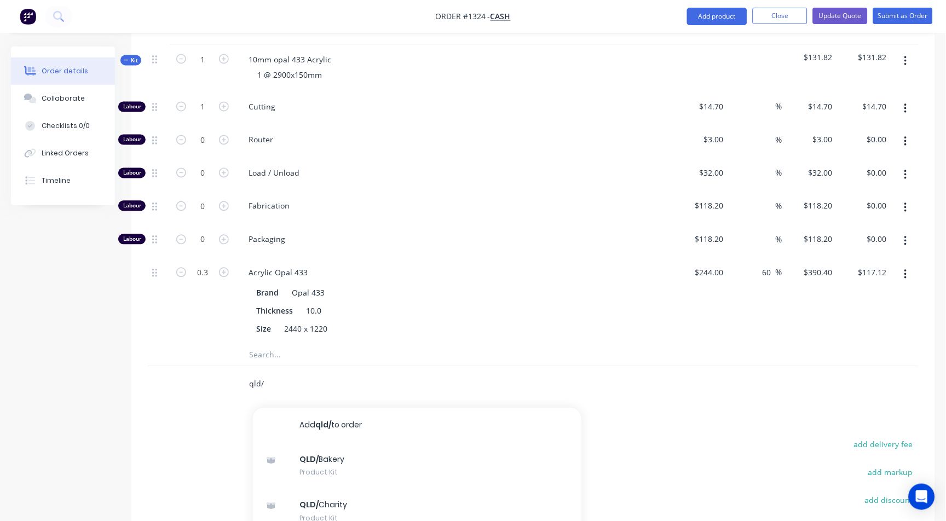
scroll to position [564, 0]
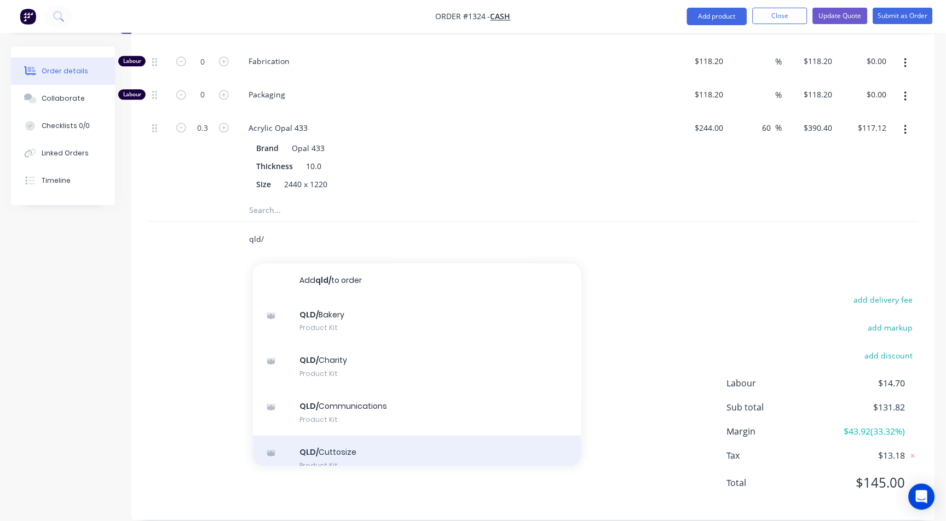
type input "qld/"
click at [345, 436] on div "QLD/ Cuttosize Product Kit" at bounding box center [417, 459] width 328 height 46
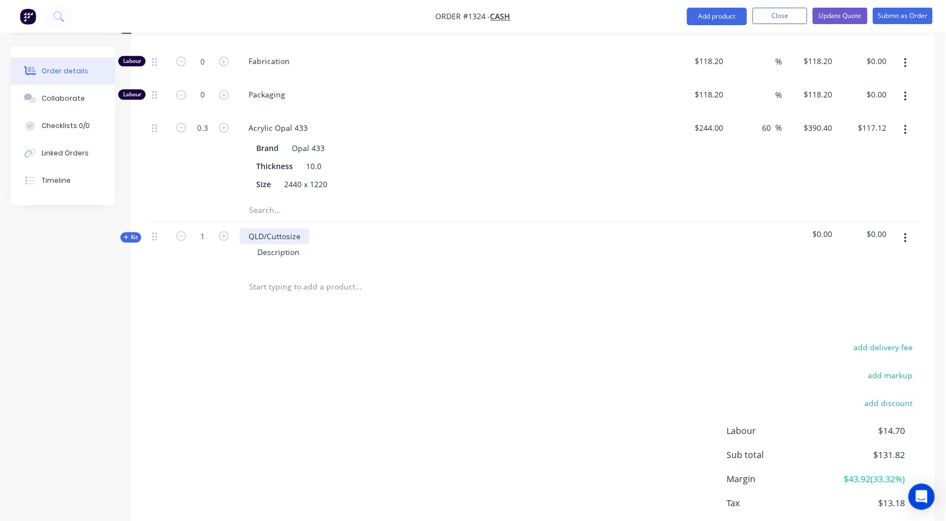
click at [290, 228] on div "QLD/Cuttosize" at bounding box center [275, 236] width 70 height 16
copy div "3000x1500"
paste div
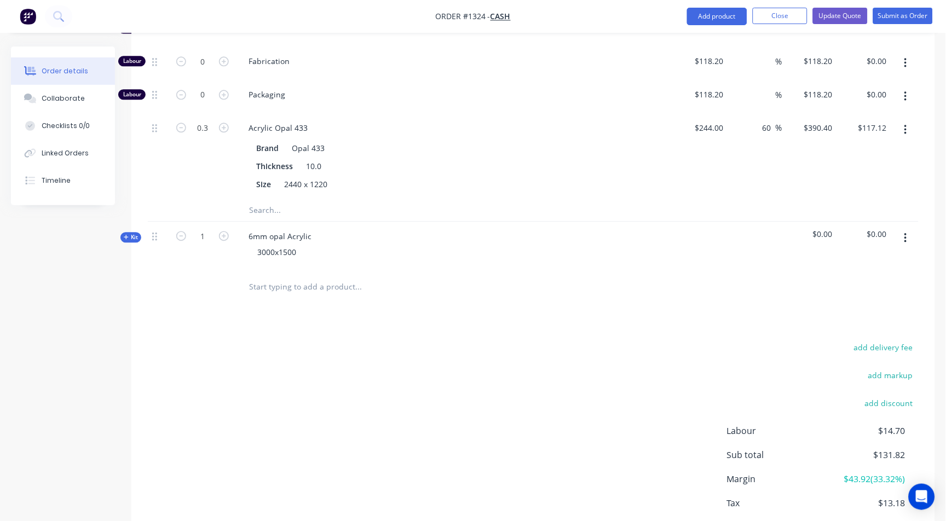
click at [132, 233] on span "Kit" at bounding box center [131, 237] width 14 height 8
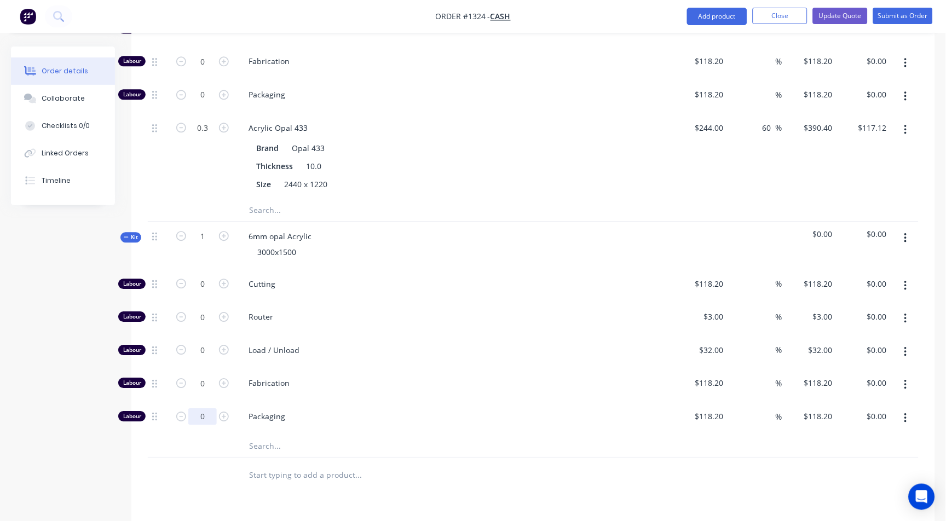
type input "0.8"
type input "$94.56"
type input "2"
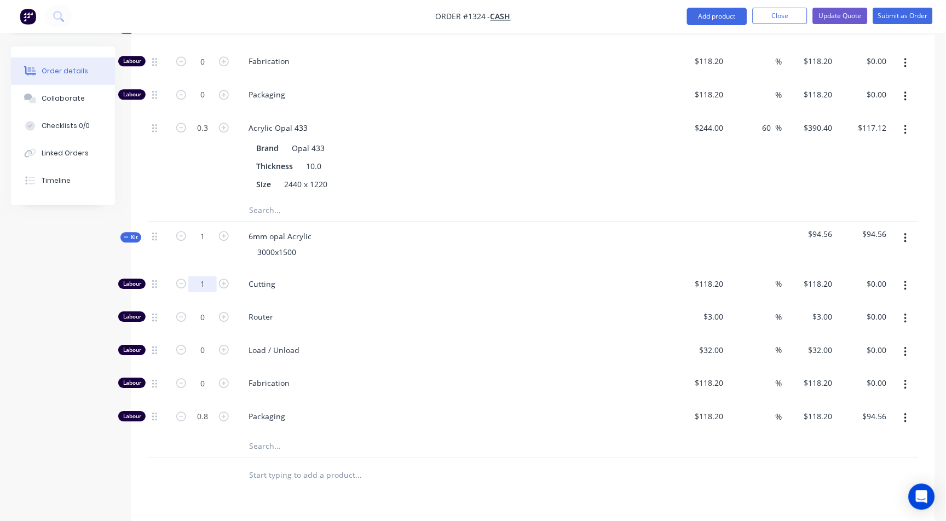
type input "1"
type input "$118.20"
type input "$20.00"
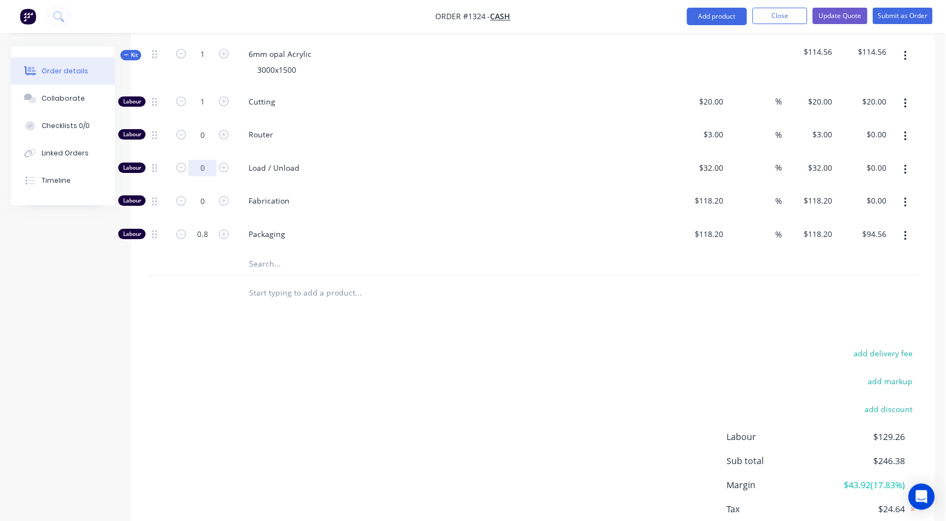
scroll to position [800, 0]
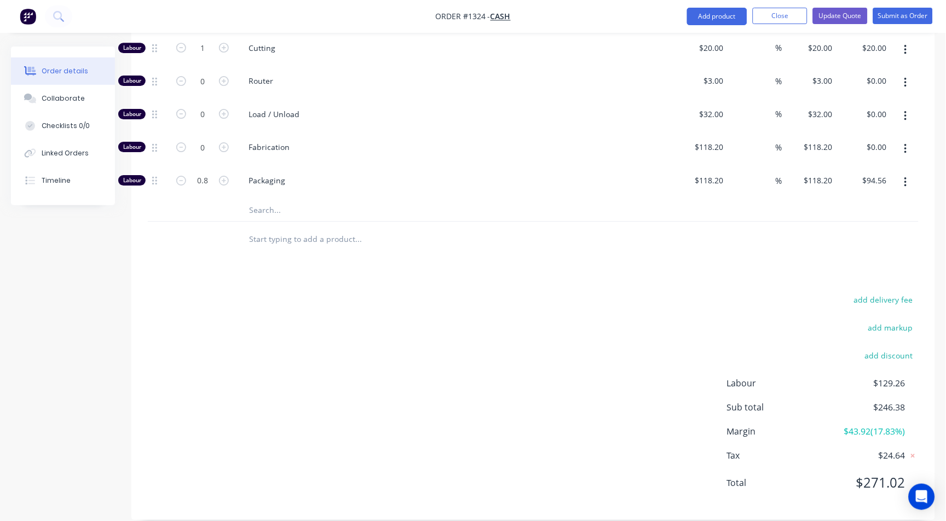
click at [273, 228] on input "text" at bounding box center [358, 239] width 219 height 22
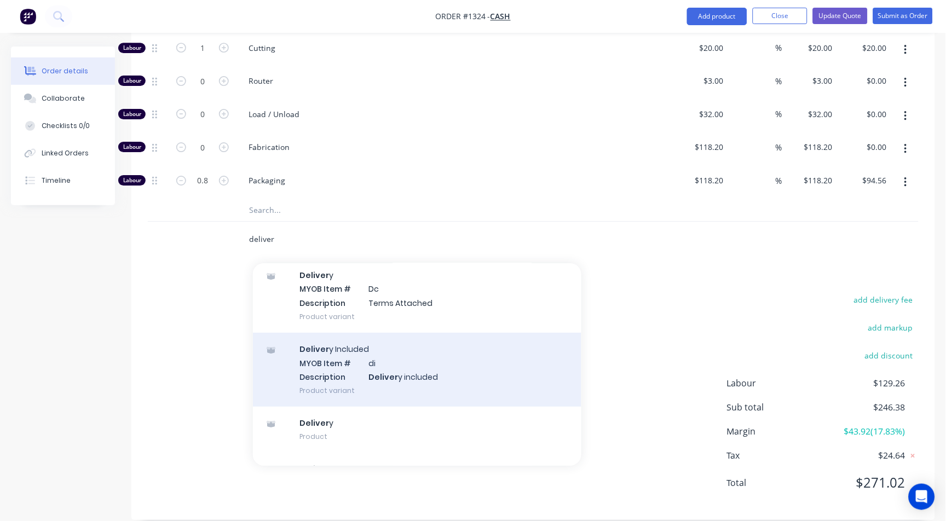
scroll to position [61, 0]
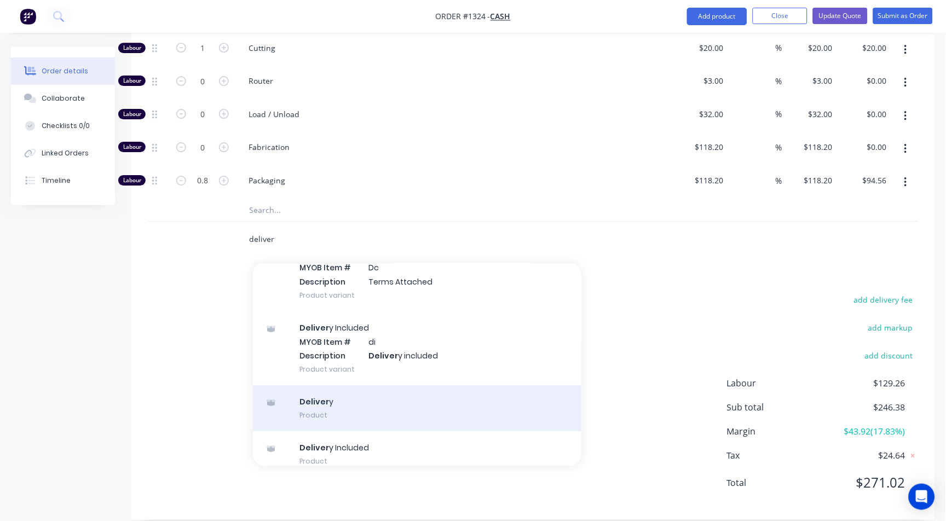
type input "deliver"
click at [338, 395] on div "Deliver y Product" at bounding box center [417, 408] width 328 height 46
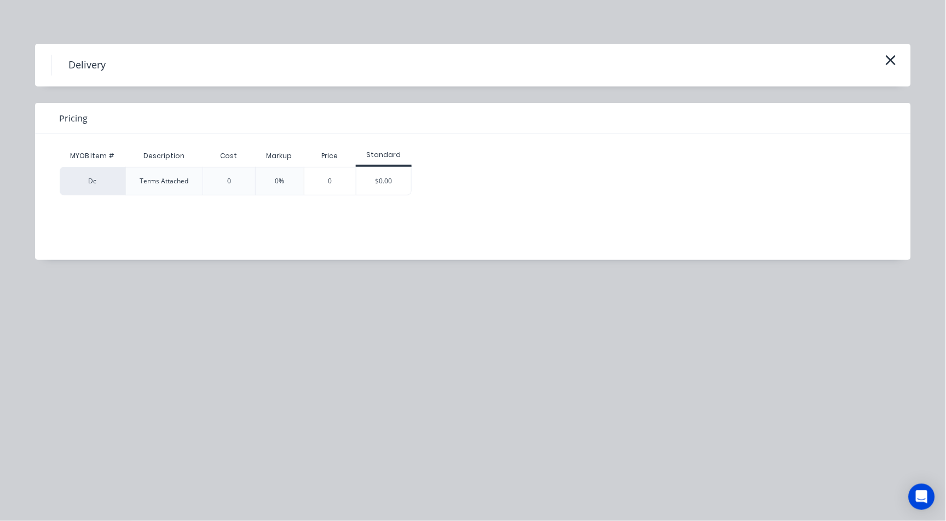
click at [106, 184] on div "Dc" at bounding box center [93, 181] width 66 height 28
click at [344, 186] on div "0" at bounding box center [330, 181] width 52 height 27
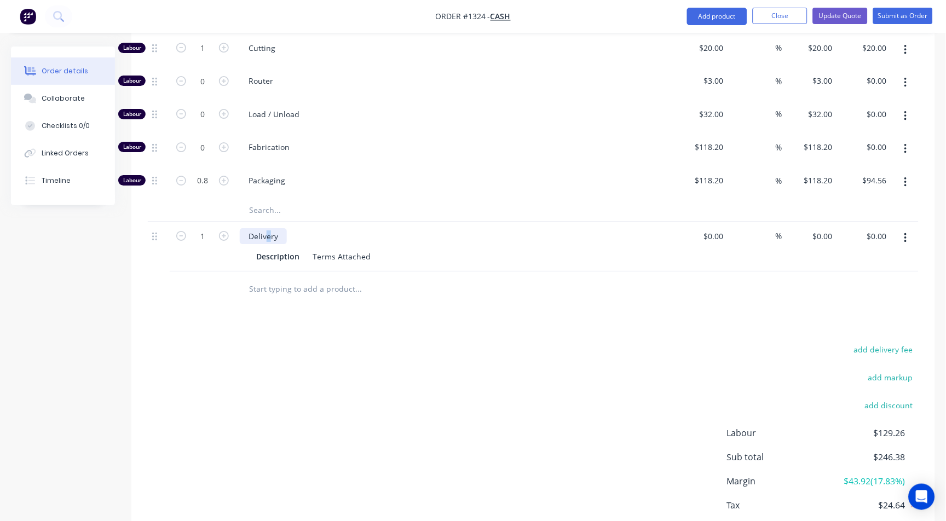
click at [268, 228] on div "Delivery" at bounding box center [263, 236] width 47 height 16
click at [322, 249] on div "Terms Attached" at bounding box center [341, 257] width 67 height 16
click at [293, 249] on div "Description" at bounding box center [278, 257] width 52 height 16
type input "$230.00"
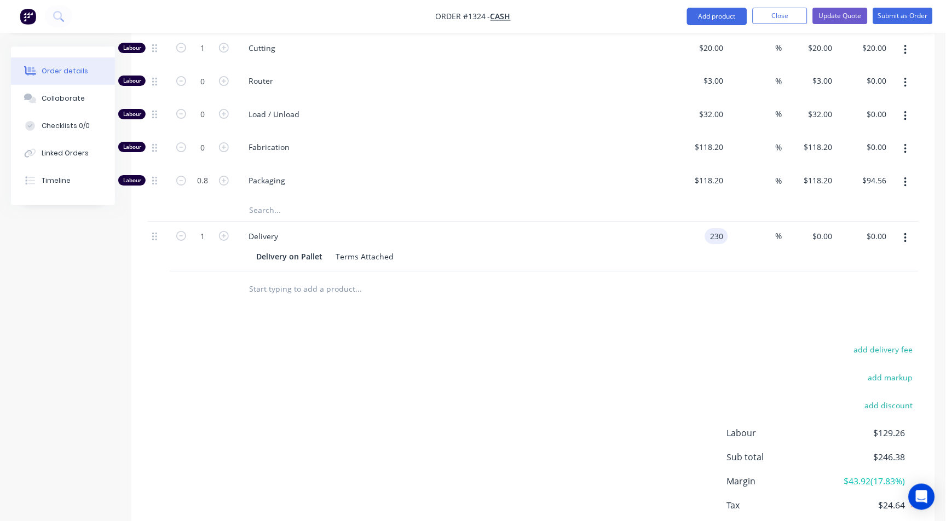
type input "$230.00"
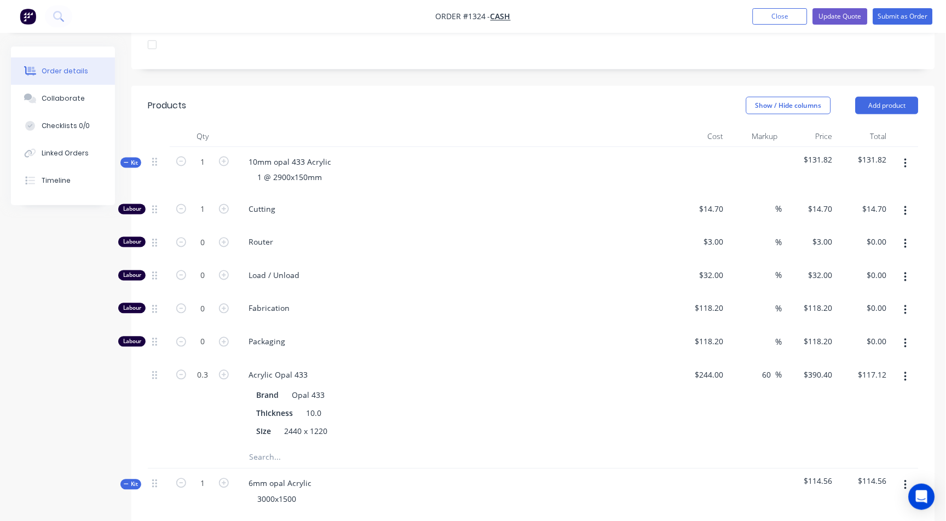
scroll to position [302, 0]
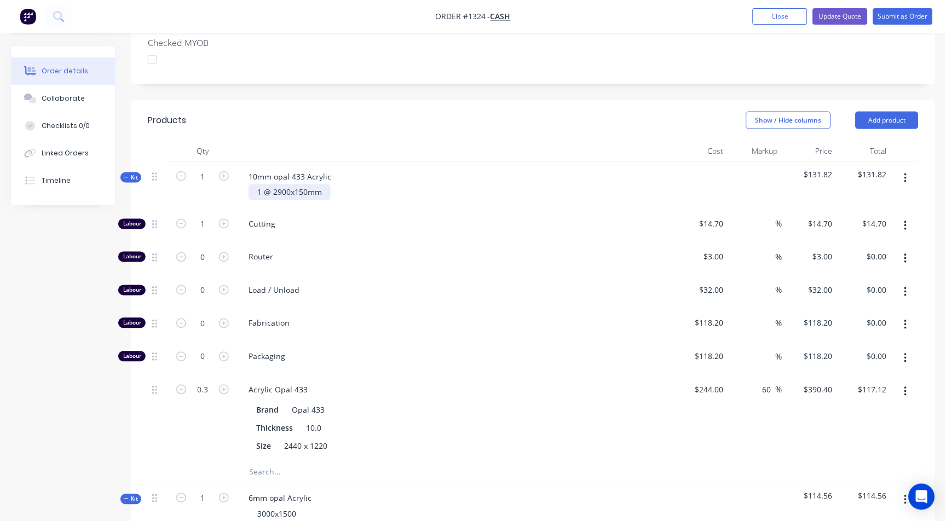
click at [306, 184] on div "1 @ 2900x150mm" at bounding box center [290, 192] width 82 height 16
click at [289, 184] on div "1 @ 2900x150 mm" at bounding box center [291, 192] width 84 height 16
click at [298, 184] on div "1 @ 2900 x150 mm" at bounding box center [292, 192] width 86 height 16
click at [307, 249] on div "Router" at bounding box center [454, 258] width 438 height 33
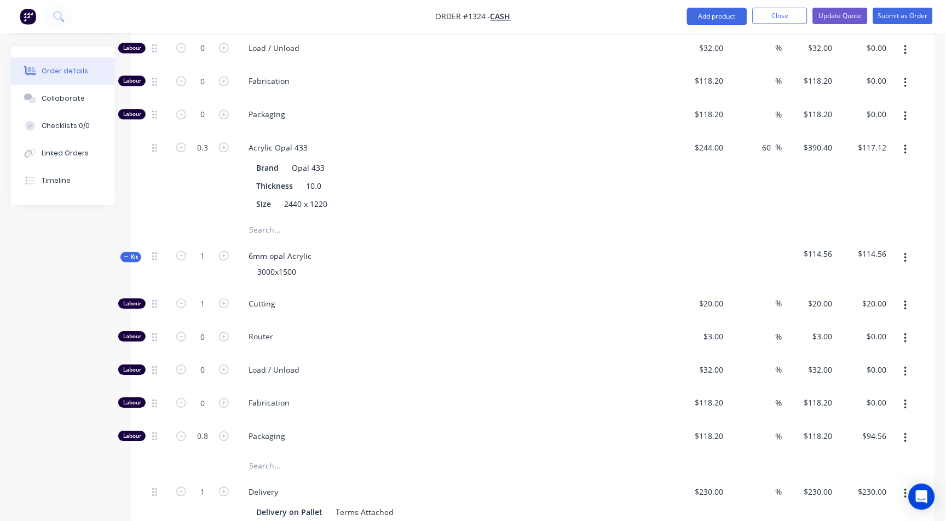
scroll to position [545, 0]
click at [273, 263] on div "3000x1500" at bounding box center [277, 271] width 56 height 16
click at [282, 263] on div "3000 x1500" at bounding box center [278, 271] width 59 height 16
click at [304, 263] on div "3000 x 1500" at bounding box center [279, 271] width 61 height 16
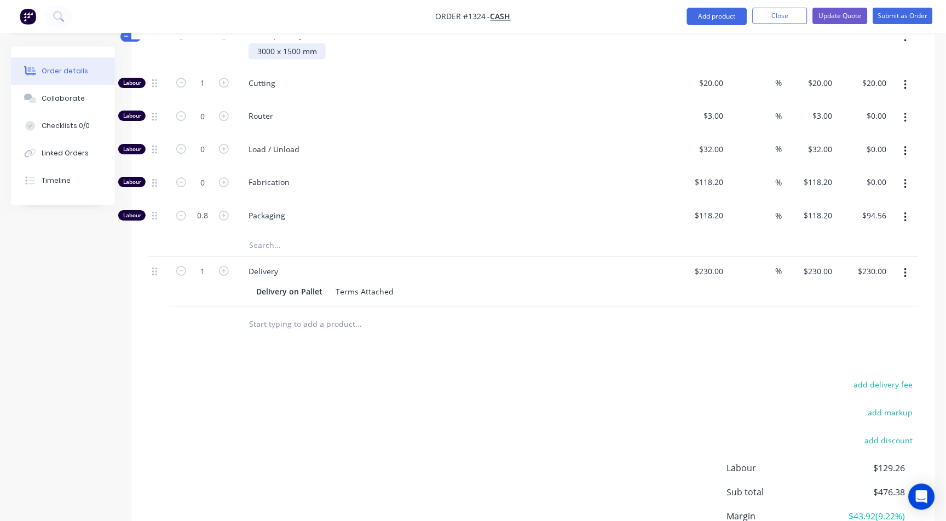
scroll to position [850, 0]
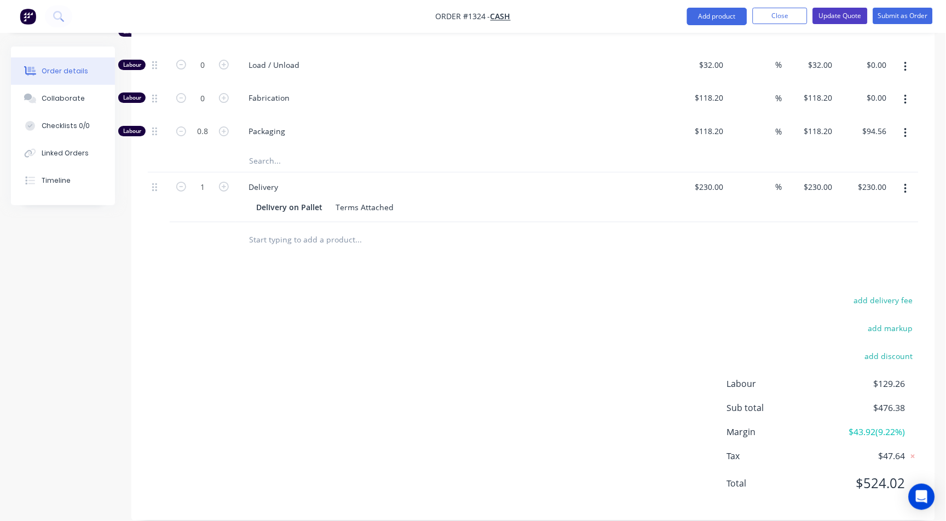
click at [841, 19] on button "Update Quote" at bounding box center [840, 16] width 55 height 16
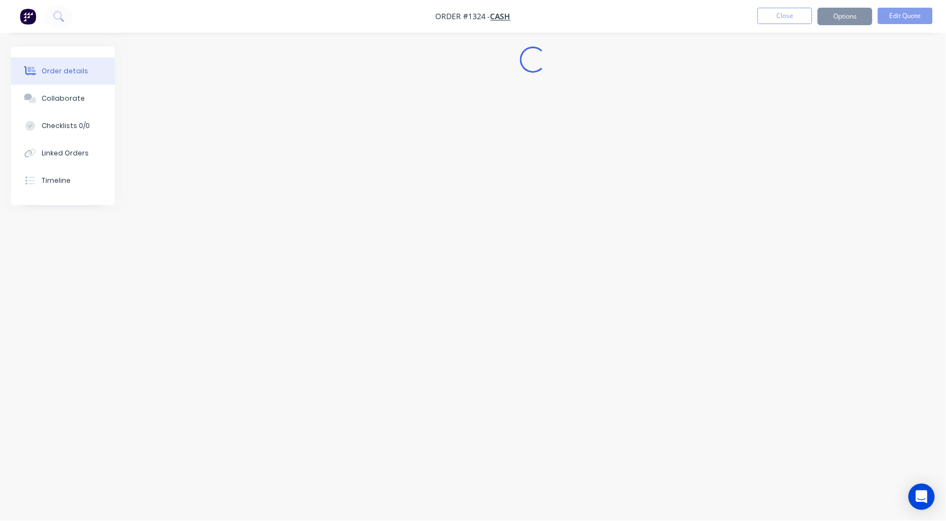
scroll to position [0, 0]
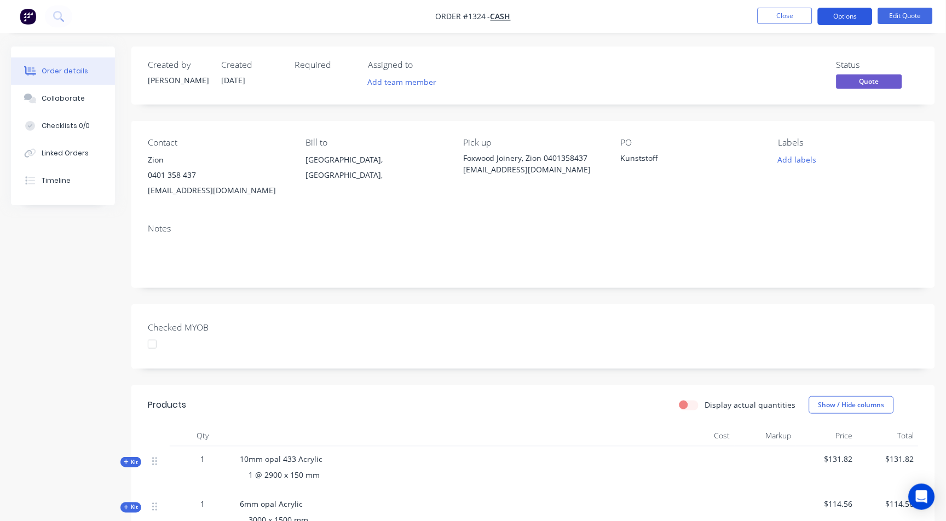
click at [847, 20] on button "Options" at bounding box center [845, 17] width 55 height 18
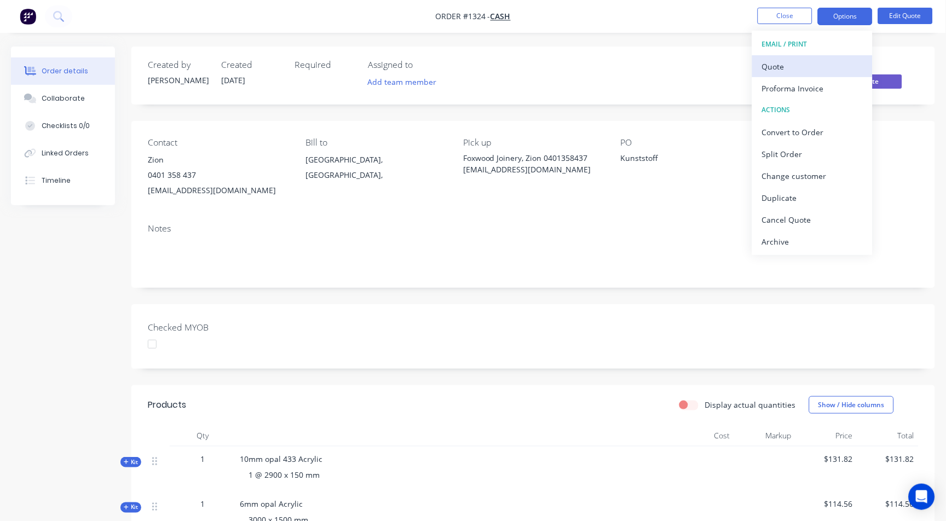
click at [797, 66] on div "Quote" at bounding box center [812, 67] width 101 height 16
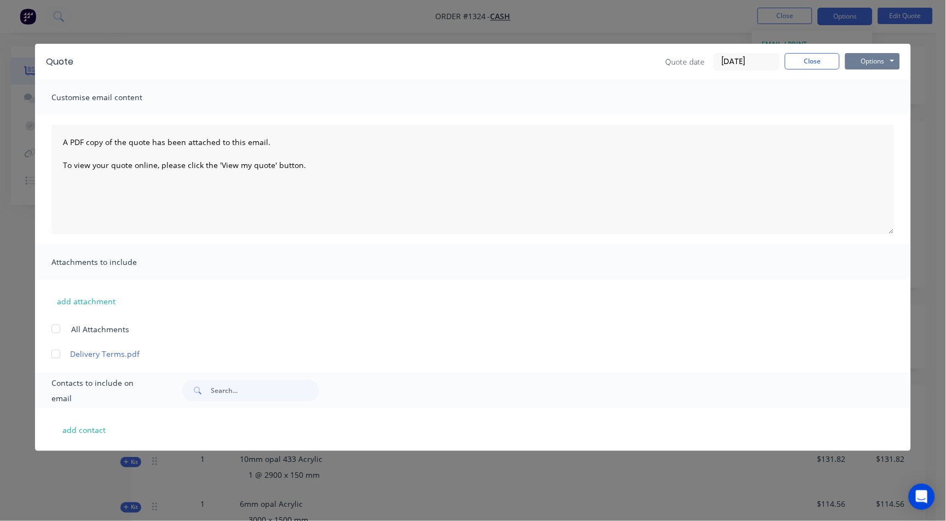
click at [870, 62] on button "Options" at bounding box center [872, 61] width 55 height 16
drag, startPoint x: 876, startPoint y: 114, endPoint x: 876, endPoint y: 78, distance: 36.1
click at [876, 78] on div "Preview Print Email" at bounding box center [880, 99] width 70 height 54
click at [876, 78] on button "Preview" at bounding box center [880, 81] width 70 height 18
click at [56, 351] on div at bounding box center [56, 354] width 22 height 22
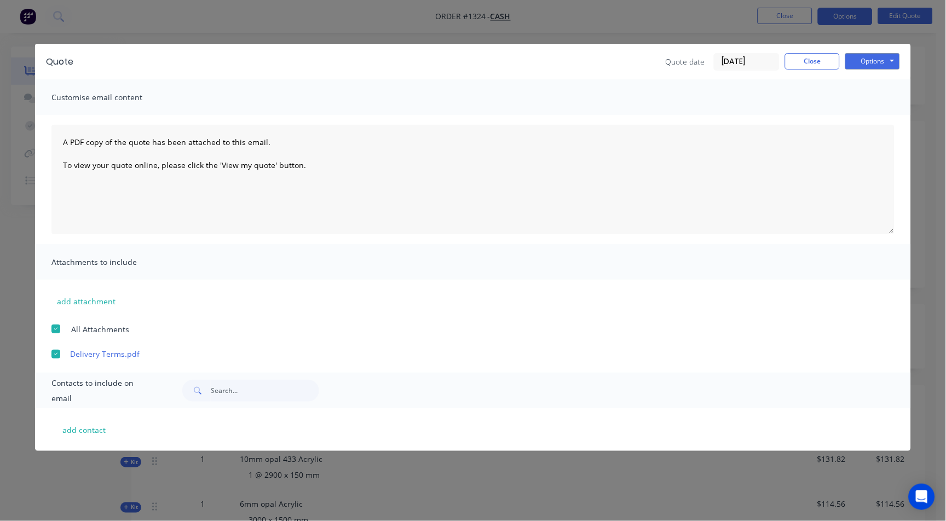
scroll to position [61, 0]
click at [86, 432] on button "add contact" at bounding box center [84, 429] width 66 height 16
select select "AU"
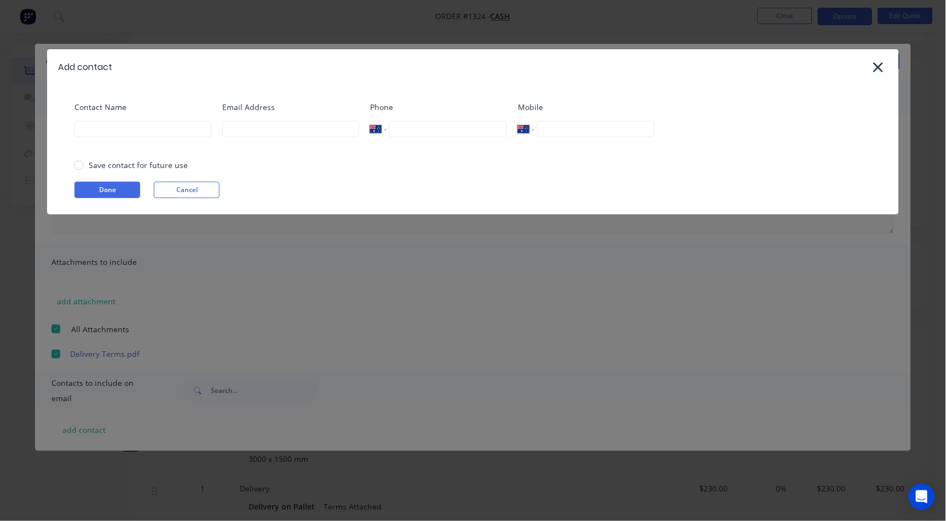
click at [125, 139] on div "Contact Name" at bounding box center [142, 124] width 137 height 47
click at [246, 141] on div "Email Address" at bounding box center [290, 124] width 137 height 47
click at [249, 131] on input at bounding box center [290, 129] width 137 height 16
type input "[EMAIL_ADDRESS][DOMAIN_NAME]"
click at [101, 187] on button "Done" at bounding box center [107, 190] width 66 height 16
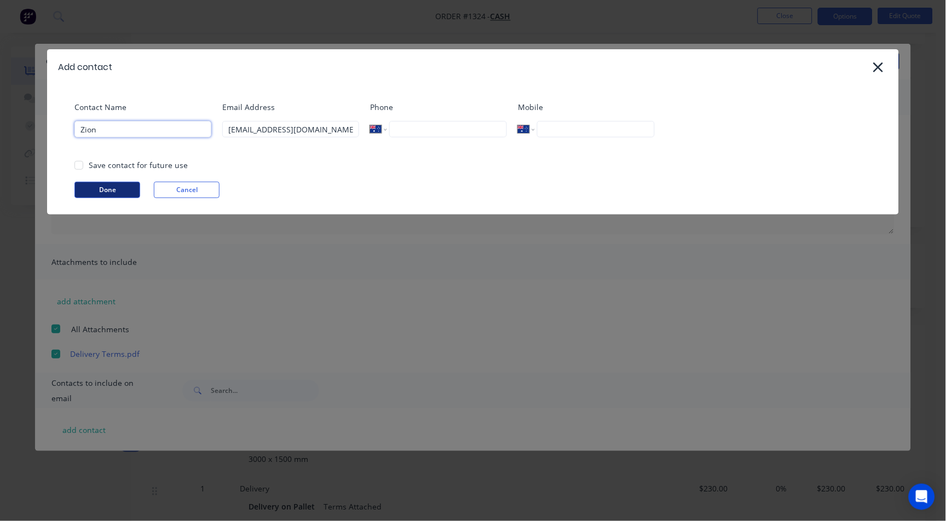
type input "Zion"
click at [112, 196] on button "Done" at bounding box center [107, 190] width 66 height 16
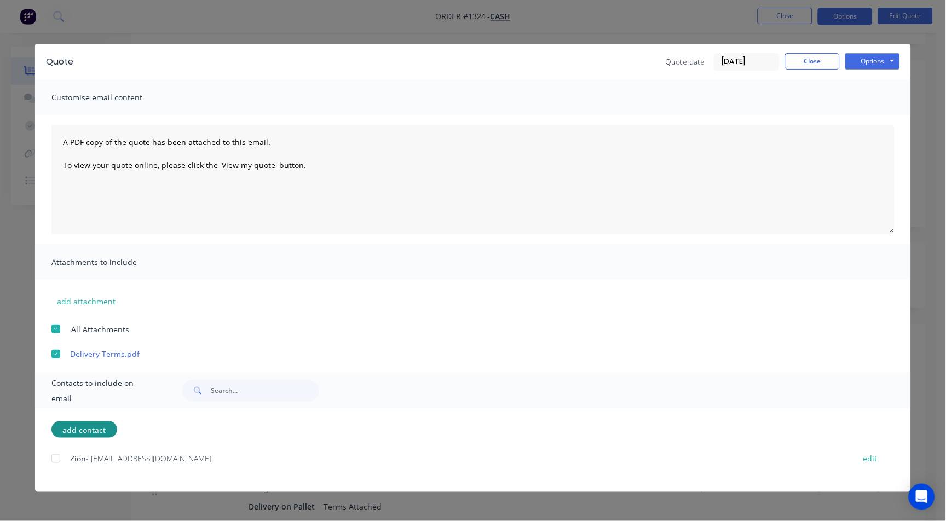
click at [53, 462] on div at bounding box center [56, 459] width 22 height 22
click at [868, 60] on button "Options" at bounding box center [872, 61] width 55 height 16
click at [875, 113] on button "Email" at bounding box center [880, 117] width 70 height 18
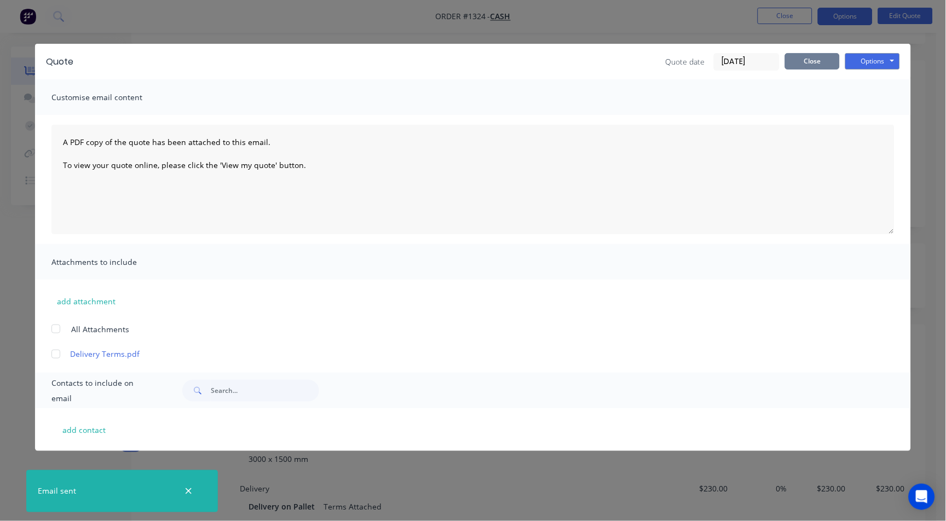
click at [806, 58] on button "Close" at bounding box center [812, 61] width 55 height 16
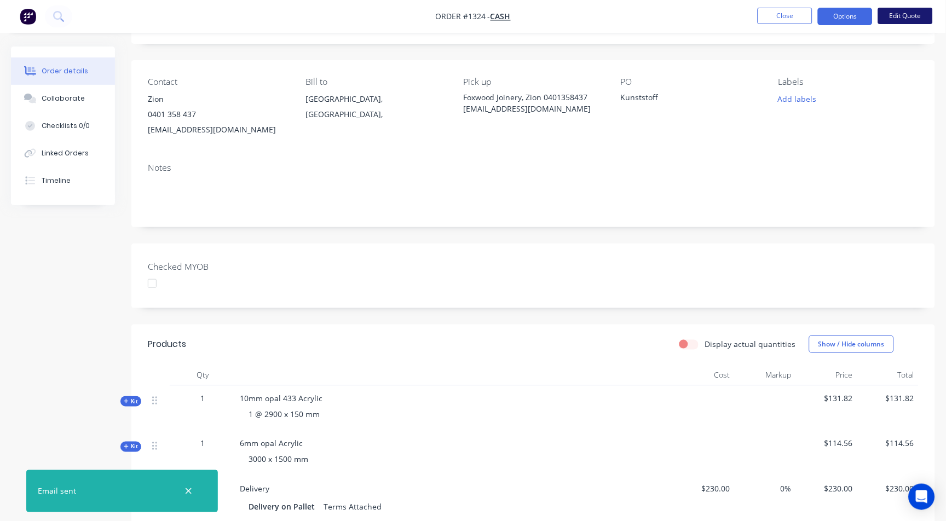
click at [910, 9] on button "Edit Quote" at bounding box center [905, 16] width 55 height 16
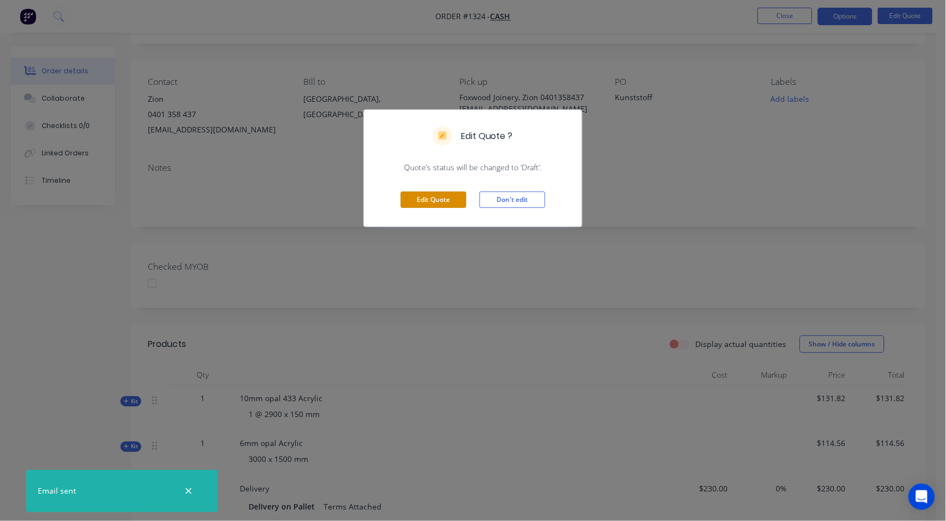
drag, startPoint x: 442, startPoint y: 201, endPoint x: 481, endPoint y: 201, distance: 38.9
click at [443, 201] on button "Edit Quote" at bounding box center [434, 200] width 66 height 16
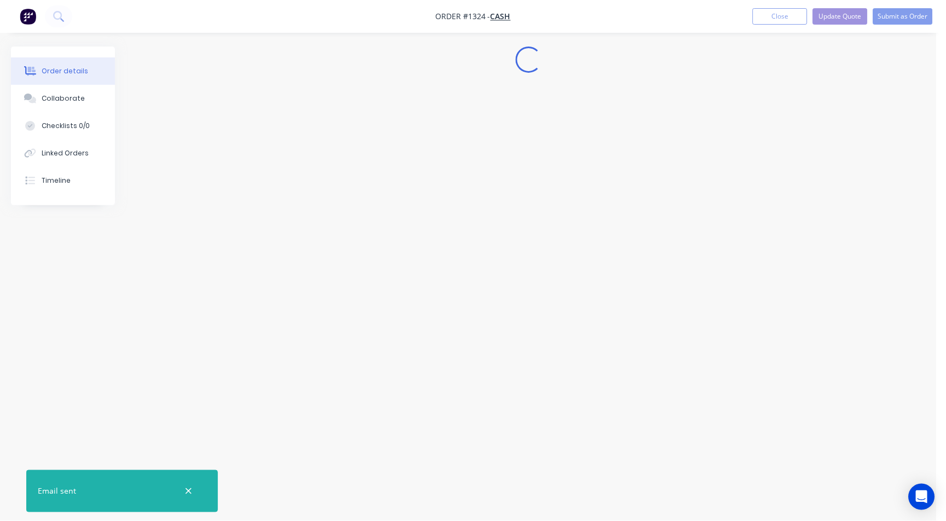
scroll to position [0, 0]
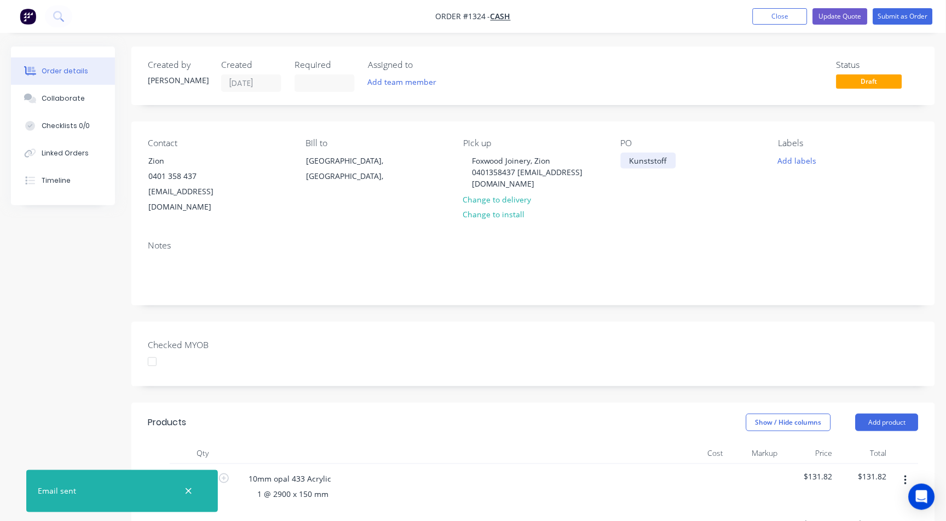
click at [650, 162] on div "Kunststoff" at bounding box center [648, 161] width 55 height 16
click at [836, 15] on button "Update Quote" at bounding box center [840, 16] width 55 height 16
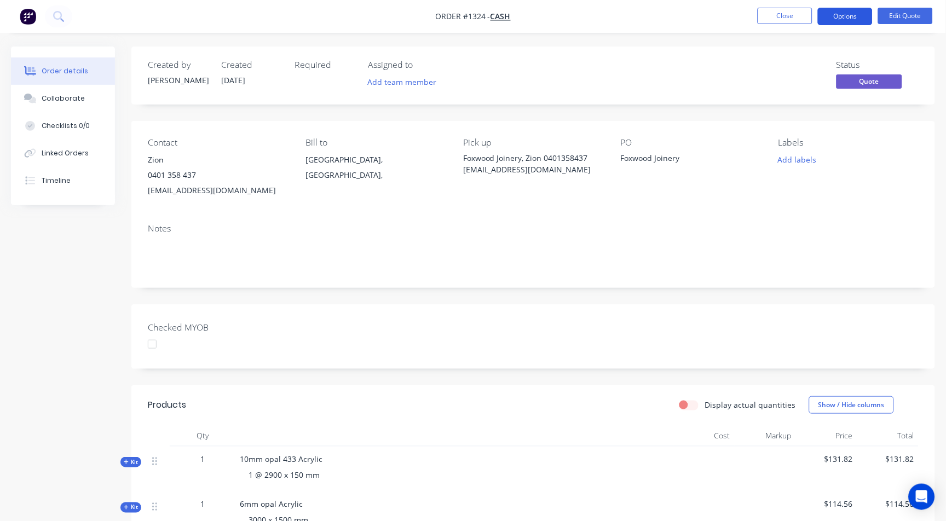
click at [825, 14] on button "Options" at bounding box center [845, 17] width 55 height 18
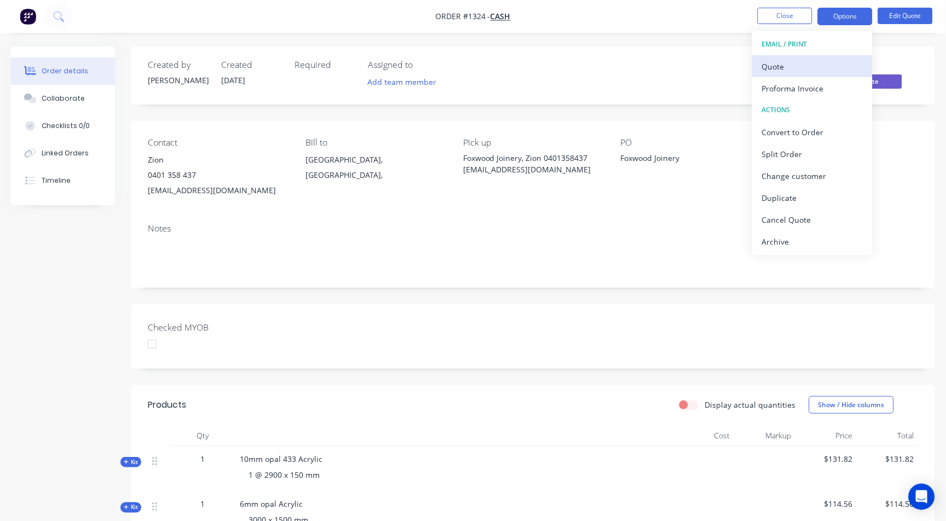
click at [774, 68] on div "Quote" at bounding box center [812, 67] width 101 height 16
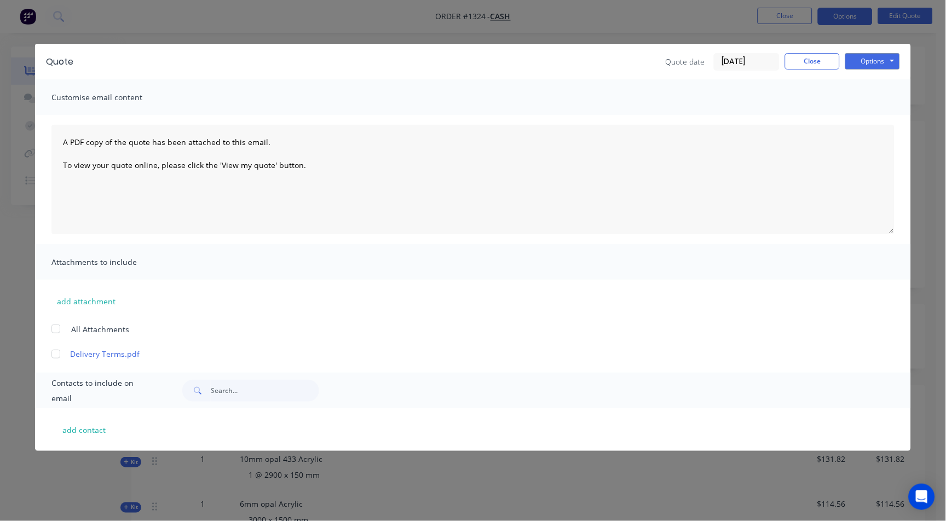
click at [54, 353] on div at bounding box center [56, 354] width 22 height 22
click at [90, 426] on button "add contact" at bounding box center [84, 429] width 66 height 16
select select "AU"
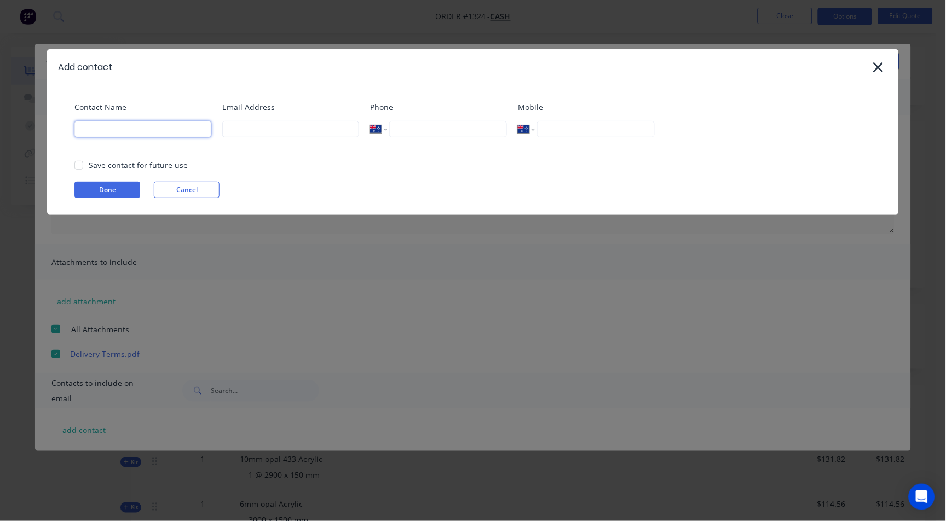
click at [132, 128] on input at bounding box center [142, 129] width 137 height 16
type input "Zion"
type input "[EMAIL_ADDRESS][DOMAIN_NAME]"
click at [101, 195] on button "Done" at bounding box center [107, 190] width 66 height 16
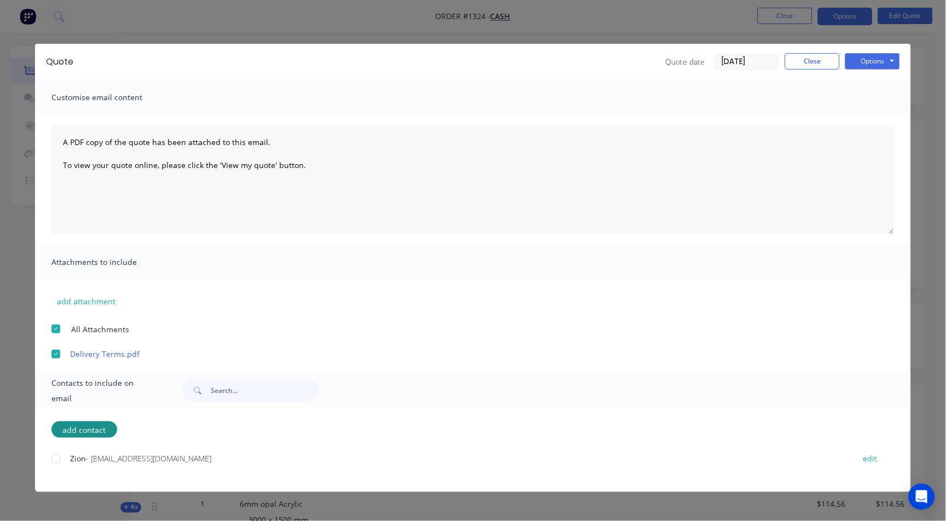
drag, startPoint x: 55, startPoint y: 458, endPoint x: 82, endPoint y: 457, distance: 26.9
click at [56, 458] on div at bounding box center [56, 459] width 22 height 22
click at [824, 49] on div "Quote Quote date [DATE] Close Options Preview Print Email" at bounding box center [473, 62] width 876 height 36
click at [876, 54] on button "Options" at bounding box center [872, 61] width 55 height 16
click at [874, 119] on button "Email" at bounding box center [880, 117] width 70 height 18
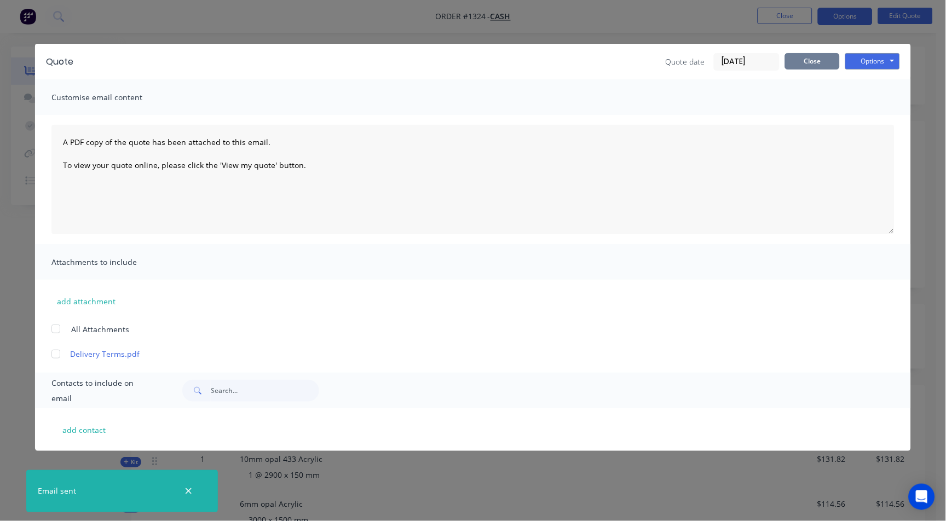
click at [815, 66] on button "Close" at bounding box center [812, 61] width 55 height 16
